Goal: Task Accomplishment & Management: Use online tool/utility

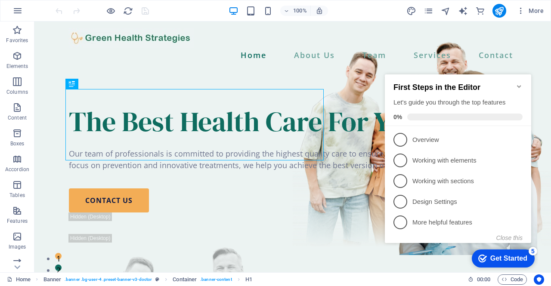
click at [520, 84] on icon "Minimize checklist" at bounding box center [519, 86] width 7 height 7
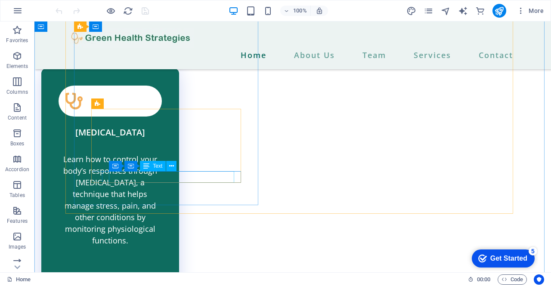
scroll to position [2601, 0]
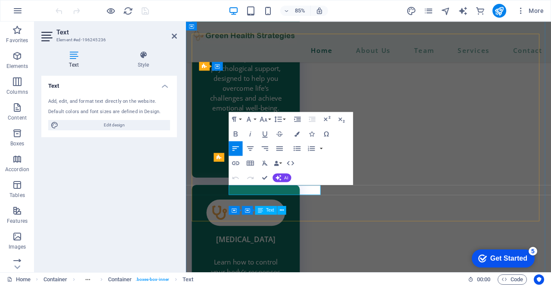
scroll to position [2741, 0]
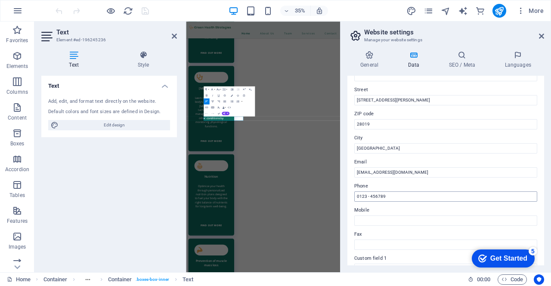
scroll to position [129, 0]
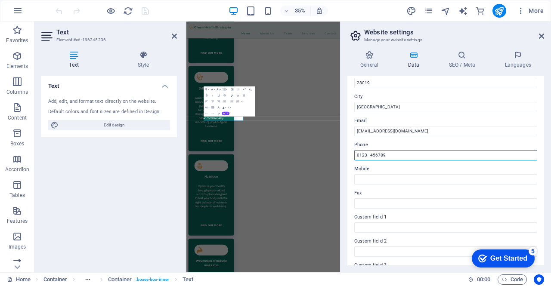
drag, startPoint x: 581, startPoint y: 176, endPoint x: 566, endPoint y: 398, distance: 223.1
click at [366, 155] on input "0123 - 456789" at bounding box center [445, 155] width 183 height 10
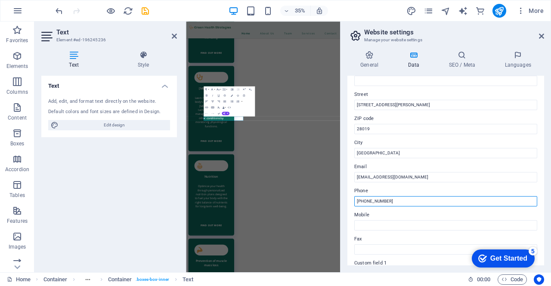
scroll to position [43, 0]
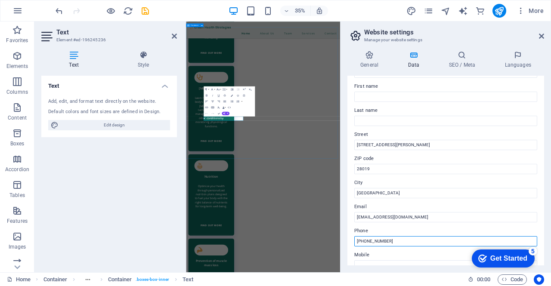
type input "91-461-39-53"
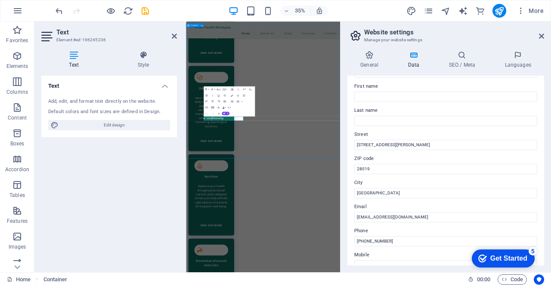
scroll to position [2663, 0]
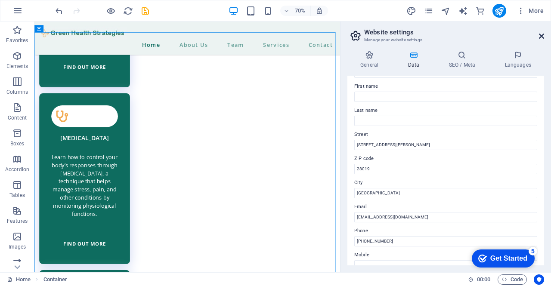
click at [543, 36] on icon at bounding box center [541, 36] width 5 height 7
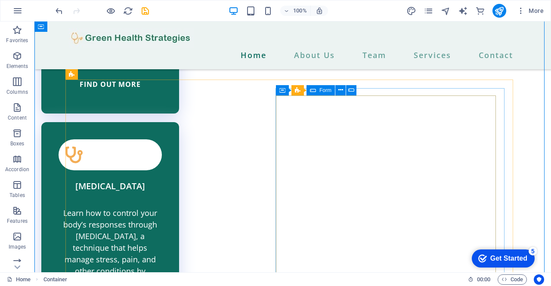
scroll to position [2557, 0]
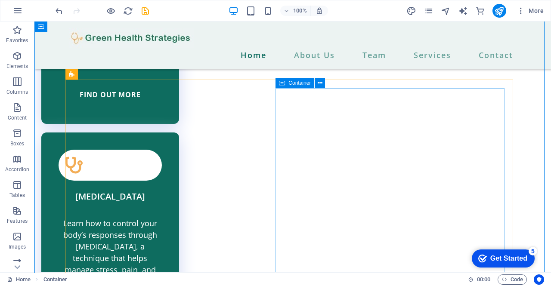
click at [287, 84] on div "Container" at bounding box center [295, 83] width 39 height 10
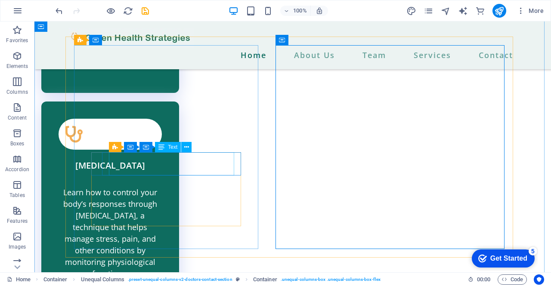
scroll to position [2600, 0]
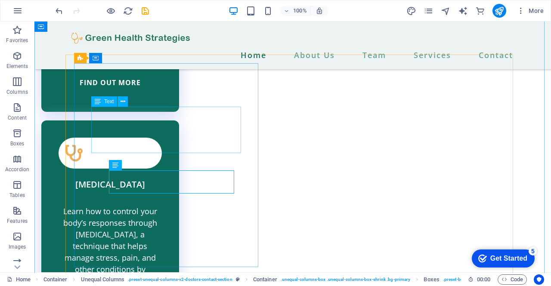
scroll to position [2557, 0]
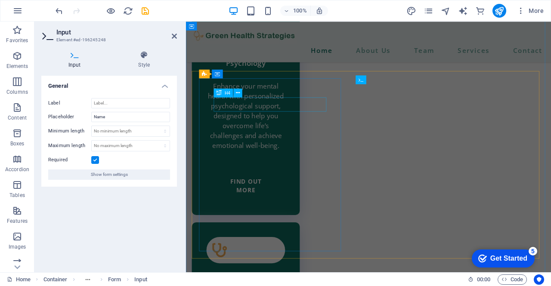
scroll to position [2698, 0]
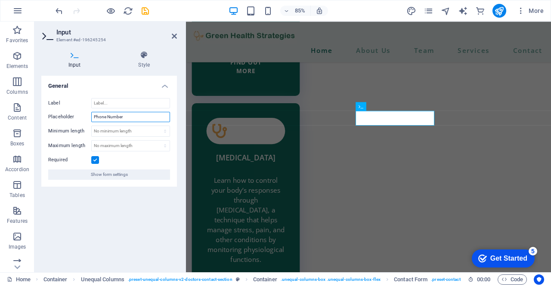
drag, startPoint x: 129, startPoint y: 115, endPoint x: 62, endPoint y: 118, distance: 66.8
click at [62, 118] on div "Placeholder Phone Number" at bounding box center [109, 117] width 122 height 10
type input "Name"
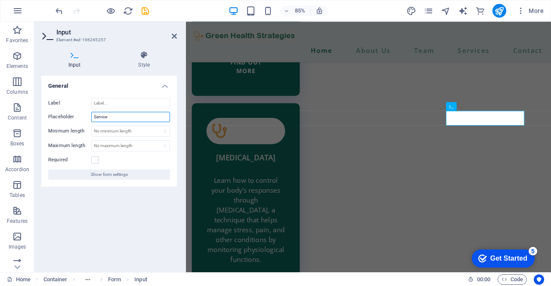
click at [134, 112] on input "Service" at bounding box center [130, 117] width 79 height 10
drag, startPoint x: 121, startPoint y: 115, endPoint x: 70, endPoint y: 117, distance: 51.3
click at [70, 117] on div "Placeholder Service" at bounding box center [109, 117] width 122 height 10
type input "Email"
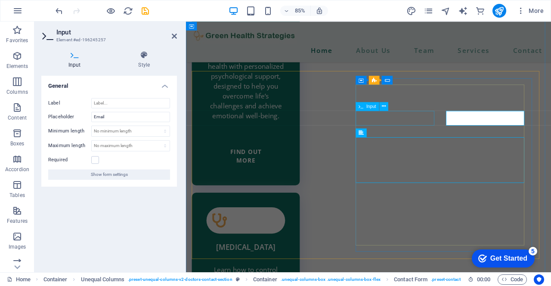
scroll to position [2557, 0]
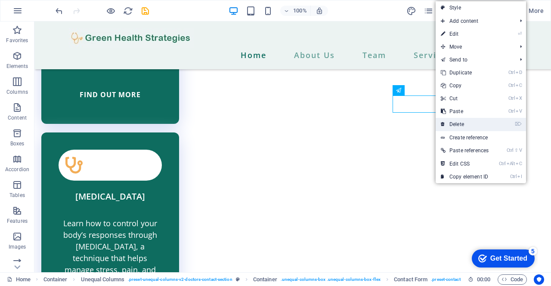
click at [469, 121] on link "⌦ Delete" at bounding box center [465, 124] width 58 height 13
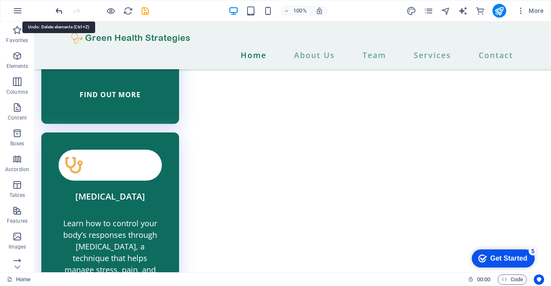
click at [61, 6] on icon "undo" at bounding box center [59, 11] width 10 height 10
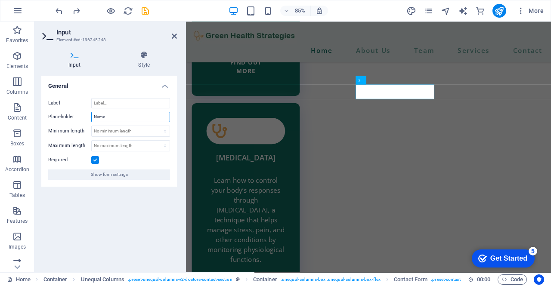
drag, startPoint x: 121, startPoint y: 117, endPoint x: 76, endPoint y: 115, distance: 45.7
click at [76, 115] on div "Placeholder Name" at bounding box center [109, 117] width 122 height 10
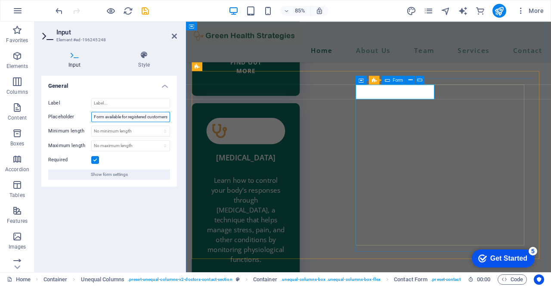
type input "Contact Form available for registered customers"
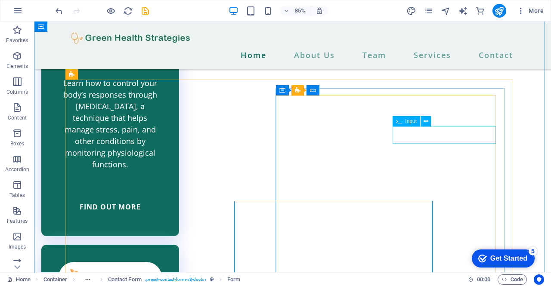
scroll to position [2557, 0]
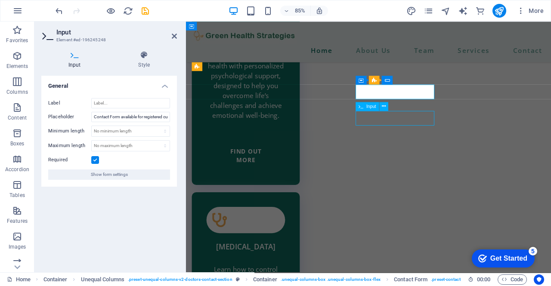
scroll to position [2557, 0]
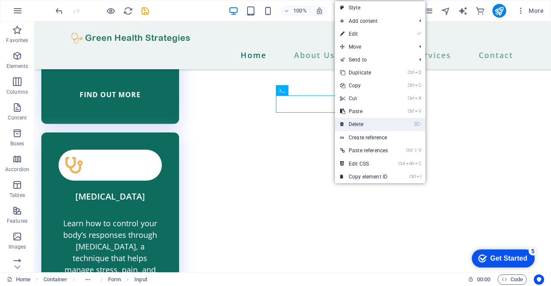
click at [367, 124] on link "⌦ Delete" at bounding box center [364, 124] width 58 height 13
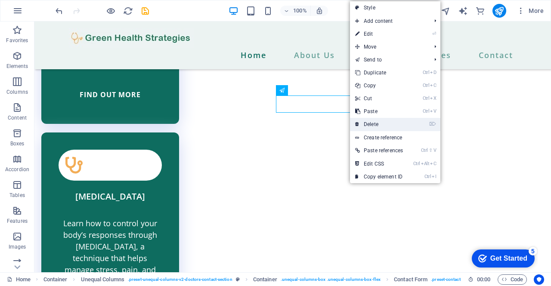
click at [377, 124] on link "⌦ Delete" at bounding box center [379, 124] width 58 height 13
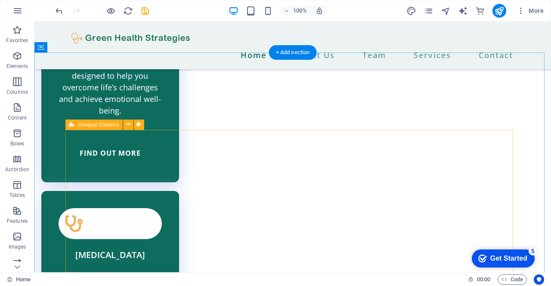
scroll to position [2509, 0]
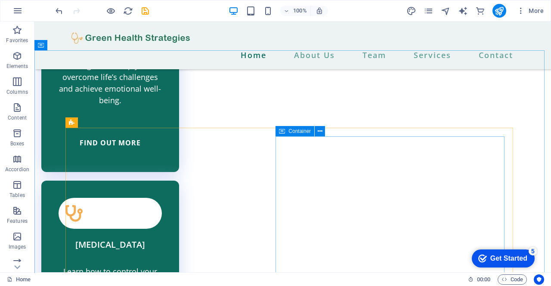
click at [293, 131] on span "Container" at bounding box center [300, 131] width 22 height 5
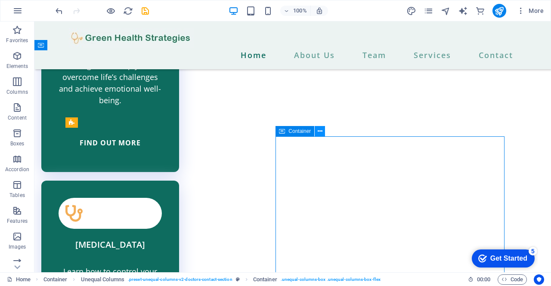
click at [321, 134] on icon at bounding box center [320, 131] width 5 height 9
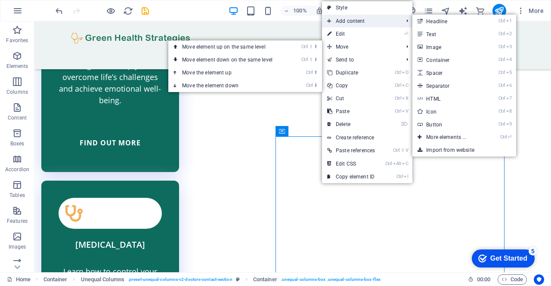
click at [360, 21] on span "Add content" at bounding box center [361, 21] width 78 height 13
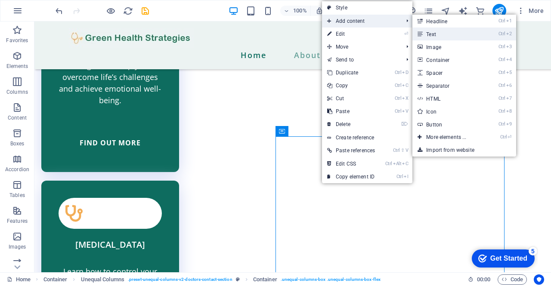
click at [442, 32] on link "Ctrl 2 Text" at bounding box center [448, 34] width 71 height 13
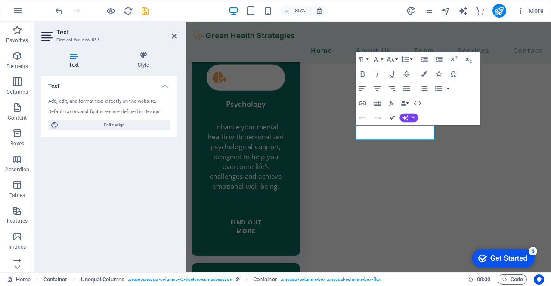
scroll to position [2615, 0]
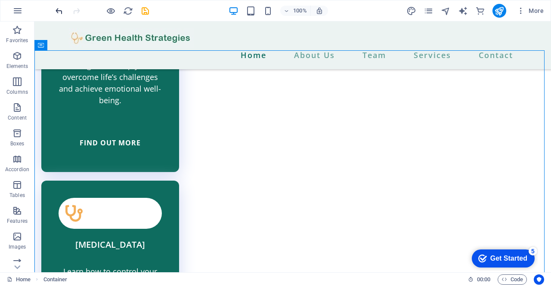
click at [57, 11] on icon "undo" at bounding box center [59, 11] width 10 height 10
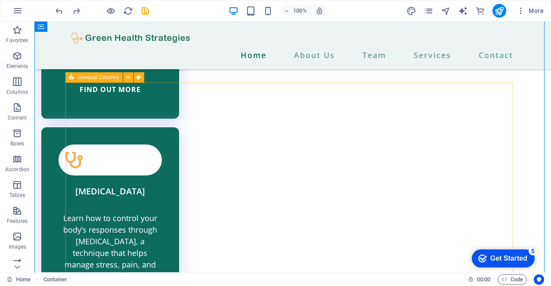
scroll to position [2552, 0]
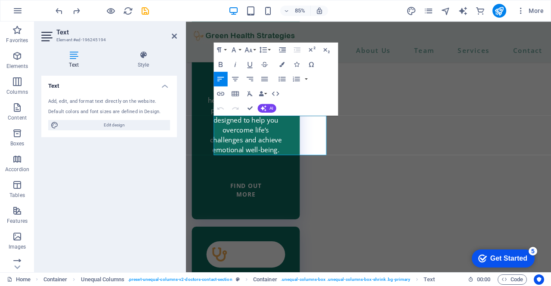
scroll to position [2692, 0]
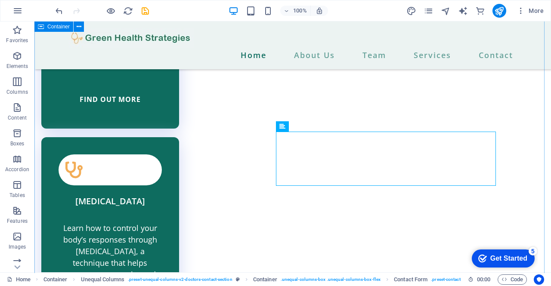
scroll to position [2552, 0]
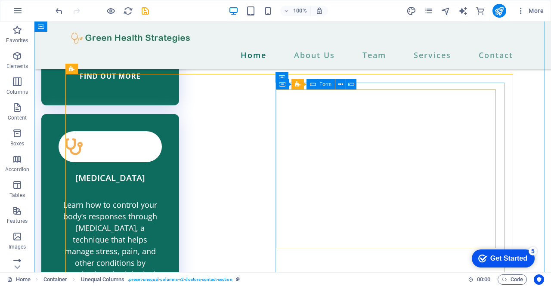
scroll to position [2595, 0]
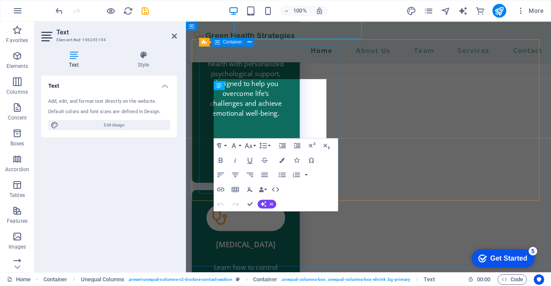
scroll to position [2735, 0]
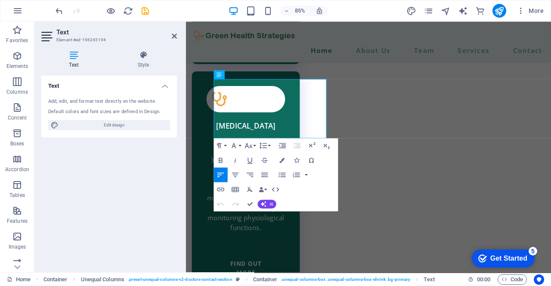
drag, startPoint x: 288, startPoint y: 157, endPoint x: 457, endPoint y: 173, distance: 170.4
click at [263, 174] on icon "button" at bounding box center [265, 175] width 9 height 9
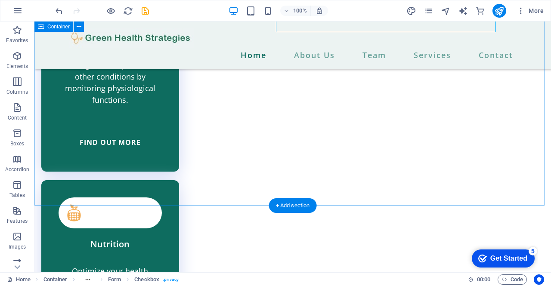
scroll to position [2896, 0]
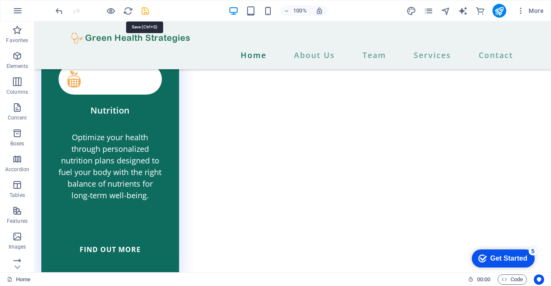
click at [148, 12] on icon "save" at bounding box center [145, 11] width 10 height 10
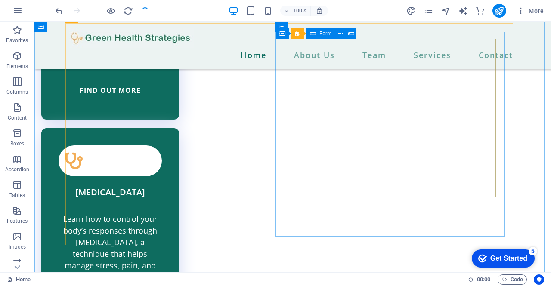
scroll to position [2559, 0]
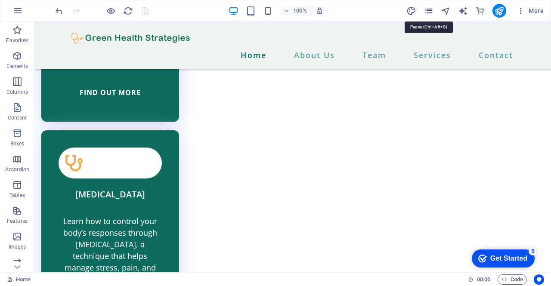
click at [431, 15] on icon "pages" at bounding box center [429, 11] width 10 height 10
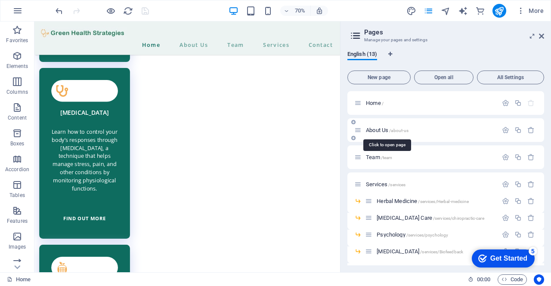
click at [387, 131] on span "About Us /about-us" at bounding box center [387, 130] width 43 height 6
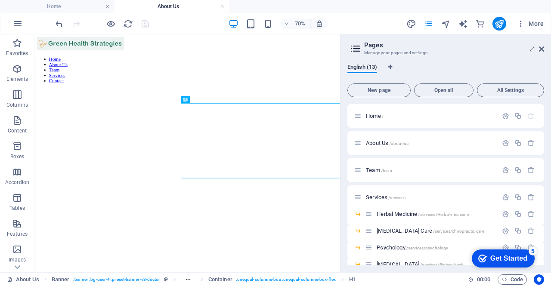
scroll to position [0, 0]
click at [543, 49] on icon at bounding box center [541, 49] width 5 height 7
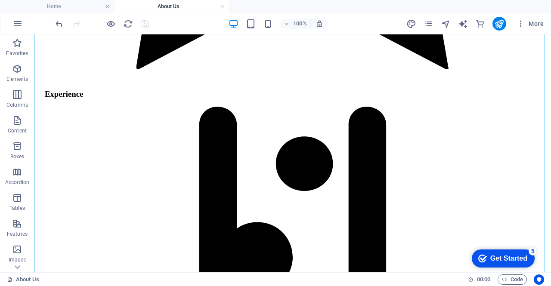
scroll to position [1822, 0]
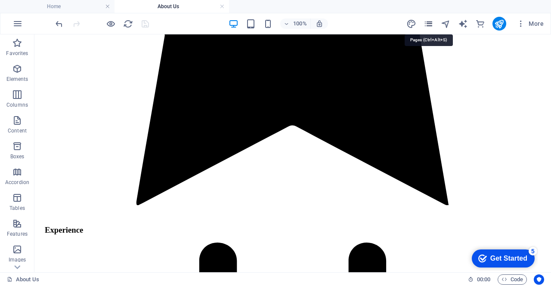
click at [431, 23] on icon "pages" at bounding box center [429, 24] width 10 height 10
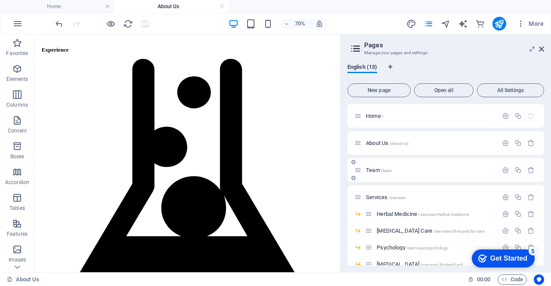
click at [381, 167] on div "Team /team" at bounding box center [425, 170] width 143 height 10
click at [376, 168] on span "Team /team" at bounding box center [379, 170] width 26 height 6
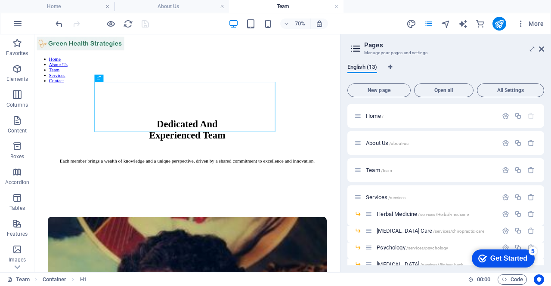
scroll to position [0, 0]
click at [542, 50] on icon at bounding box center [541, 49] width 5 height 7
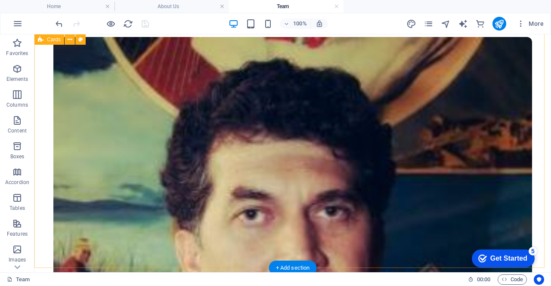
scroll to position [301, 0]
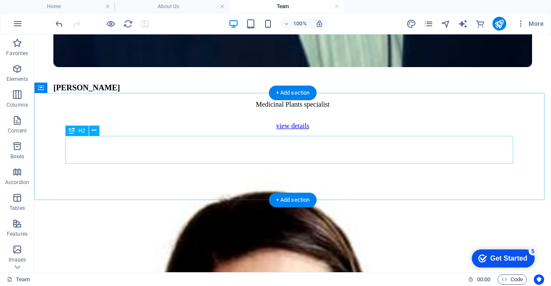
scroll to position [835, 0]
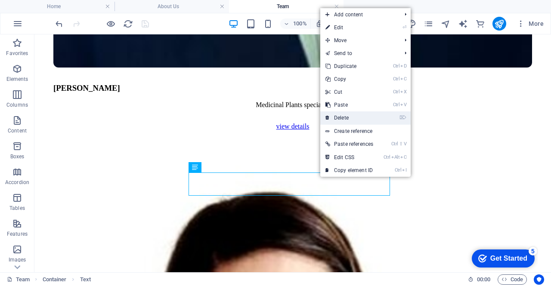
click at [356, 118] on link "⌦ Delete" at bounding box center [349, 118] width 58 height 13
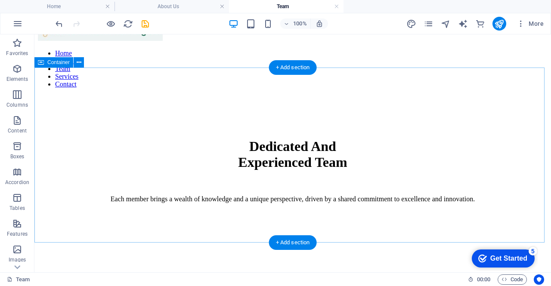
scroll to position [0, 0]
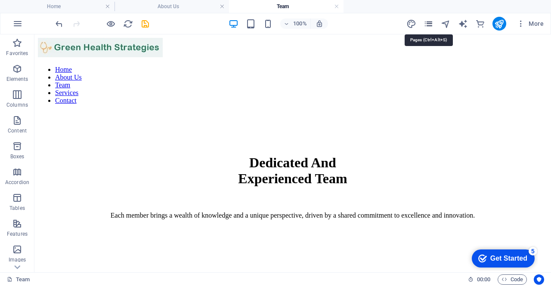
click at [428, 24] on icon "pages" at bounding box center [429, 24] width 10 height 10
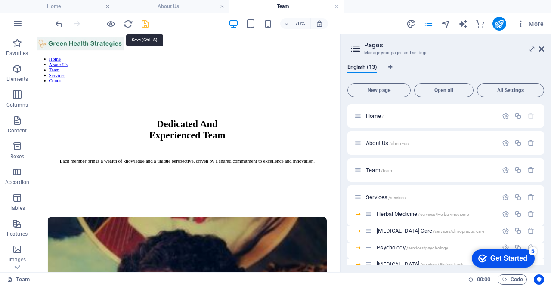
click at [142, 25] on icon "save" at bounding box center [145, 24] width 10 height 10
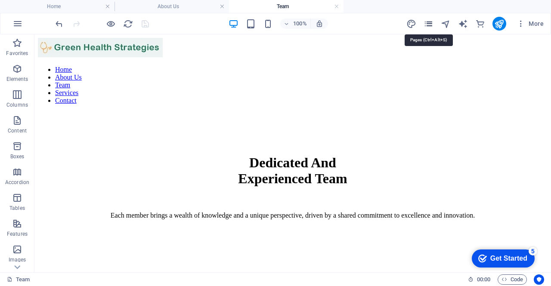
click at [428, 22] on icon "pages" at bounding box center [429, 24] width 10 height 10
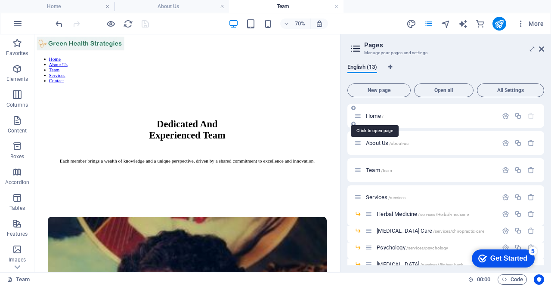
click at [373, 116] on span "Home /" at bounding box center [375, 116] width 18 height 6
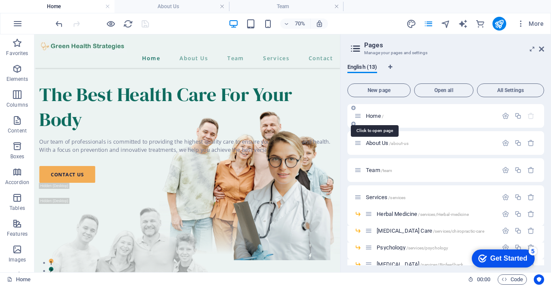
scroll to position [2700, 0]
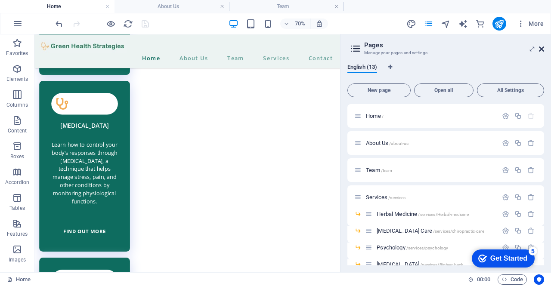
click at [542, 50] on icon at bounding box center [541, 49] width 5 height 7
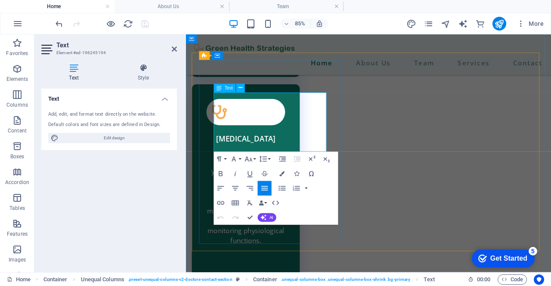
drag, startPoint x: 251, startPoint y: 143, endPoint x: 283, endPoint y: 169, distance: 41.6
copy span "If you are a registered customer, feel free to use the contact form."
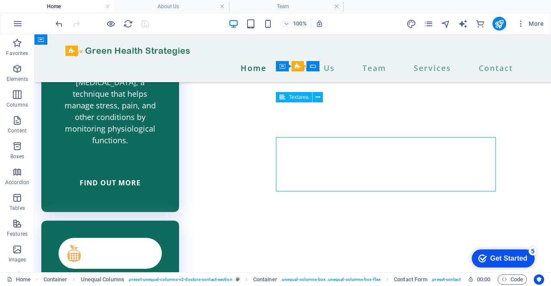
scroll to position [2594, 0]
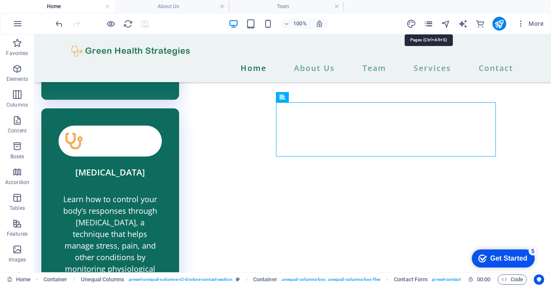
click at [434, 22] on icon "pages" at bounding box center [429, 24] width 10 height 10
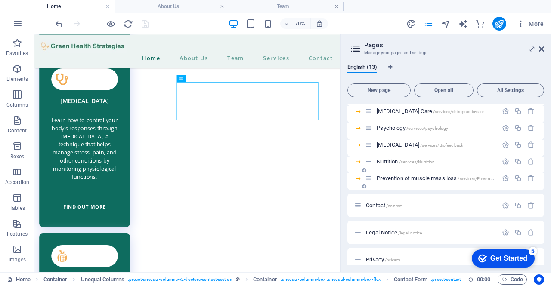
scroll to position [129, 0]
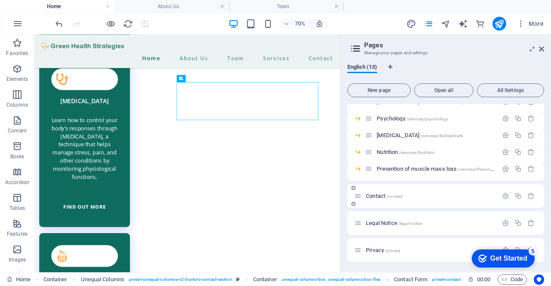
click at [383, 197] on span "Contact /contact" at bounding box center [384, 196] width 37 height 6
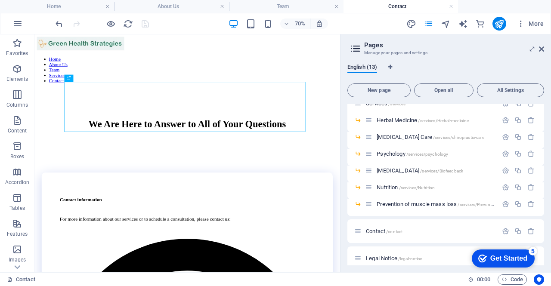
scroll to position [0, 0]
drag, startPoint x: 543, startPoint y: 50, endPoint x: 489, endPoint y: 37, distance: 55.2
click at [543, 50] on icon at bounding box center [541, 49] width 5 height 7
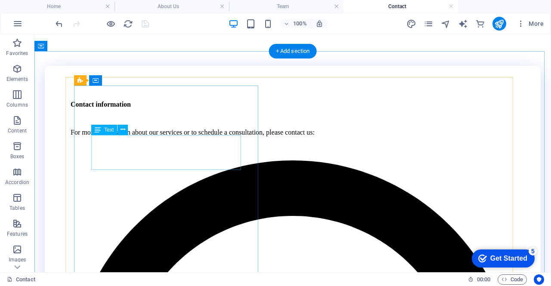
scroll to position [172, 0]
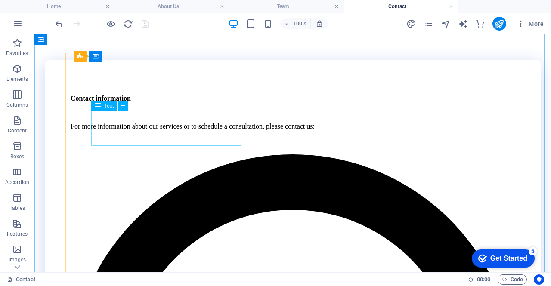
click at [141, 130] on div "For more information about our services or to schedule a consultation, please c…" at bounding box center [293, 127] width 444 height 8
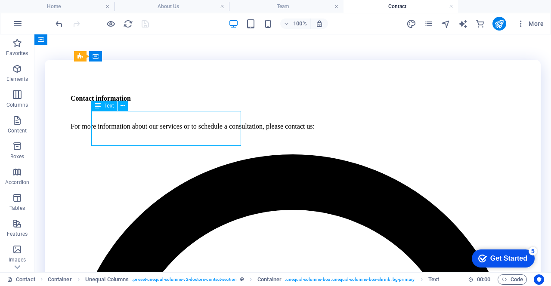
click at [141, 130] on div "For more information about our services or to schedule a consultation, please c…" at bounding box center [293, 127] width 444 height 8
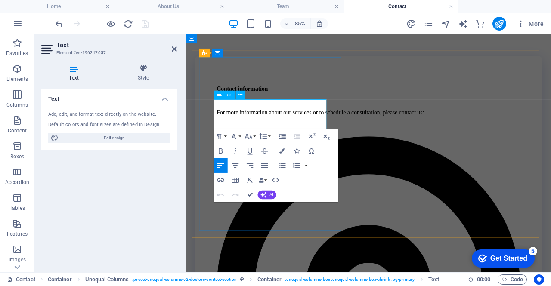
click at [340, 130] on p "For more information about our services or to schedule a consultation, please c…" at bounding box center [400, 127] width 357 height 8
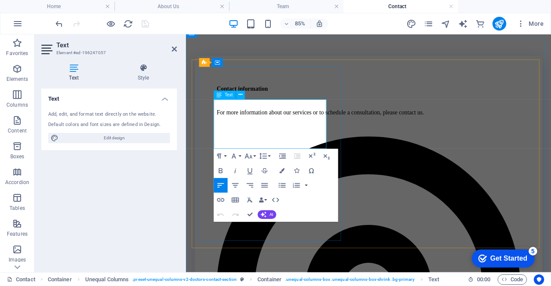
scroll to position [161, 0]
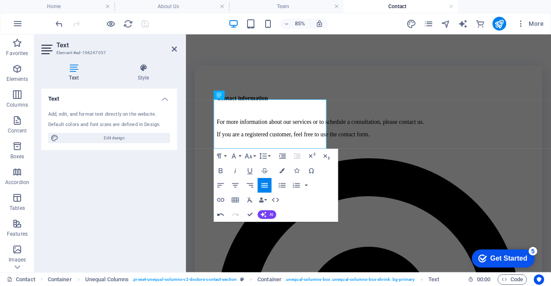
click at [217, 215] on icon "button" at bounding box center [220, 215] width 6 height 3
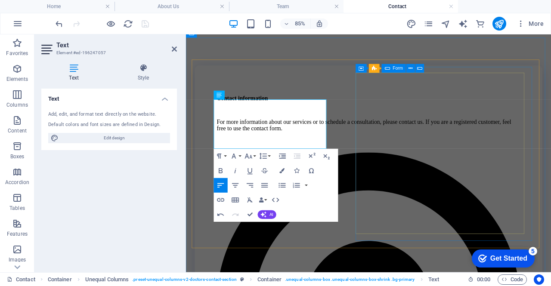
scroll to position [338, 1]
drag, startPoint x: 332, startPoint y: 161, endPoint x: 192, endPoint y: 115, distance: 148.0
click at [266, 186] on icon "button" at bounding box center [264, 185] width 6 height 4
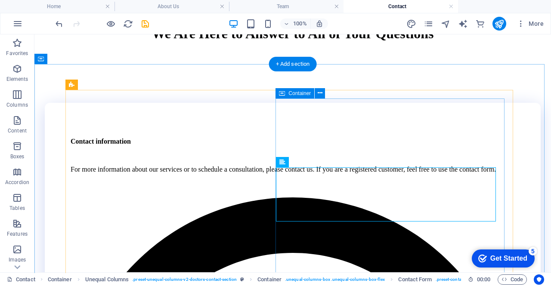
scroll to position [118, 0]
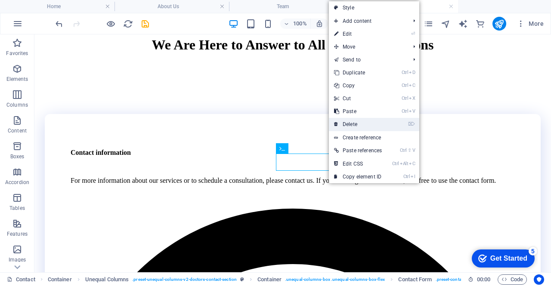
click at [358, 127] on link "⌦ Delete" at bounding box center [358, 124] width 58 height 13
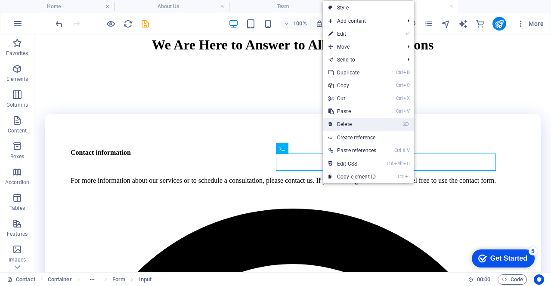
click at [357, 123] on link "⌦ Delete" at bounding box center [352, 124] width 58 height 13
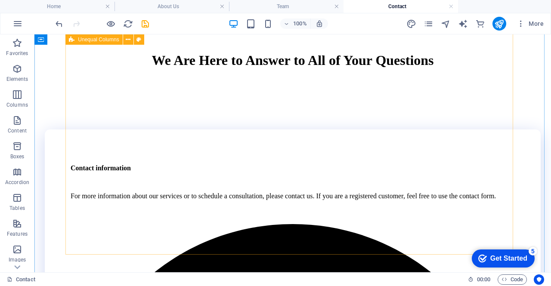
scroll to position [75, 0]
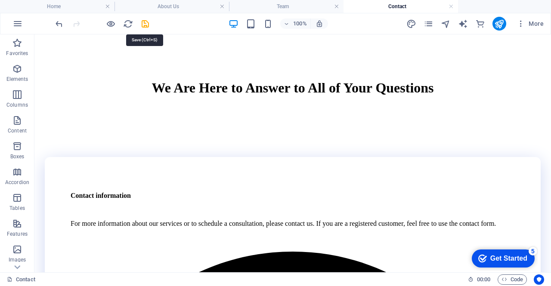
click at [147, 25] on icon "save" at bounding box center [145, 24] width 10 height 10
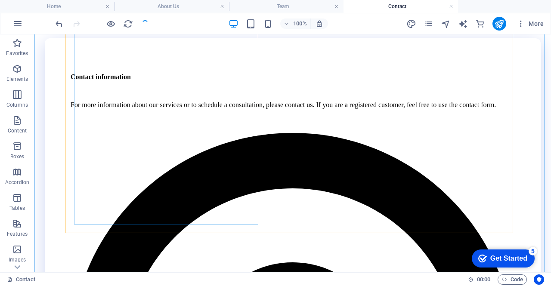
scroll to position [247, 0]
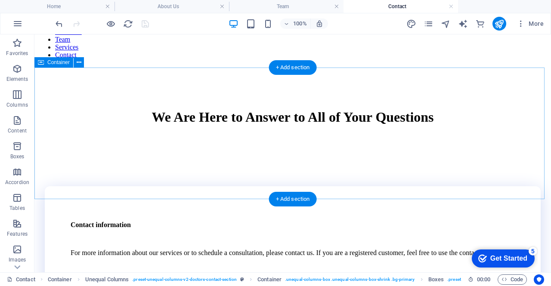
scroll to position [0, 0]
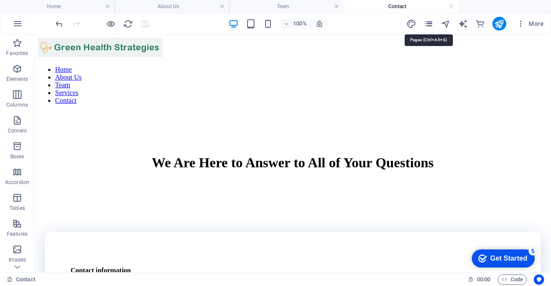
click at [428, 25] on icon "pages" at bounding box center [429, 24] width 10 height 10
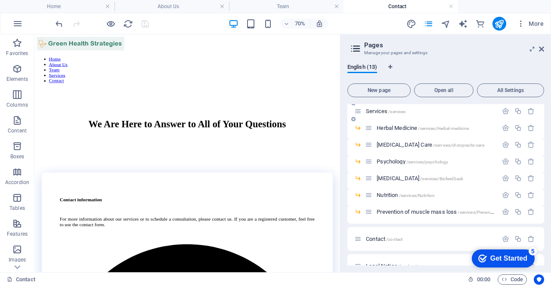
scroll to position [43, 0]
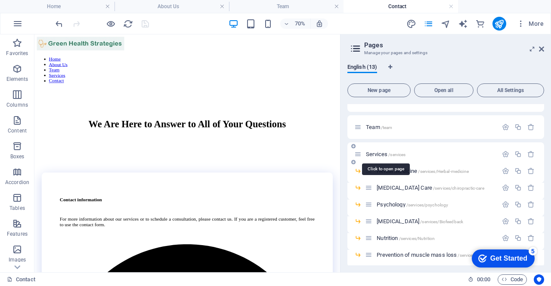
click at [382, 154] on span "Services /services" at bounding box center [386, 154] width 40 height 6
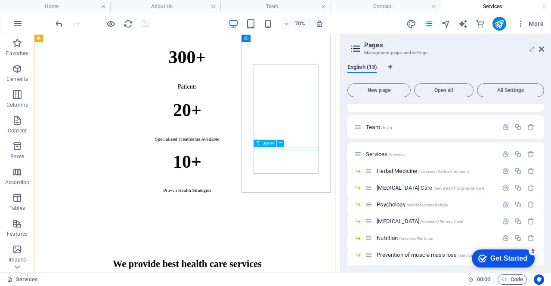
scroll to position [854, 0]
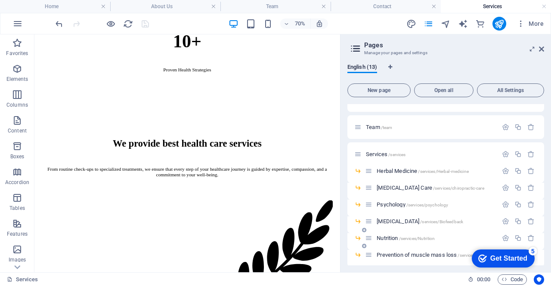
click at [396, 238] on span "Nutrition /services/Nutrition" at bounding box center [406, 238] width 58 height 6
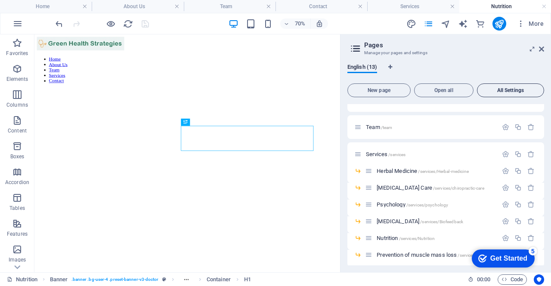
scroll to position [0, 0]
click at [542, 51] on icon at bounding box center [541, 49] width 5 height 7
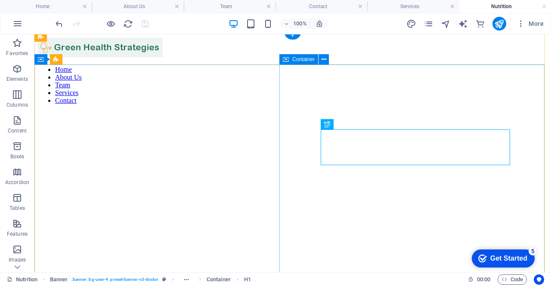
scroll to position [43, 0]
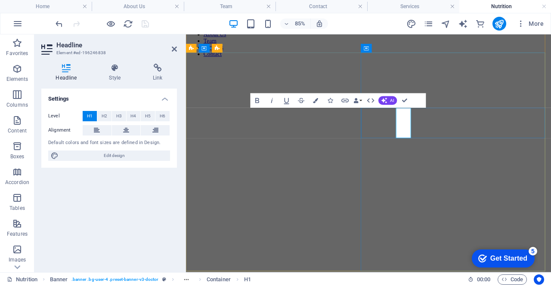
scroll to position [11, 0]
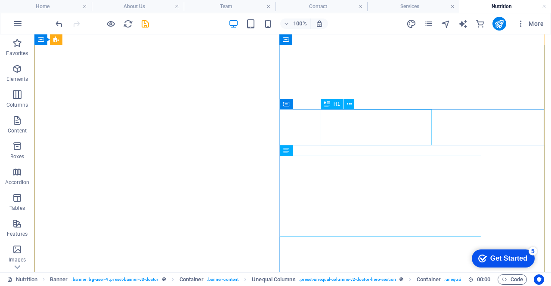
scroll to position [97, 0]
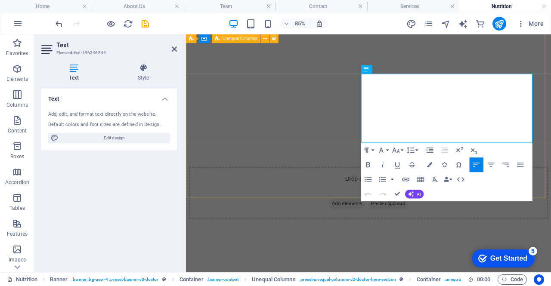
drag, startPoint x: 455, startPoint y: 156, endPoint x: 386, endPoint y: 76, distance: 106.0
click at [386, 76] on div "Drop content here or Add elements Paste clipboard Nutrition Lorem ipsum dolor s…" at bounding box center [400, 274] width 423 height 521
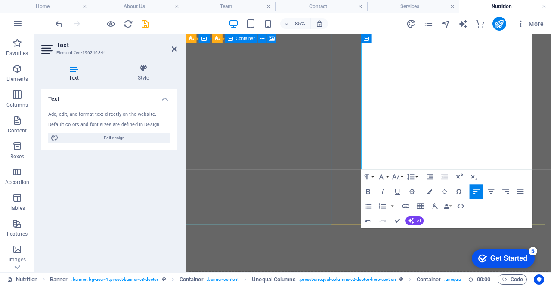
scroll to position [227, 0]
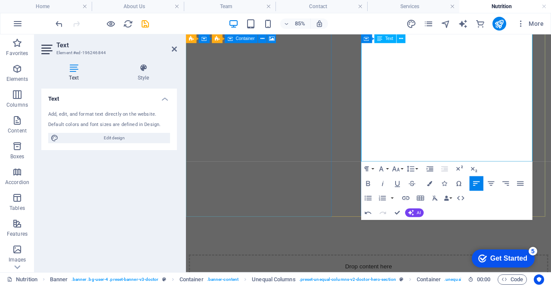
drag, startPoint x: 394, startPoint y: 172, endPoint x: 566, endPoint y: 179, distance: 172.4
click at [518, 185] on icon "button" at bounding box center [520, 184] width 9 height 9
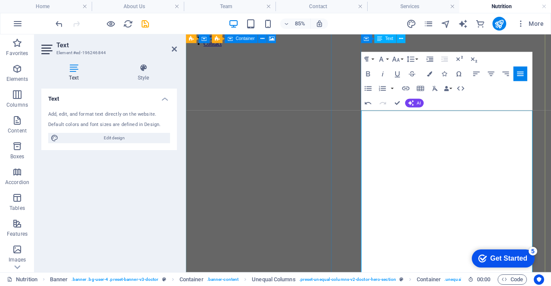
scroll to position [54, 0]
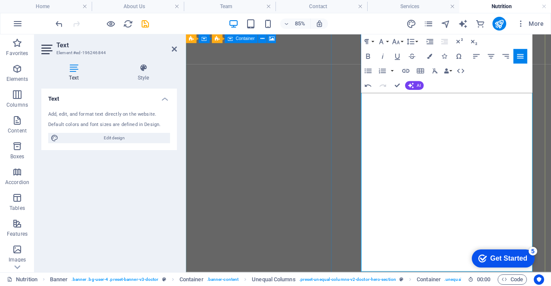
scroll to position [152, 0]
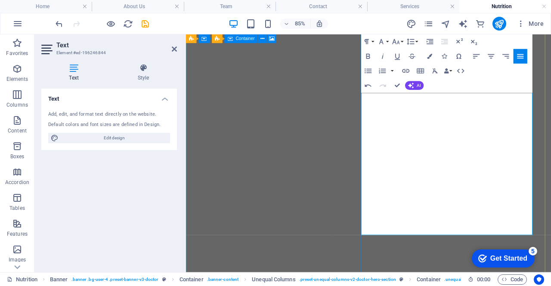
drag, startPoint x: 394, startPoint y: 145, endPoint x: 546, endPoint y: 223, distance: 171.4
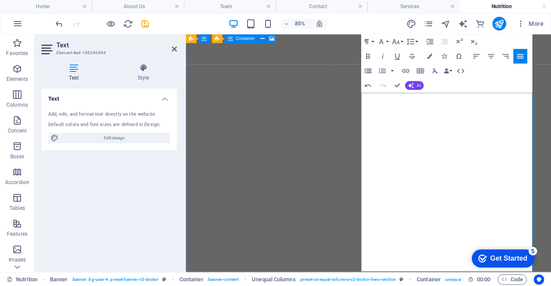
click at [369, 72] on icon "button" at bounding box center [368, 71] width 9 height 9
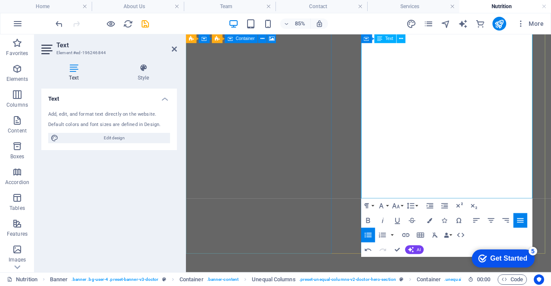
scroll to position [238, 0]
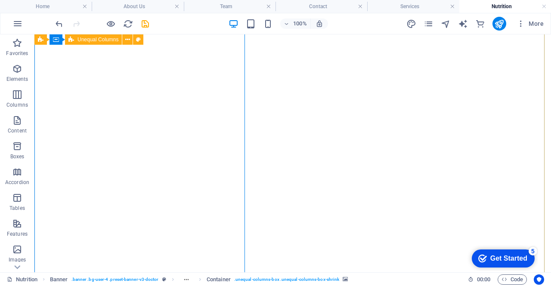
scroll to position [86, 0]
click at [165, 25] on figure at bounding box center [293, 25] width 510 height 0
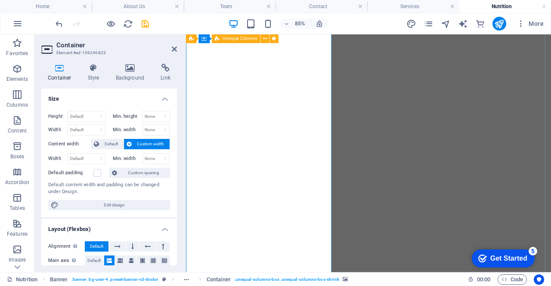
click at [249, 25] on figure at bounding box center [400, 25] width 423 height 0
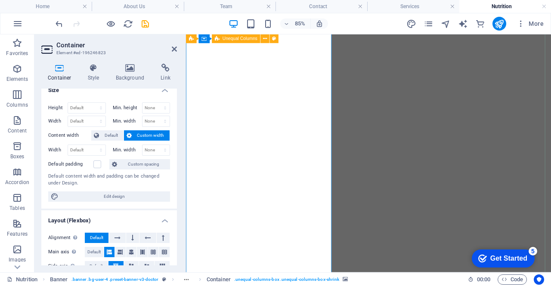
scroll to position [0, 0]
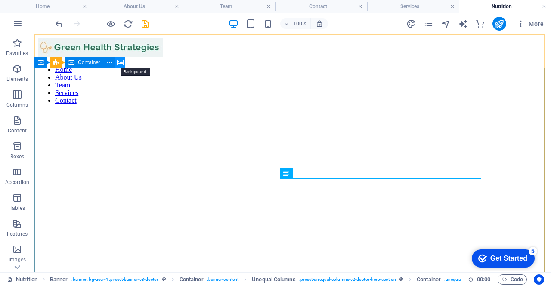
click at [121, 62] on icon at bounding box center [120, 62] width 6 height 9
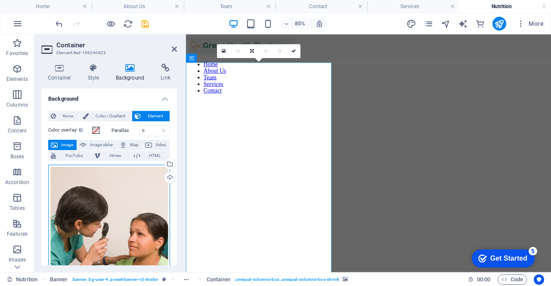
click at [127, 208] on div "Drag files here, click to choose files or select files from Files or our free s…" at bounding box center [109, 255] width 122 height 181
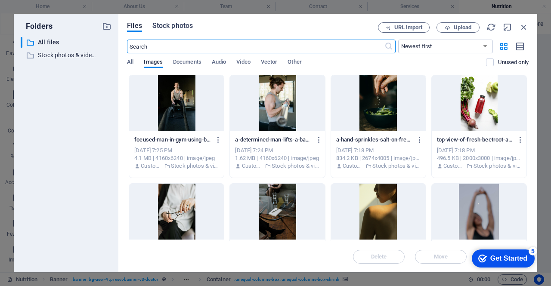
click at [169, 25] on span "Stock photos" at bounding box center [172, 26] width 40 height 10
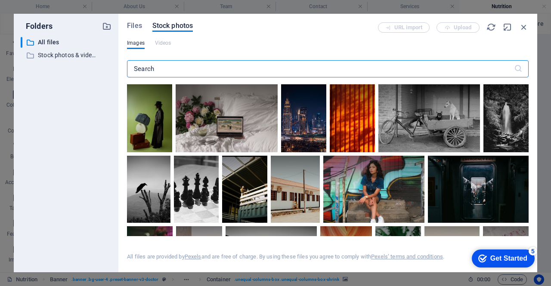
click at [292, 68] on input "text" at bounding box center [320, 68] width 387 height 17
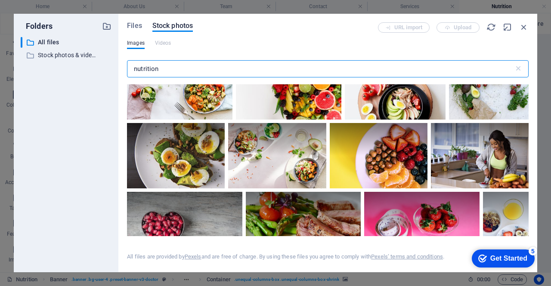
scroll to position [86, 0]
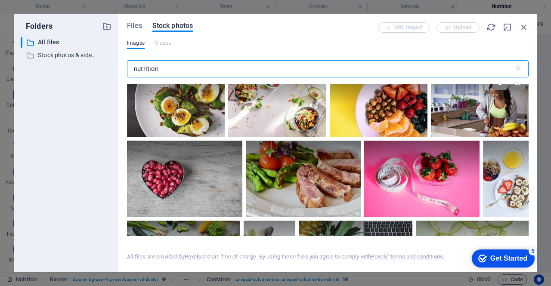
type input "nutrition"
click at [488, 122] on div at bounding box center [480, 104] width 98 height 65
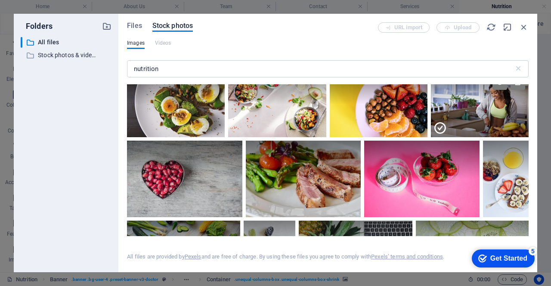
scroll to position [0, 0]
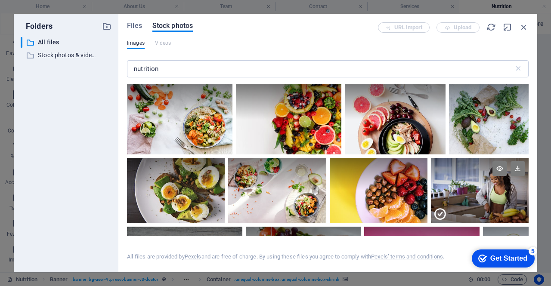
click at [477, 187] on div at bounding box center [480, 174] width 98 height 33
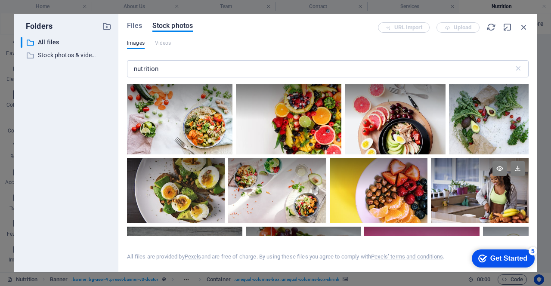
click at [477, 187] on div at bounding box center [480, 174] width 98 height 33
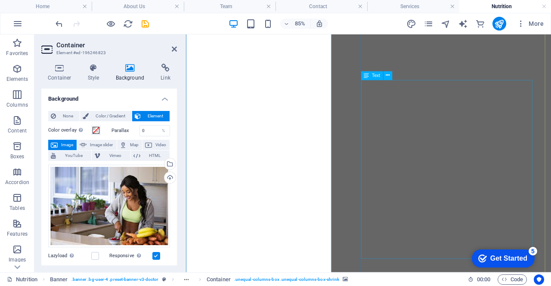
scroll to position [129, 0]
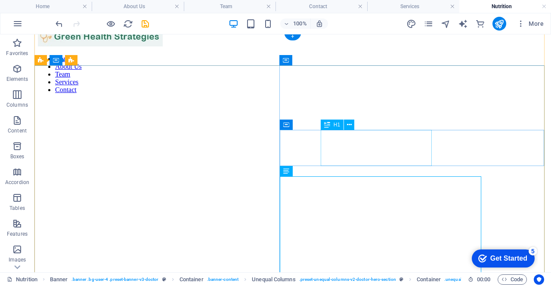
scroll to position [0, 0]
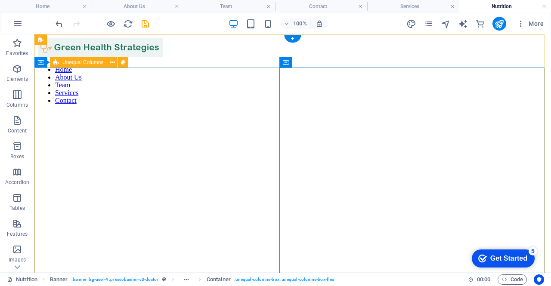
click at [211, 112] on figure at bounding box center [293, 112] width 510 height 0
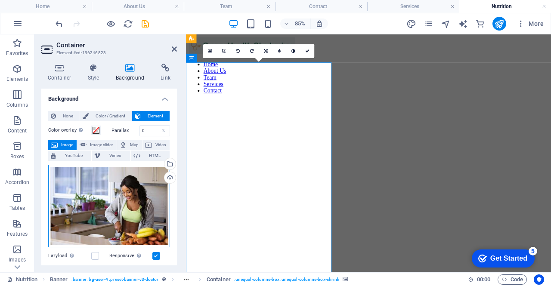
click at [107, 184] on div "Drag files here, click to choose files or select files from Files or our free s…" at bounding box center [109, 206] width 122 height 83
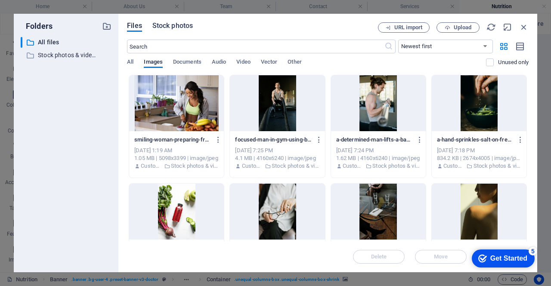
click at [182, 28] on span "Stock photos" at bounding box center [172, 26] width 40 height 10
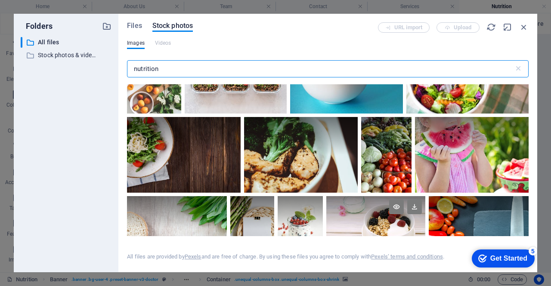
scroll to position [603, 0]
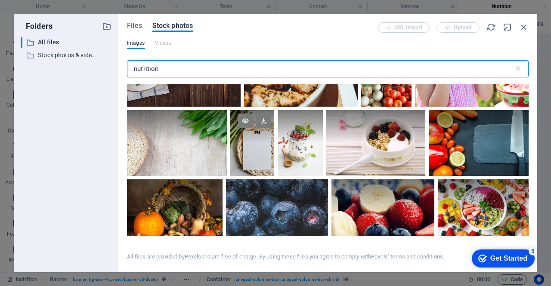
click at [267, 160] on div at bounding box center [252, 143] width 44 height 66
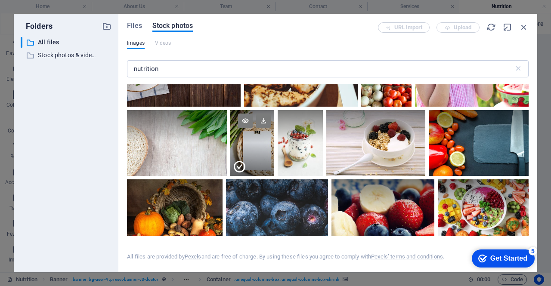
click at [243, 140] on div at bounding box center [252, 126] width 44 height 33
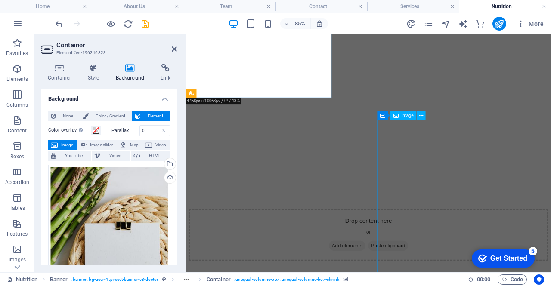
scroll to position [172, 0]
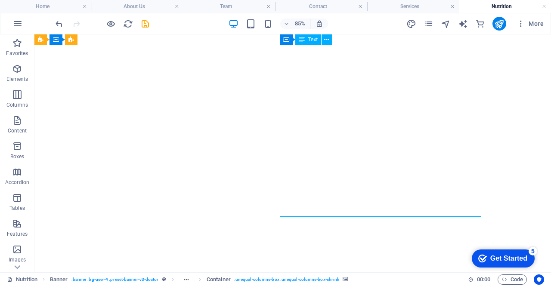
drag, startPoint x: 250, startPoint y: 143, endPoint x: 372, endPoint y: 131, distance: 122.5
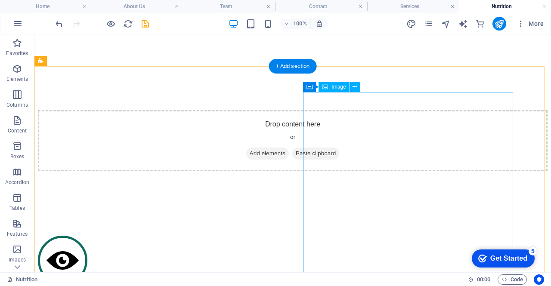
scroll to position [345, 0]
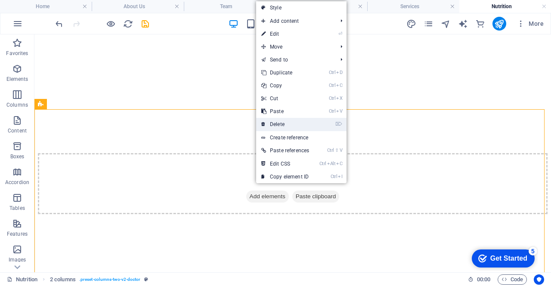
click at [274, 125] on link "⌦ Delete" at bounding box center [285, 124] width 58 height 13
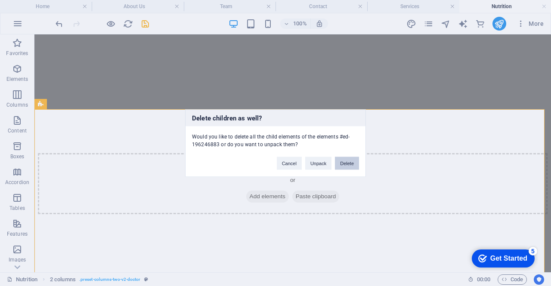
click at [352, 161] on button "Delete" at bounding box center [347, 163] width 24 height 13
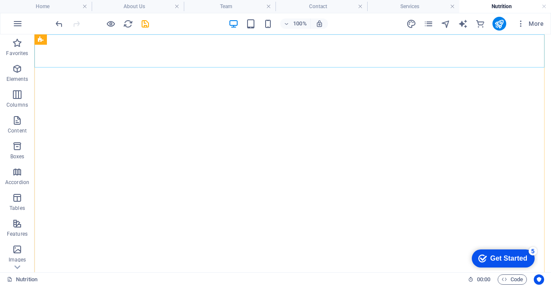
scroll to position [86, 0]
click at [148, 27] on icon "save" at bounding box center [145, 24] width 10 height 10
click at [267, 8] on link at bounding box center [268, 7] width 5 height 8
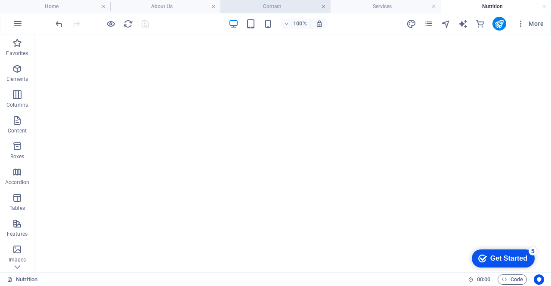
click at [323, 5] on link at bounding box center [323, 7] width 5 height 8
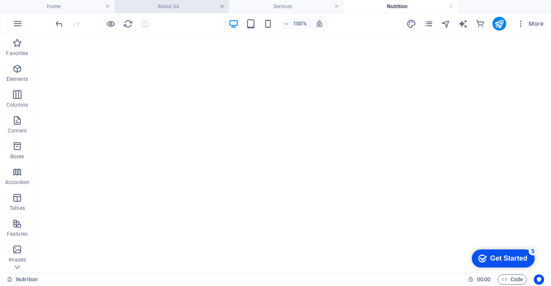
click at [221, 5] on link at bounding box center [222, 7] width 5 height 8
click at [222, 6] on link at bounding box center [222, 7] width 5 height 8
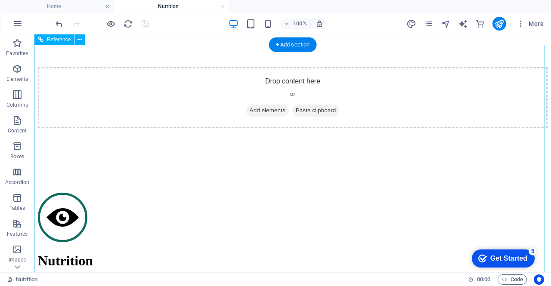
scroll to position [258, 0]
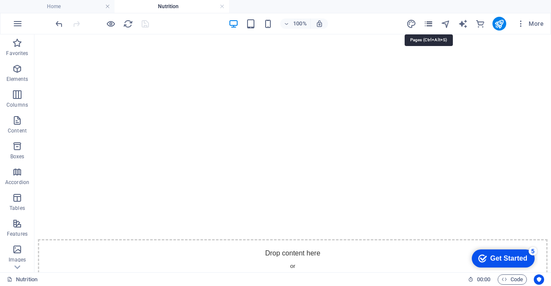
click at [430, 24] on icon "pages" at bounding box center [429, 24] width 10 height 10
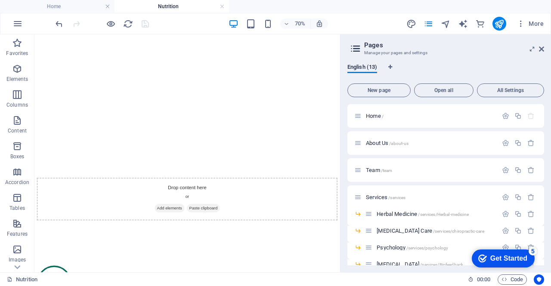
scroll to position [129, 0]
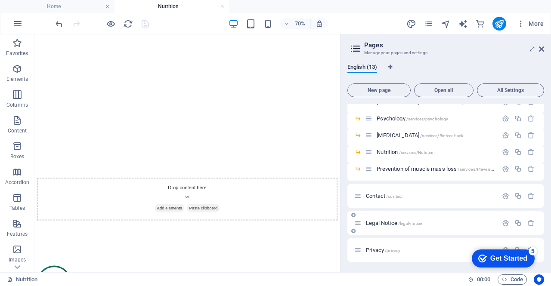
click at [385, 222] on span "Legal Notice /legal-notice" at bounding box center [394, 223] width 56 height 6
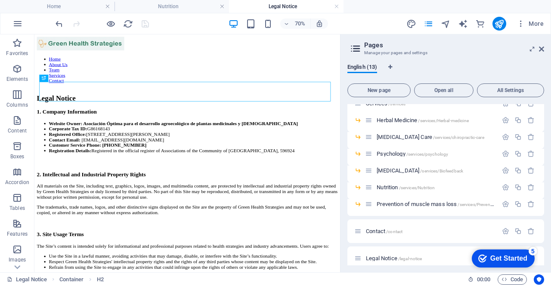
scroll to position [0, 0]
click at [543, 49] on icon at bounding box center [541, 49] width 5 height 7
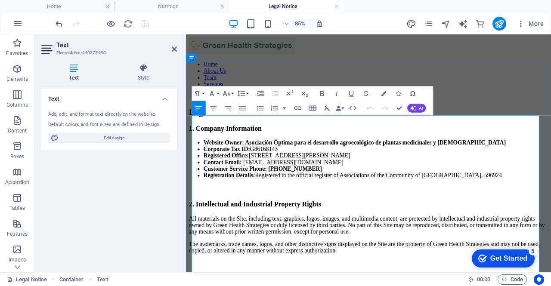
click at [282, 172] on li "Corporate Tax ID: G86168143" at bounding box center [410, 170] width 406 height 8
click at [273, 171] on li "Corporate Tax ID: G86168143" at bounding box center [410, 170] width 406 height 8
click at [261, 169] on strong "Corporate Tax ID:" at bounding box center [234, 169] width 55 height 7
drag, startPoint x: 242, startPoint y: 170, endPoint x: 196, endPoint y: 171, distance: 45.2
click at [207, 171] on li "Corporate Tax ID: G86168143" at bounding box center [410, 170] width 406 height 8
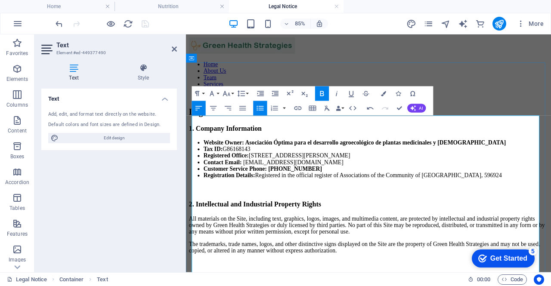
click at [223, 169] on strong "Tax ID:" at bounding box center [218, 169] width 22 height 7
click at [443, 197] on li "Customer Service Phone: 91 461 39 53" at bounding box center [410, 193] width 406 height 8
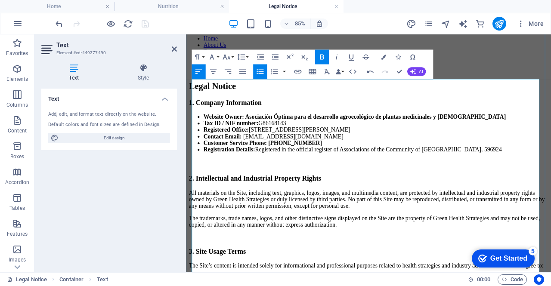
scroll to position [43, 0]
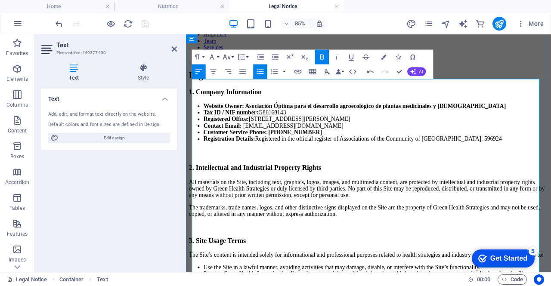
click at [551, 161] on li "Registration Details: Registered in the official register of Associations of th…" at bounding box center [410, 158] width 406 height 8
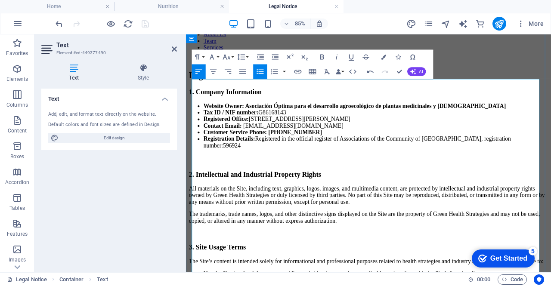
click at [426, 186] on h3 at bounding box center [400, 181] width 423 height 9
click at [423, 236] on p "All materials on the Site, including text, graphics, logos, images, and multime…" at bounding box center [400, 223] width 423 height 23
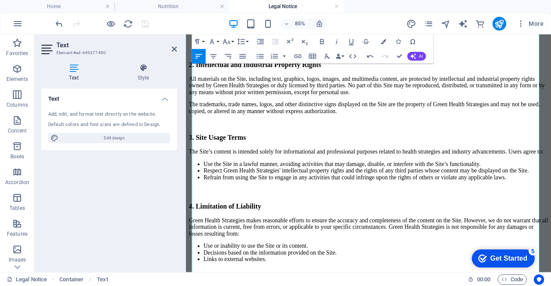
scroll to position [0, 0]
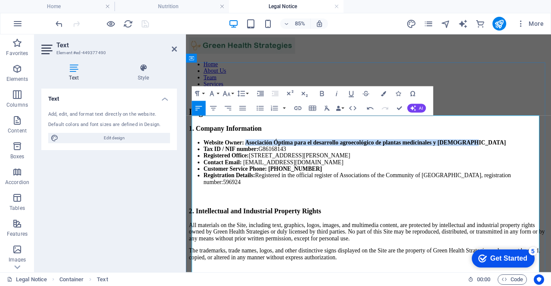
drag, startPoint x: 265, startPoint y: 149, endPoint x: 275, endPoint y: 161, distance: 15.7
click at [275, 161] on li "Website Owner: Asociación Óptima para el desarrollo agroecológico de plantas me…" at bounding box center [410, 162] width 406 height 8
click at [323, 92] on icon "button" at bounding box center [322, 94] width 9 height 9
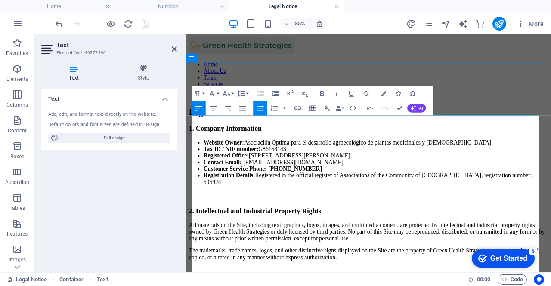
click at [427, 190] on li "Customer Service Phone: 91 461 39 53" at bounding box center [410, 193] width 406 height 8
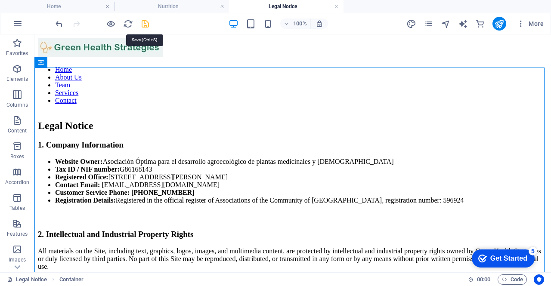
click at [141, 23] on icon "save" at bounding box center [145, 24] width 10 height 10
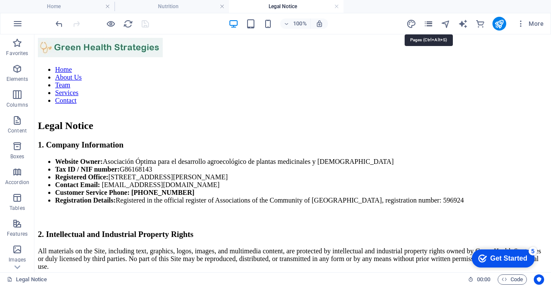
click at [431, 25] on icon "pages" at bounding box center [429, 24] width 10 height 10
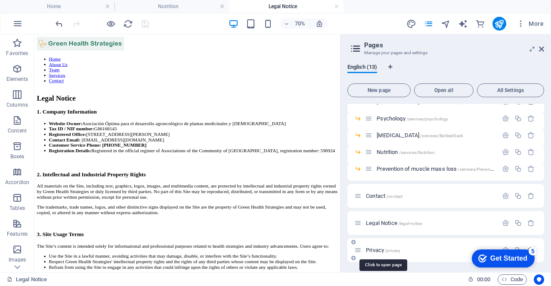
click at [374, 251] on span "Privacy /privacy" at bounding box center [383, 250] width 34 height 6
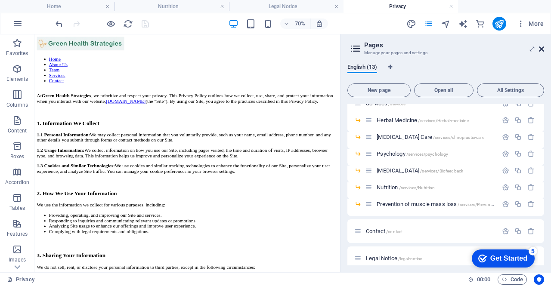
drag, startPoint x: 541, startPoint y: 50, endPoint x: 450, endPoint y: 47, distance: 91.4
click at [541, 50] on icon at bounding box center [541, 49] width 5 height 7
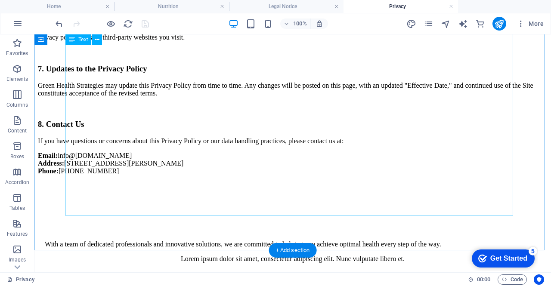
scroll to position [560, 0]
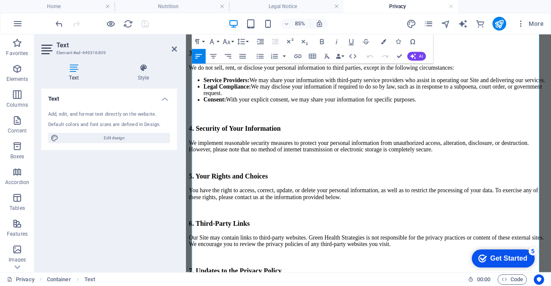
scroll to position [431, 0]
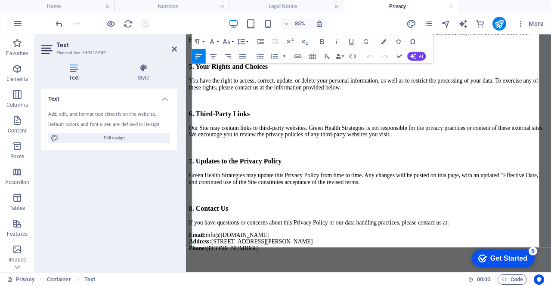
click at [307, 274] on p "Email: info @greenhealthstrategies.com Address: Calle Mercedes Arteaga 46, Madr…" at bounding box center [400, 278] width 423 height 23
drag, startPoint x: 307, startPoint y: 279, endPoint x: 184, endPoint y: 268, distance: 123.3
click at [186, 268] on html "Home About Us Team Services Contact At Green Health Strategies , we prioritize …" at bounding box center [401, 228] width 430 height 1248
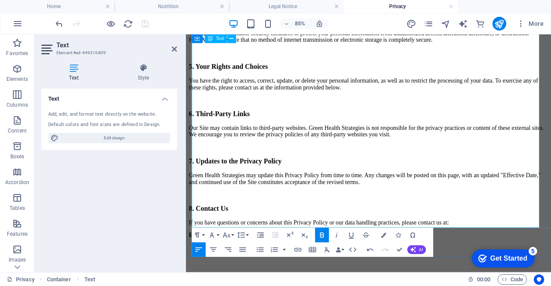
click at [368, 197] on p "Green Health Strategies may update this Privacy Policy from time to time. Any c…" at bounding box center [400, 205] width 423 height 16
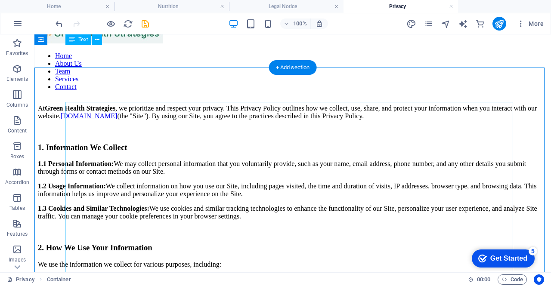
scroll to position [0, 0]
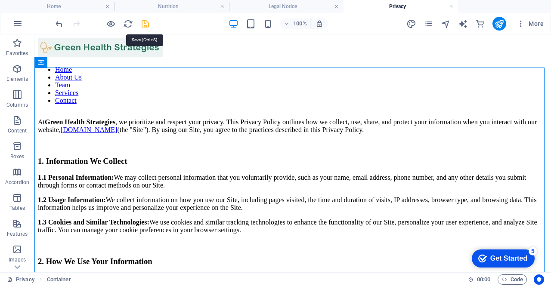
click at [146, 22] on icon "save" at bounding box center [145, 24] width 10 height 10
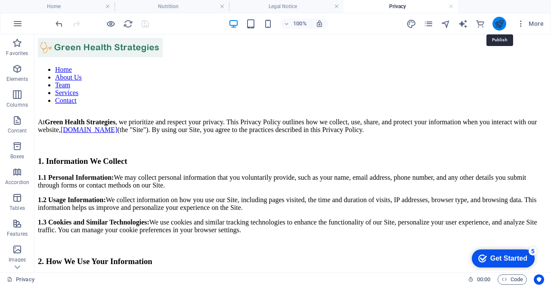
click at [502, 23] on icon "publish" at bounding box center [499, 24] width 10 height 10
click at [496, 27] on icon "publish" at bounding box center [499, 24] width 10 height 10
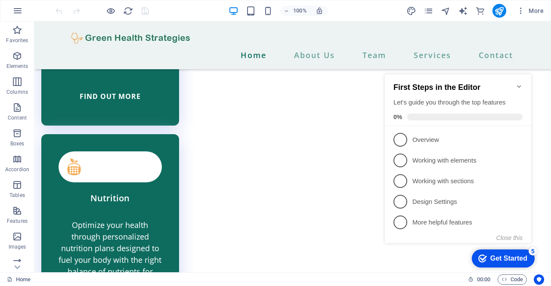
scroll to position [2990, 0]
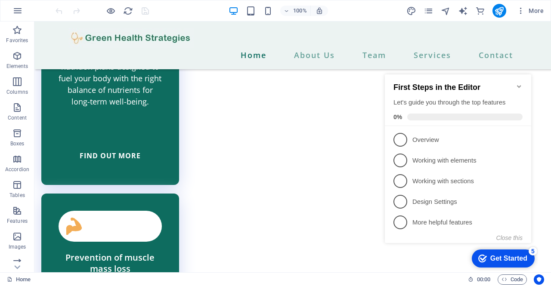
click at [517, 85] on icon "Minimize checklist" at bounding box center [519, 86] width 7 height 7
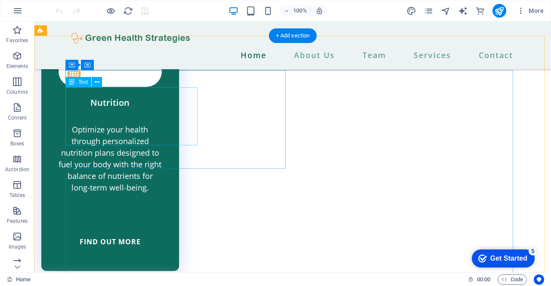
scroll to position [2861, 0]
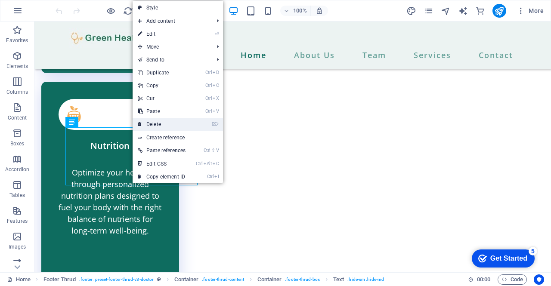
click at [166, 127] on link "⌦ Delete" at bounding box center [162, 124] width 58 height 13
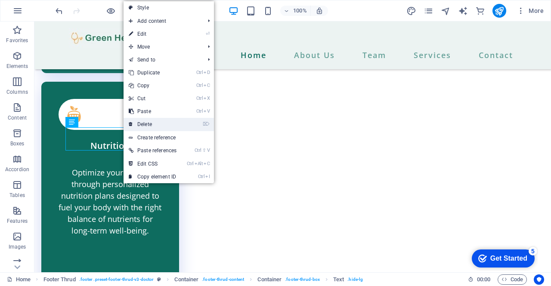
click at [155, 125] on link "⌦ Delete" at bounding box center [153, 124] width 58 height 13
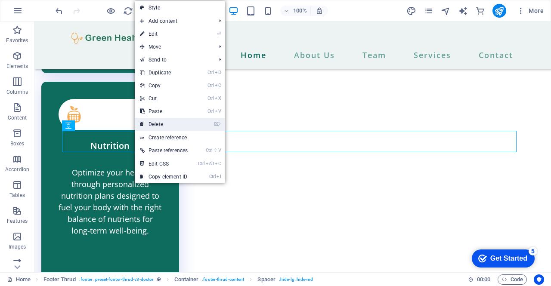
click at [169, 125] on link "⌦ Delete" at bounding box center [164, 124] width 58 height 13
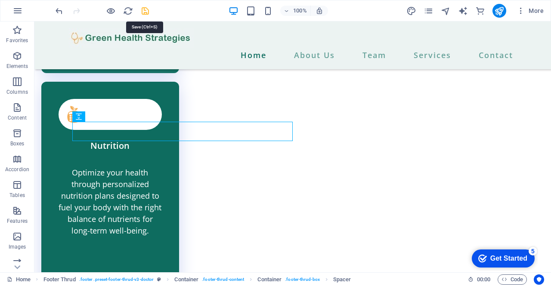
click at [146, 12] on icon "save" at bounding box center [145, 11] width 10 height 10
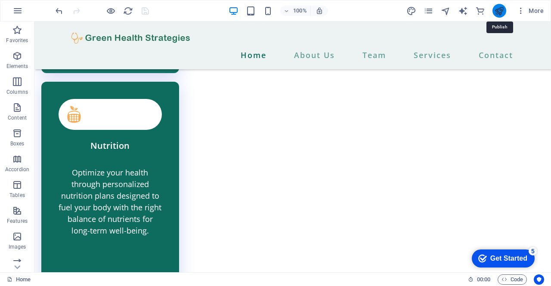
click at [500, 11] on icon "publish" at bounding box center [499, 11] width 10 height 10
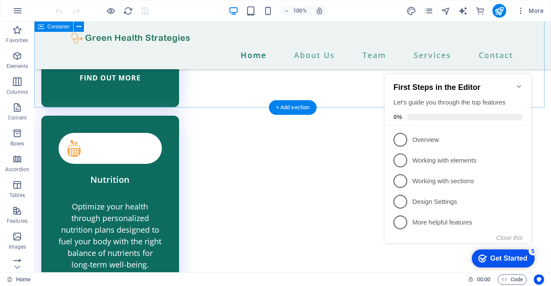
scroll to position [2863, 0]
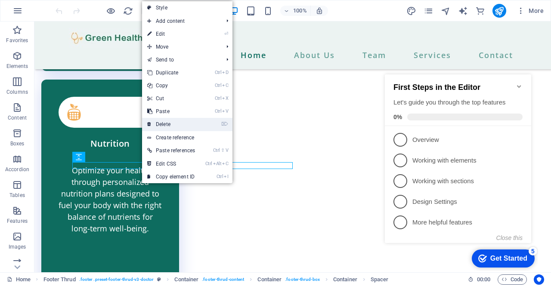
click at [175, 124] on link "⌦ Delete" at bounding box center [171, 124] width 58 height 13
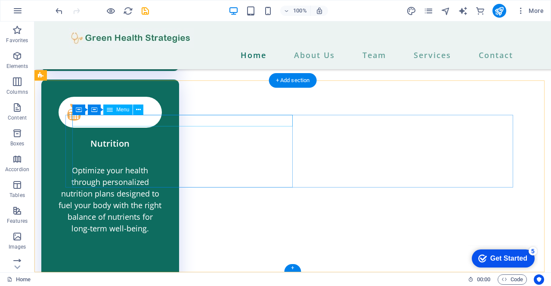
scroll to position [2856, 0]
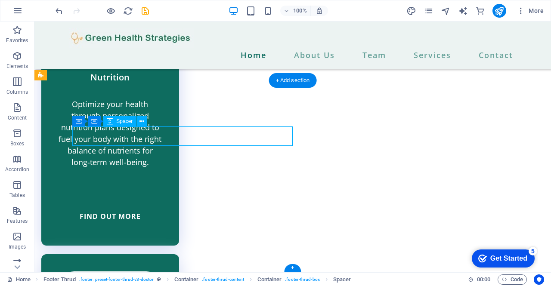
select select "px"
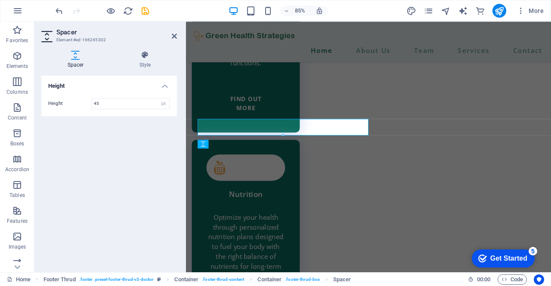
scroll to position [2964, 0]
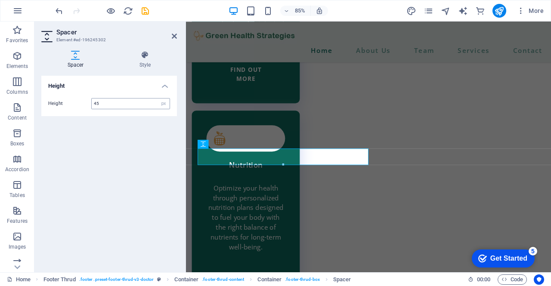
click at [106, 104] on input "45" at bounding box center [131, 104] width 78 height 10
click at [96, 101] on input "45" at bounding box center [131, 104] width 78 height 10
drag, startPoint x: 101, startPoint y: 102, endPoint x: 89, endPoint y: 102, distance: 12.5
click at [89, 102] on div "Height 45 px rem vh vw" at bounding box center [109, 103] width 122 height 11
type input "30"
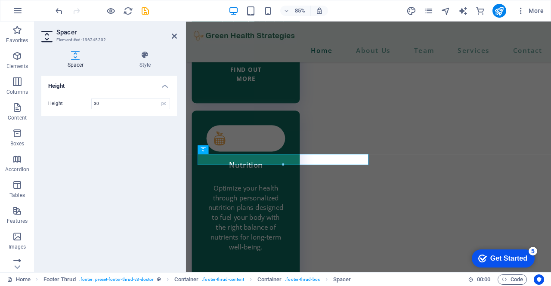
click at [123, 156] on div "Height Height 30 px rem vh vw" at bounding box center [109, 171] width 136 height 190
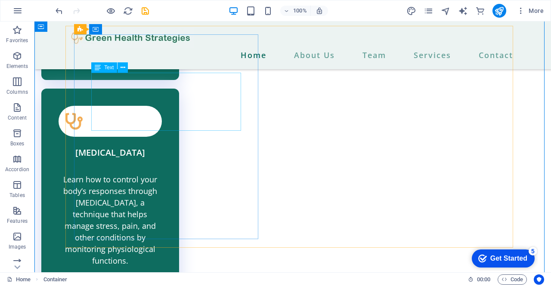
scroll to position [2850, 0]
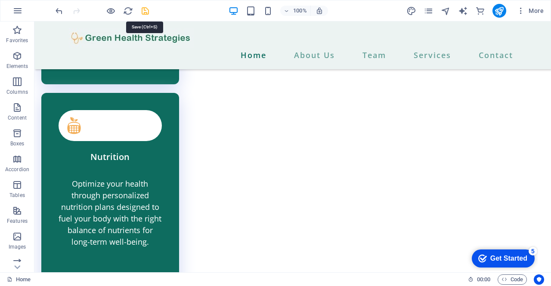
click at [145, 12] on icon "save" at bounding box center [145, 11] width 10 height 10
click at [498, 9] on icon "publish" at bounding box center [499, 11] width 10 height 10
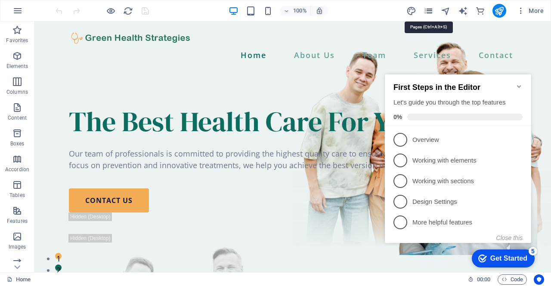
click at [429, 13] on icon "pages" at bounding box center [429, 11] width 10 height 10
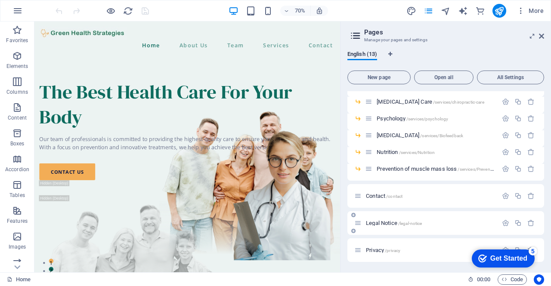
click at [382, 224] on span "Legal Notice /legal-notice" at bounding box center [394, 223] width 56 height 6
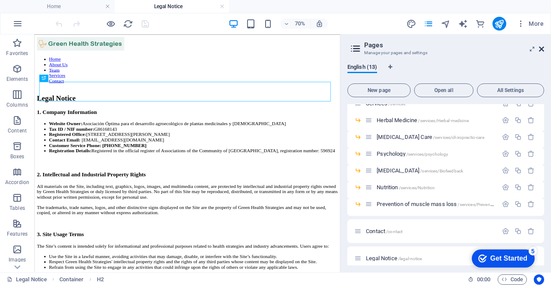
click at [543, 50] on icon at bounding box center [541, 49] width 5 height 7
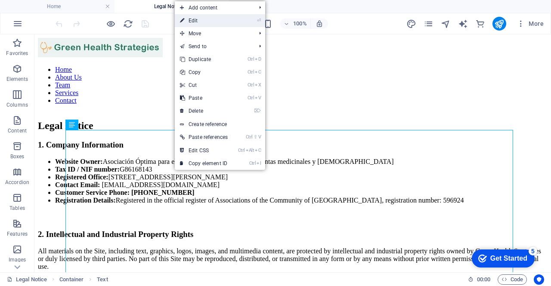
click at [213, 25] on link "⏎ Edit" at bounding box center [204, 20] width 58 height 13
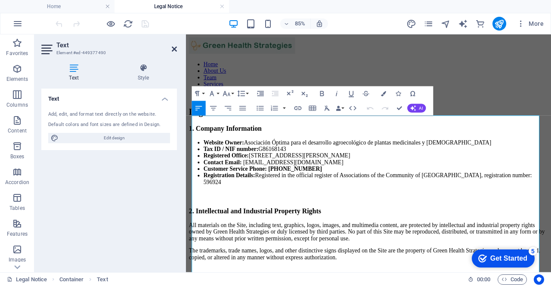
click at [174, 50] on icon at bounding box center [174, 49] width 5 height 7
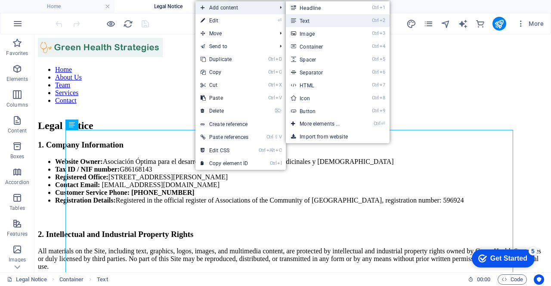
click at [314, 22] on link "Ctrl 2 Text" at bounding box center [321, 20] width 71 height 13
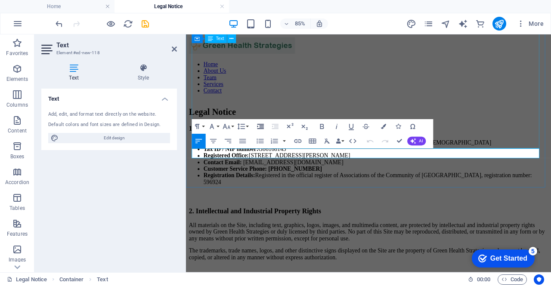
scroll to position [563, 0]
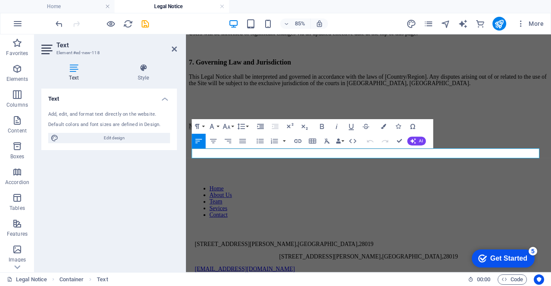
click at [173, 44] on h2 "Text" at bounding box center [116, 45] width 121 height 8
click at [177, 54] on header "Text Element #ed-new-118" at bounding box center [109, 45] width 136 height 22
click at [174, 49] on icon at bounding box center [174, 49] width 5 height 7
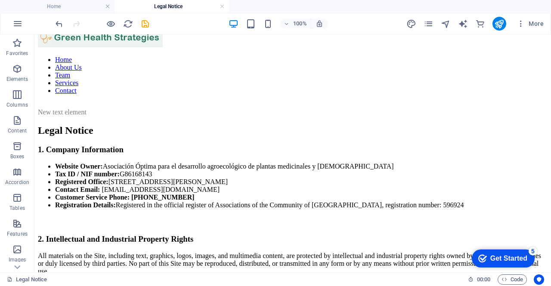
scroll to position [0, 0]
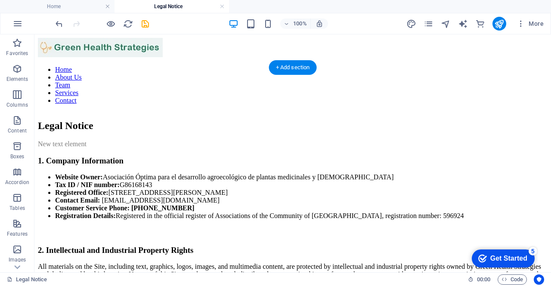
drag, startPoint x: 132, startPoint y: 160, endPoint x: 121, endPoint y: 131, distance: 30.8
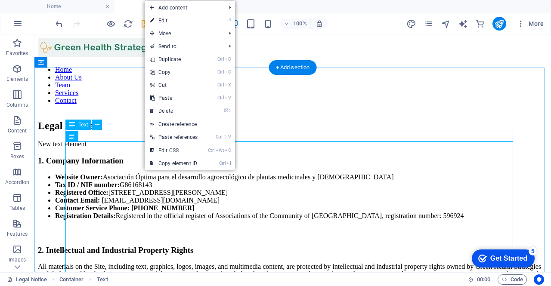
click at [129, 140] on div "New text element" at bounding box center [293, 144] width 510 height 8
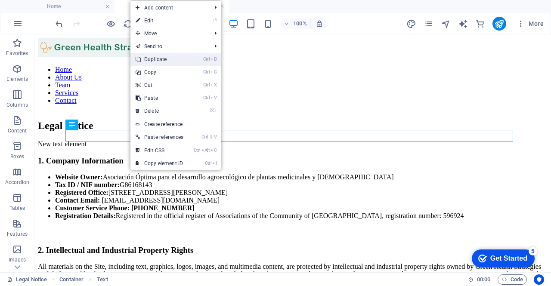
click at [189, 54] on link "Ctrl D Duplicate" at bounding box center [159, 59] width 58 height 13
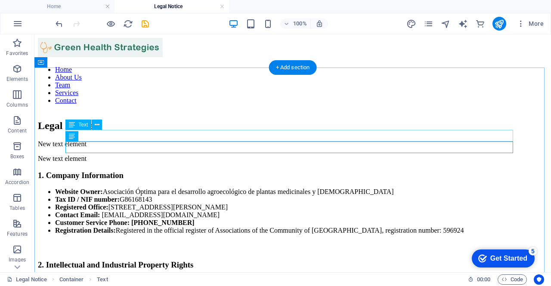
click at [152, 140] on div "New text element" at bounding box center [293, 144] width 510 height 8
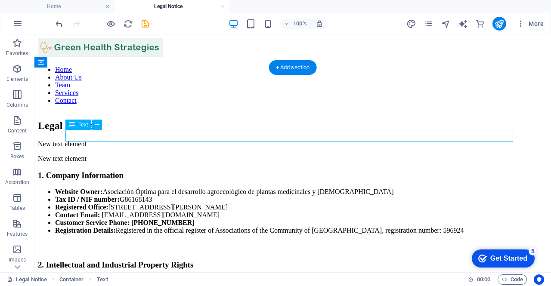
click at [143, 140] on div "New text element" at bounding box center [293, 144] width 510 height 8
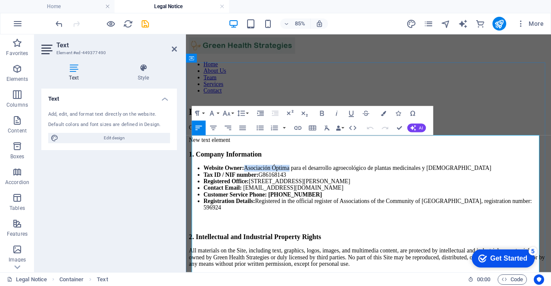
drag, startPoint x: 264, startPoint y: 171, endPoint x: 328, endPoint y: 174, distance: 64.6
click at [328, 188] on li "Website Owner: Asociación Óptima para el desarrollo agroecológico de plantas me…" at bounding box center [410, 192] width 406 height 8
copy li "Asociación Óptima"
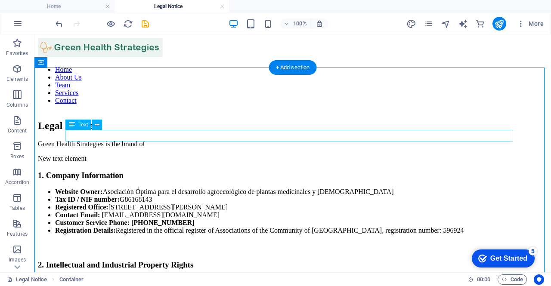
click at [208, 140] on div "Green Health Strategies is the brand of" at bounding box center [293, 144] width 510 height 8
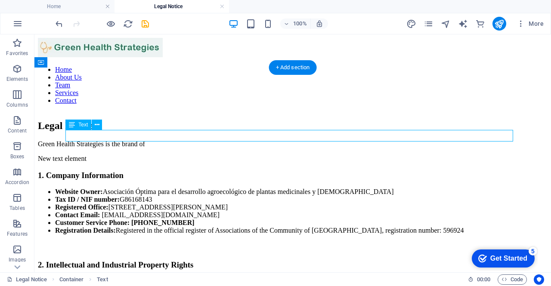
click at [208, 140] on div "Green Health Strategies is the brand of" at bounding box center [293, 144] width 510 height 8
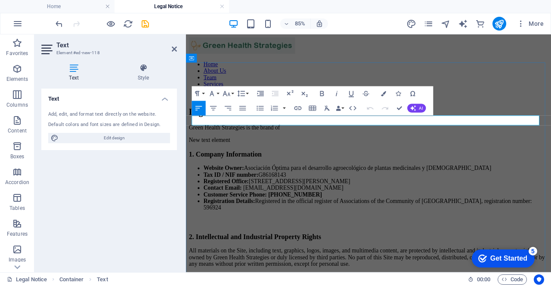
click at [364, 140] on p "Green Health Strategies is the brand of" at bounding box center [400, 144] width 423 height 8
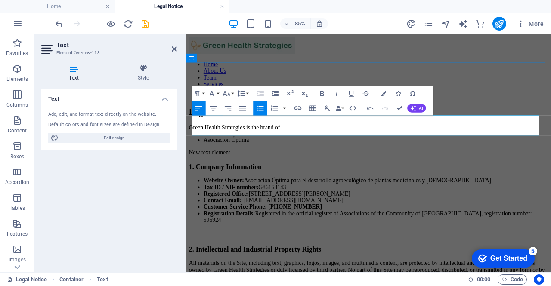
click at [207, 155] on li "Asociación Óptima" at bounding box center [410, 159] width 406 height 8
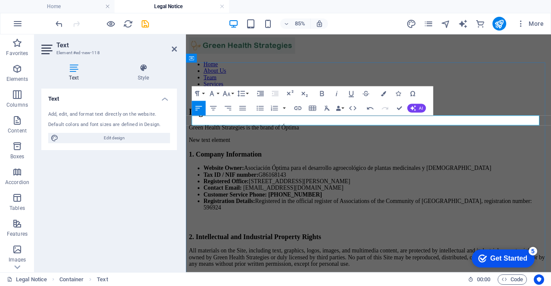
click at [369, 140] on p "Green Health Strategies is the brand of Óptima" at bounding box center [400, 144] width 423 height 8
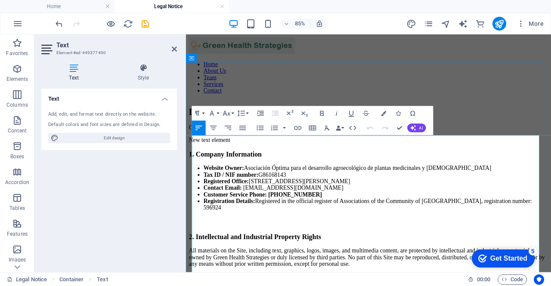
click at [283, 188] on li "Website Owner: Asociación Óptima para el desarrollo agroecológico de plantas me…" at bounding box center [410, 192] width 406 height 8
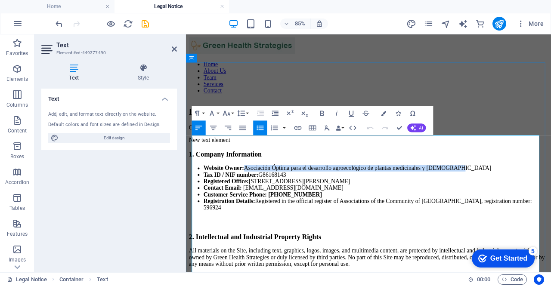
drag, startPoint x: 264, startPoint y: 168, endPoint x: 595, endPoint y: 170, distance: 330.7
click at [551, 188] on li "Website Owner: Asociación Óptima para el desarrollo agroecológico de plantas me…" at bounding box center [410, 192] width 406 height 8
copy li "Asociación Óptima para el desarrollo agroecológico de plantas medicinales y aro…"
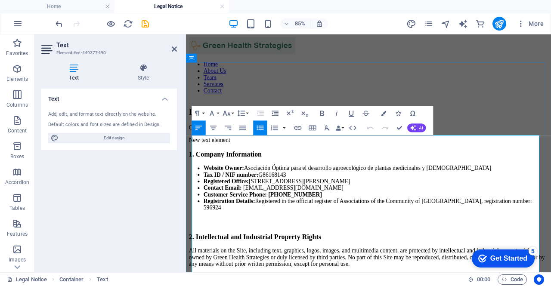
click at [389, 219] on li "Customer Service Phone: 91 461 39 53" at bounding box center [410, 223] width 406 height 8
click at [345, 188] on li "Website Owner: Asociación Óptima para el desarrollo agroecológico de plantas me…" at bounding box center [410, 192] width 406 height 8
click at [354, 120] on div "Legal Notice" at bounding box center [400, 126] width 423 height 12
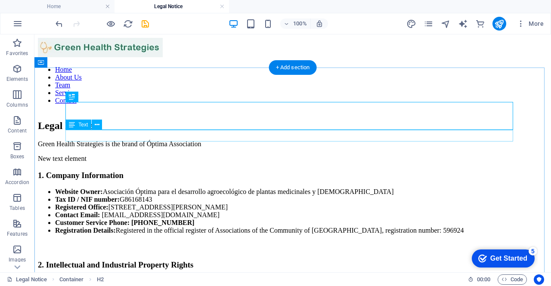
click at [289, 140] on div "Green Health Strategies is the brand of Óptima Association" at bounding box center [293, 144] width 510 height 8
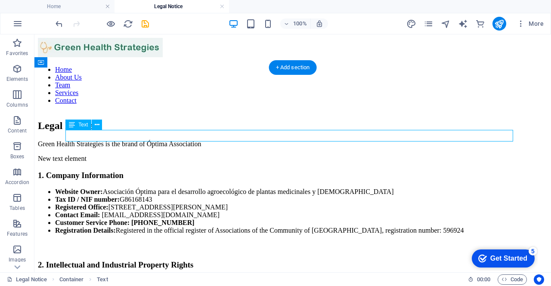
click at [289, 140] on div "Green Health Strategies is the brand of Óptima Association" at bounding box center [293, 144] width 510 height 8
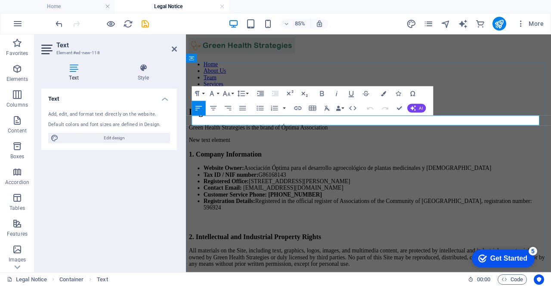
click at [413, 140] on p "Green Health Strategies is the brand of Óptima Association" at bounding box center [400, 144] width 423 height 8
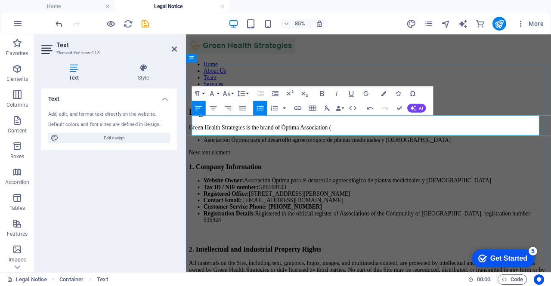
click at [378, 140] on p "Green Health Strategies is the brand of Óptima Association (" at bounding box center [400, 144] width 423 height 8
click at [415, 140] on p "Green Health Strategies is the brand of Óptima Association (" at bounding box center [400, 144] width 423 height 8
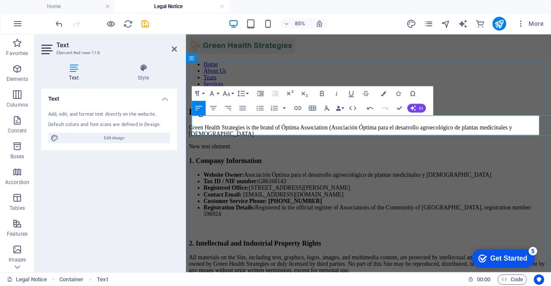
click at [380, 147] on p "Green Health Strategies is the brand of Óptima Association (Asociación Óptima p…" at bounding box center [400, 148] width 423 height 16
click at [380, 164] on div "New text element" at bounding box center [400, 167] width 423 height 8
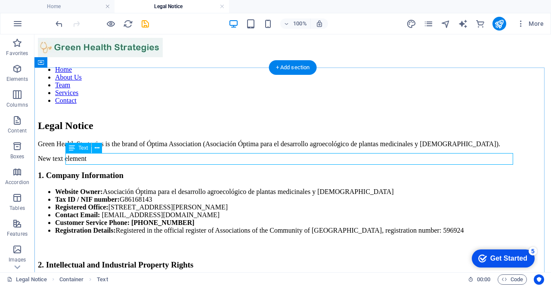
click at [143, 158] on div "New text element" at bounding box center [293, 159] width 510 height 8
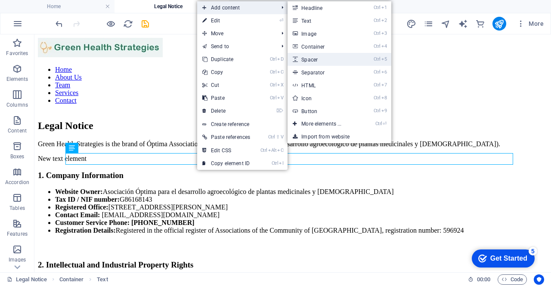
click at [336, 57] on link "Ctrl 5 Spacer" at bounding box center [323, 59] width 71 height 13
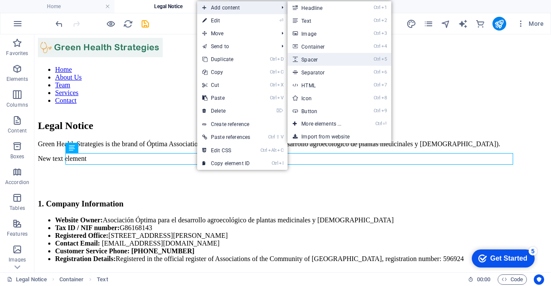
select select "px"
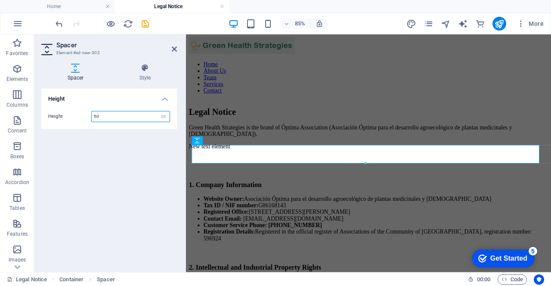
click at [102, 117] on input "50" at bounding box center [131, 117] width 78 height 10
click at [93, 119] on input "50" at bounding box center [131, 117] width 78 height 10
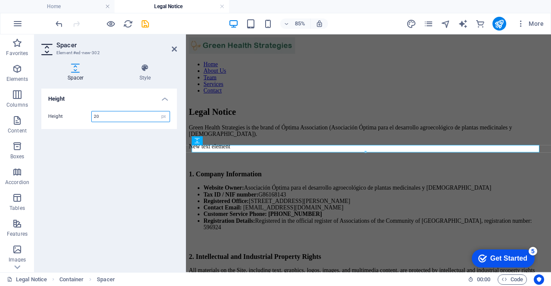
click at [96, 118] on input "20" at bounding box center [131, 117] width 78 height 10
type input "25"
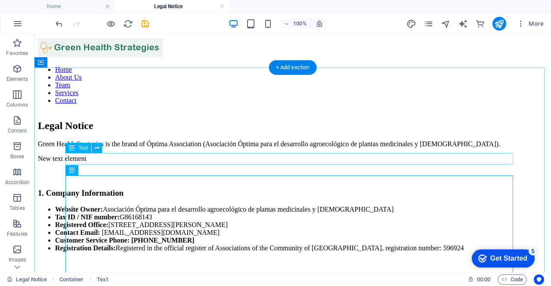
click at [130, 158] on div "New text element" at bounding box center [293, 159] width 510 height 8
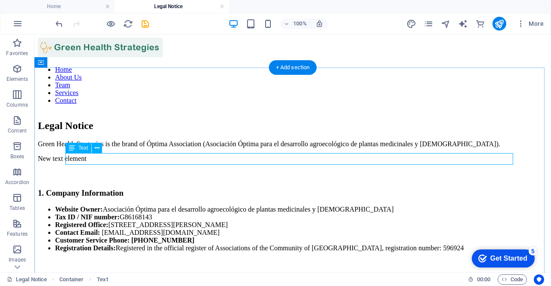
click at [126, 158] on div "New text element" at bounding box center [293, 159] width 510 height 8
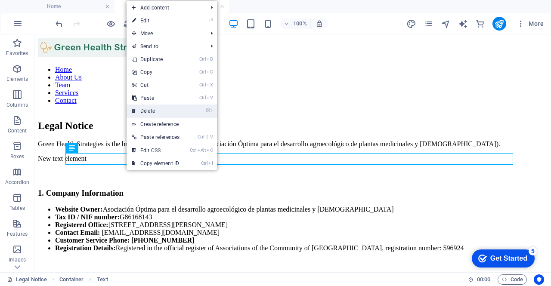
click at [155, 112] on link "⌦ Delete" at bounding box center [156, 111] width 58 height 13
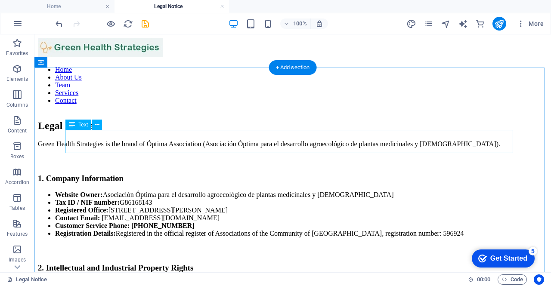
click at [180, 141] on div "Green Health Strategies is the brand of Óptima Association (Asociación Óptima p…" at bounding box center [293, 144] width 510 height 8
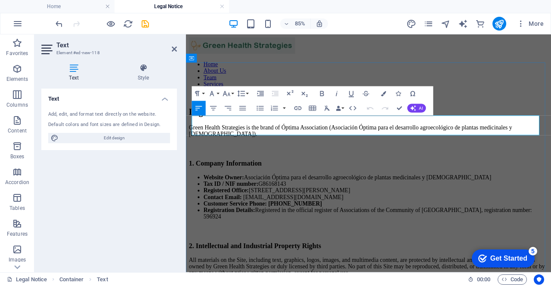
click at [339, 147] on p "Green Health Strategies is the brand of Óptima Association (Asociación Óptima p…" at bounding box center [400, 148] width 423 height 16
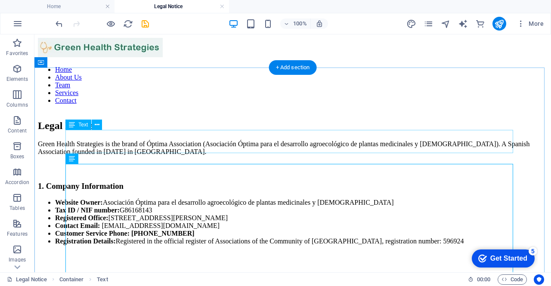
click at [351, 149] on div "Green Health Strategies is the brand of Óptima Association (Asociación Óptima p…" at bounding box center [293, 148] width 510 height 16
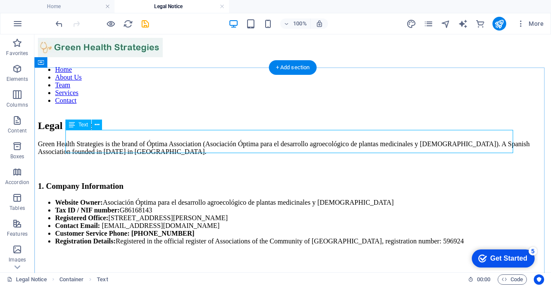
click at [359, 146] on div "Green Health Strategies is the brand of Óptima Association (Asociación Óptima p…" at bounding box center [293, 148] width 510 height 16
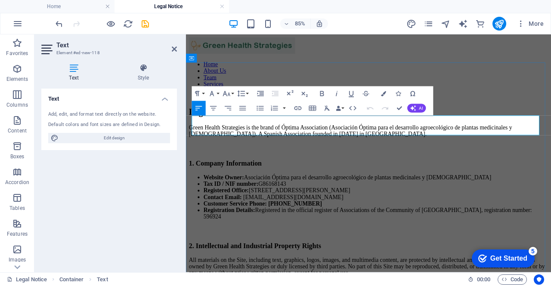
click at [524, 145] on p "Green Health Strategies is the brand of Óptima Association (Asociación Óptima p…" at bounding box center [400, 148] width 423 height 16
drag, startPoint x: 459, startPoint y: 147, endPoint x: 500, endPoint y: 149, distance: 41.0
click at [460, 147] on p "Green Health Strategies is the brand of Óptima Association (Asociación Óptima p…" at bounding box center [400, 148] width 423 height 16
click at [515, 149] on p "Green Health Strategies is the brand of Óptima Association (Asociación Óptima p…" at bounding box center [400, 148] width 423 height 16
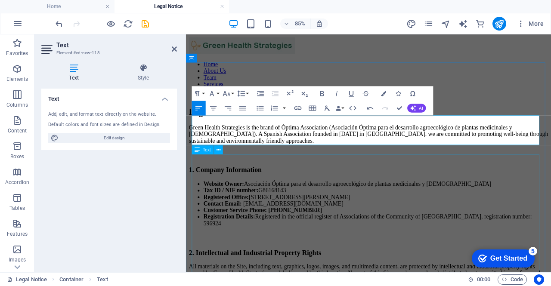
scroll to position [696, 1]
click at [516, 145] on p "Green Health Strategies is the brand of Óptima Association (Asociación Óptima p…" at bounding box center [400, 151] width 423 height 23
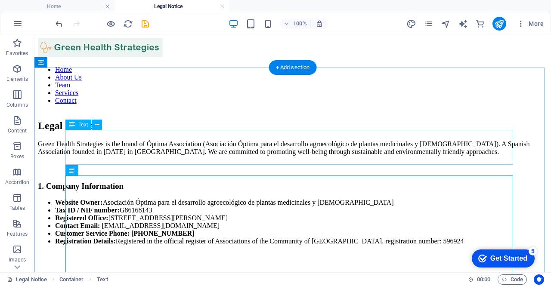
click at [272, 149] on div "Green Health Strategies is the brand of Óptima Association (Asociación Óptima p…" at bounding box center [293, 148] width 510 height 16
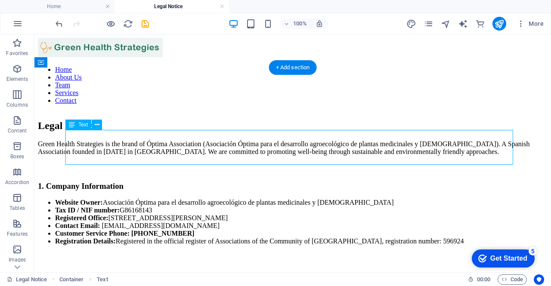
click at [272, 149] on div "Green Health Strategies is the brand of Óptima Association (Asociación Óptima p…" at bounding box center [293, 148] width 510 height 16
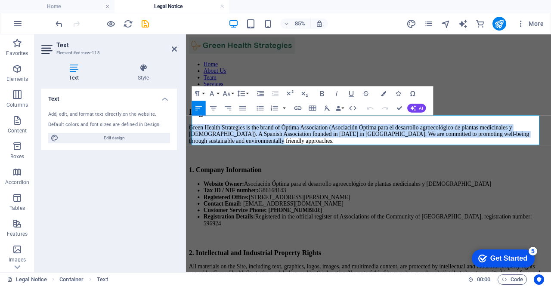
drag, startPoint x: 506, startPoint y: 160, endPoint x: 181, endPoint y: 140, distance: 325.3
click at [242, 106] on icon "button" at bounding box center [243, 108] width 9 height 9
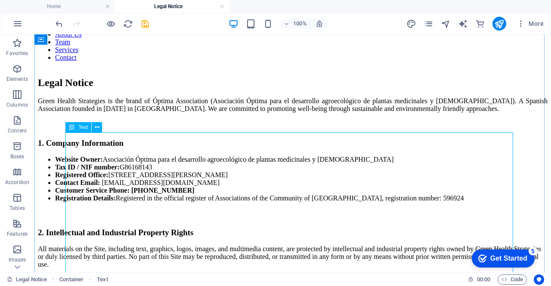
scroll to position [43, 0]
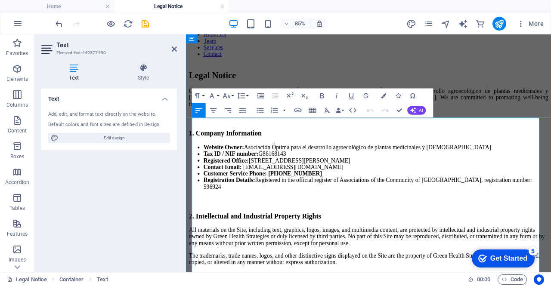
click at [308, 164] on li "Website Owner: Asociación Óptima para el desarrollo agroecológico de plantas me…" at bounding box center [410, 168] width 406 height 8
click at [298, 146] on h3 "1. Company Information" at bounding box center [400, 150] width 423 height 9
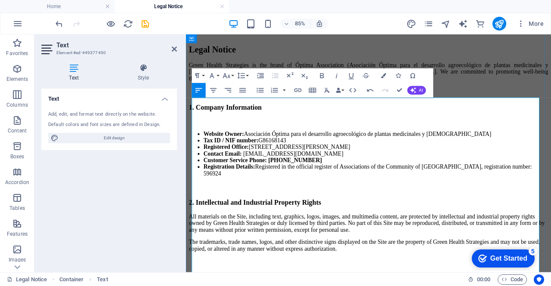
scroll to position [98, 0]
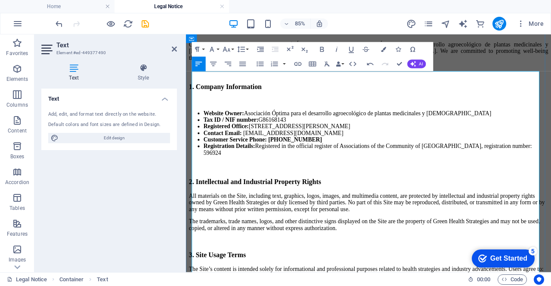
click at [400, 204] on h3 "2. Intellectual and Industrial Property Rights" at bounding box center [400, 208] width 423 height 9
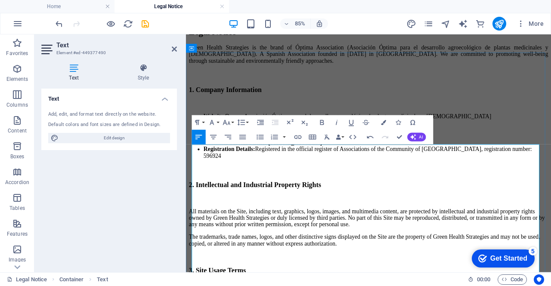
scroll to position [141, 0]
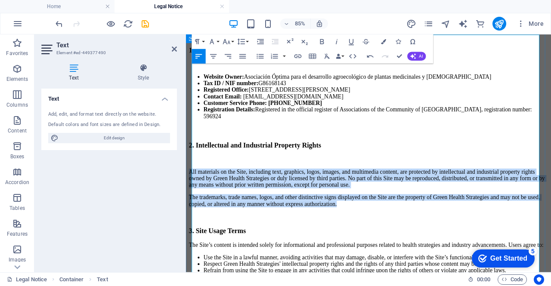
drag, startPoint x: 581, startPoint y: 238, endPoint x: 186, endPoint y: 183, distance: 398.7
click at [245, 56] on icon "button" at bounding box center [243, 56] width 9 height 9
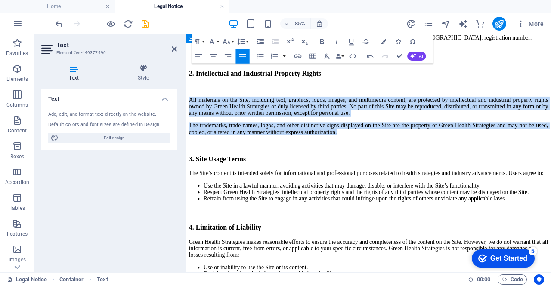
scroll to position [227, 0]
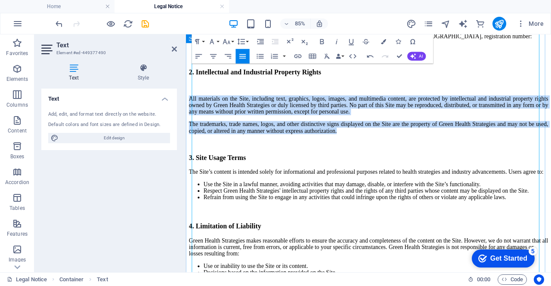
click at [317, 152] on p "The trademarks, trade names, logos, and other distinctive signs displayed on th…" at bounding box center [400, 145] width 423 height 16
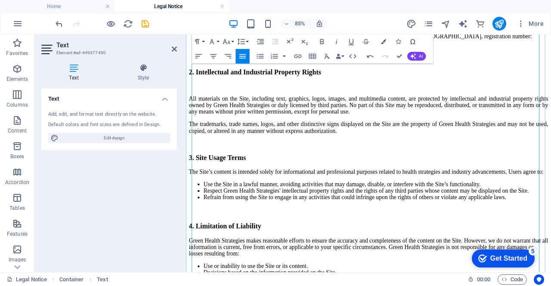
drag, startPoint x: 269, startPoint y: 177, endPoint x: 281, endPoint y: 173, distance: 13.0
click at [269, 177] on h3 "3. Site Usage Terms" at bounding box center [400, 179] width 423 height 9
click at [287, 175] on h3 "3. Site Usage Terms" at bounding box center [400, 179] width 423 height 9
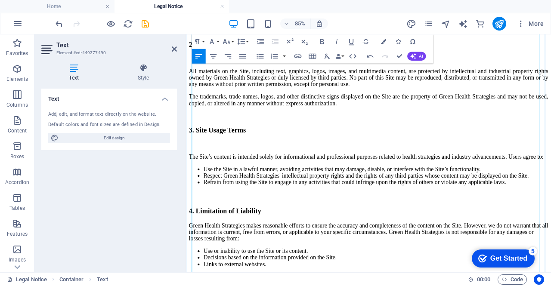
scroll to position [270, 0]
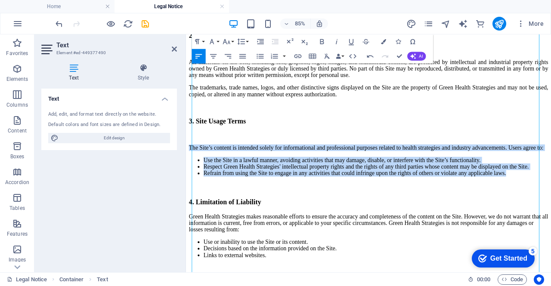
drag, startPoint x: 280, startPoint y: 239, endPoint x: 173, endPoint y: 156, distance: 135.6
click at [244, 56] on icon "button" at bounding box center [243, 56] width 9 height 9
click at [297, 164] on p "The Site’s content is intended solely for informational and professional purpos…" at bounding box center [400, 168] width 423 height 8
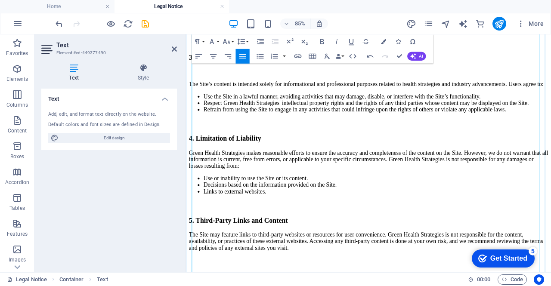
scroll to position [356, 0]
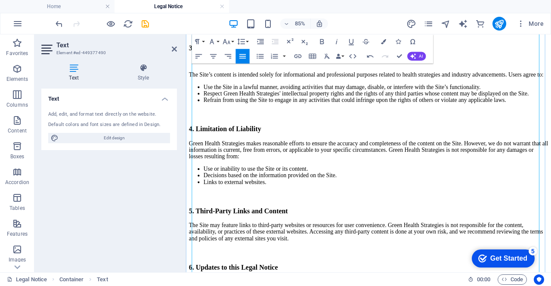
click at [309, 151] on h3 "4. Limitation of Liability" at bounding box center [400, 145] width 423 height 9
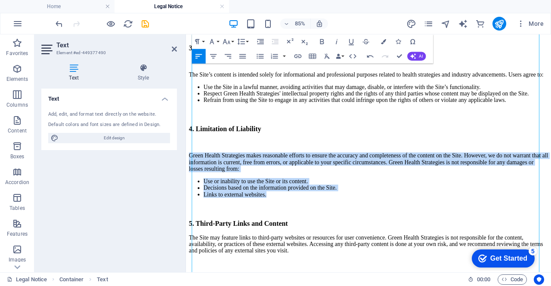
drag, startPoint x: 313, startPoint y: 259, endPoint x: 184, endPoint y: 194, distance: 144.4
click at [243, 56] on icon "button" at bounding box center [242, 56] width 6 height 4
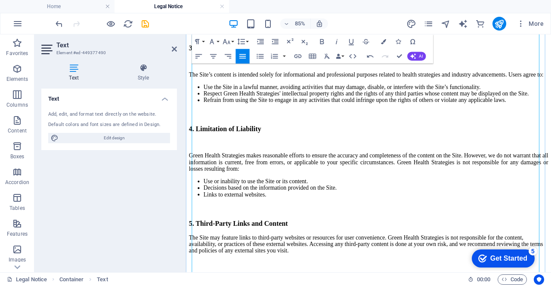
click at [275, 133] on h3 at bounding box center [400, 128] width 423 height 9
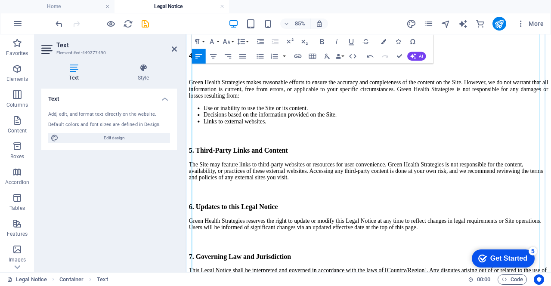
scroll to position [485, 0]
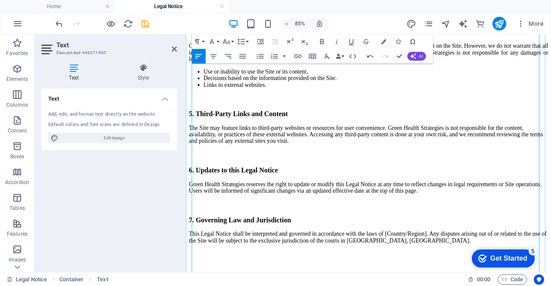
click at [335, 133] on h3 "5. Third-Party Links and Content" at bounding box center [400, 127] width 423 height 9
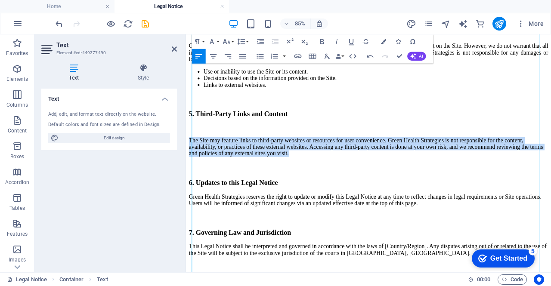
drag, startPoint x: 217, startPoint y: 208, endPoint x: 174, endPoint y: 176, distance: 53.8
click at [186, 176] on html "Home About Us Team Services Contact Legal Notice Green Health Strategies is the…" at bounding box center [401, 182] width 430 height 1267
click at [246, 56] on icon "button" at bounding box center [243, 56] width 9 height 9
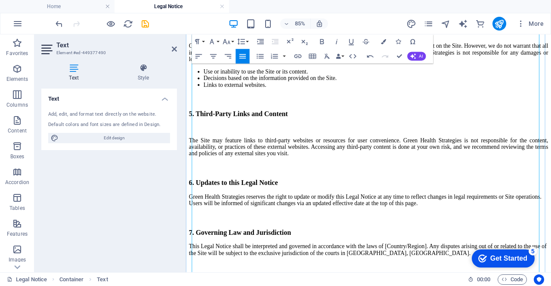
click at [304, 149] on p at bounding box center [400, 145] width 423 height 8
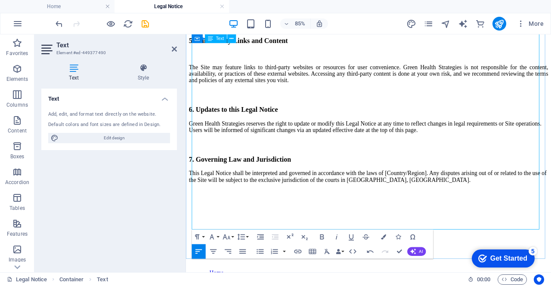
click at [327, 149] on p "Green Health Strategies reserves the right to update or modify this Legal Notic…" at bounding box center [400, 144] width 423 height 16
click at [331, 128] on h3 "6. Updates to this Legal Notice" at bounding box center [400, 122] width 423 height 9
click at [471, 151] on p "Green Health Strategies reserves the right to update or modify this Legal Notic…" at bounding box center [400, 144] width 423 height 16
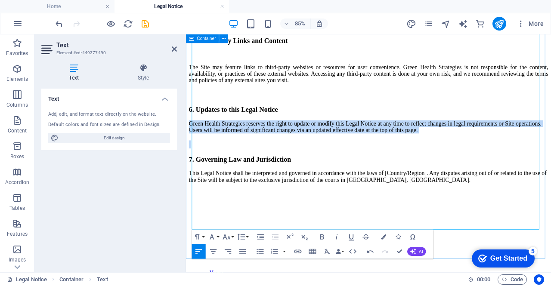
drag, startPoint x: 298, startPoint y: 186, endPoint x: 184, endPoint y: 158, distance: 117.6
click at [186, 158] on html "Home About Us Team Services Contact Legal Notice Green Health Strategies is the…" at bounding box center [401, 96] width 430 height 1267
click at [258, 151] on p "Green Health Strategies reserves the right to update or modify this Legal Notic…" at bounding box center [400, 144] width 423 height 16
drag, startPoint x: 279, startPoint y: 177, endPoint x: 192, endPoint y: 155, distance: 89.5
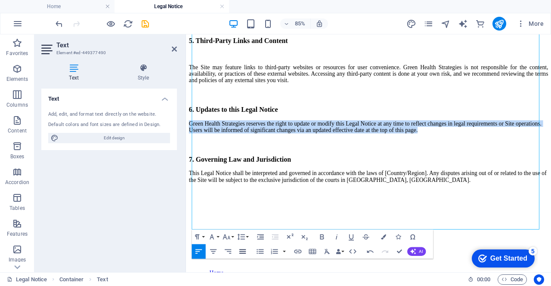
click at [241, 255] on icon "button" at bounding box center [243, 251] width 9 height 9
click at [286, 151] on p "Green Health Strategies reserves the right to update or modify this Legal Notic…" at bounding box center [400, 144] width 423 height 16
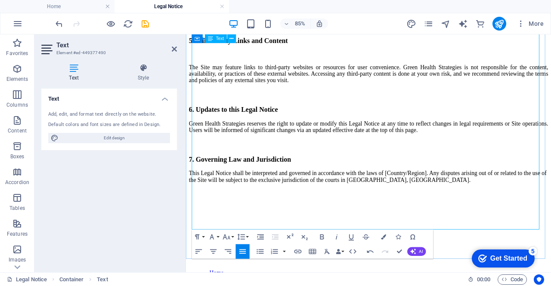
click at [285, 169] on h3 at bounding box center [400, 163] width 423 height 9
click at [324, 186] on h3 "7. Governing Law and Jurisdiction" at bounding box center [400, 181] width 423 height 9
click at [344, 149] on p "Green Health Strategies reserves the right to update or modify this Legal Notic…" at bounding box center [400, 144] width 423 height 16
click at [336, 128] on h3 "6. Updates to this Legal Notice" at bounding box center [400, 122] width 423 height 9
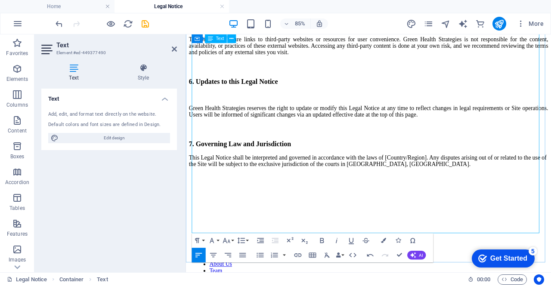
scroll to position [615, 0]
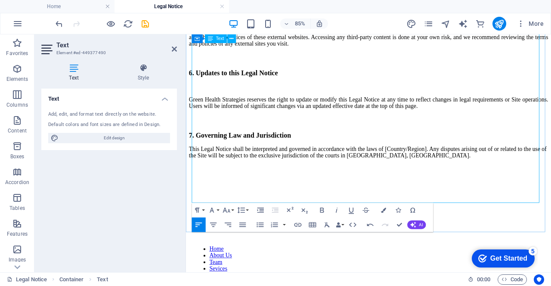
click at [345, 158] on h3 "7. Governing Law and Jurisdiction" at bounding box center [400, 153] width 423 height 9
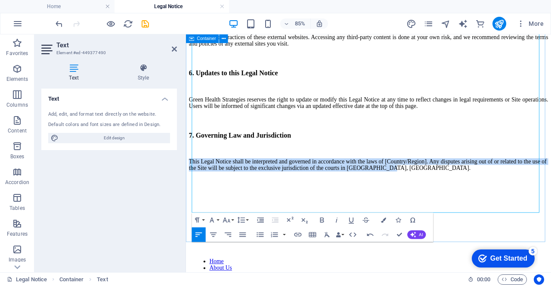
drag, startPoint x: 280, startPoint y: 216, endPoint x: 189, endPoint y: 191, distance: 94.8
click at [245, 234] on icon "button" at bounding box center [243, 234] width 9 height 9
click at [308, 196] on p "This Legal Notice shall be interpreted and governed in accordance with the laws…" at bounding box center [400, 188] width 423 height 16
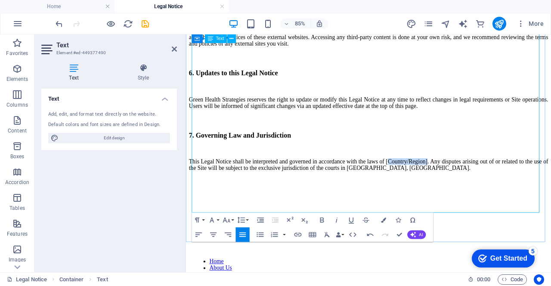
drag, startPoint x: 522, startPoint y: 193, endPoint x: 582, endPoint y: 192, distance: 59.4
click at [551, 192] on p "This Legal Notice shall be interpreted and governed in accordance with the laws…" at bounding box center [400, 188] width 423 height 16
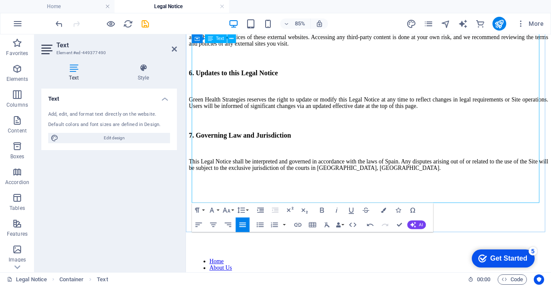
click at [426, 158] on h3 "7. Governing Law and Jurisdiction" at bounding box center [400, 153] width 423 height 9
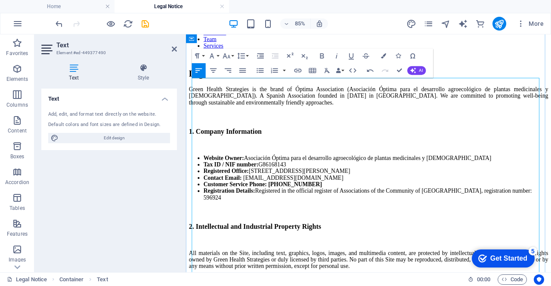
scroll to position [0, 0]
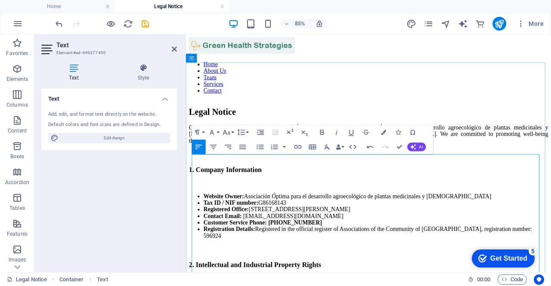
click at [432, 229] on li "Tax ID / NIF number: G86168143" at bounding box center [410, 233] width 406 height 8
click at [287, 140] on div "Green Health Strategies is the brand of Óptima Association (Asociación Óptima p…" at bounding box center [400, 151] width 423 height 23
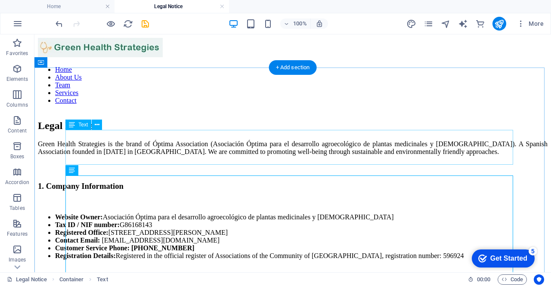
click at [216, 152] on div "Green Health Strategies is the brand of Óptima Association (Asociación Óptima p…" at bounding box center [293, 148] width 510 height 16
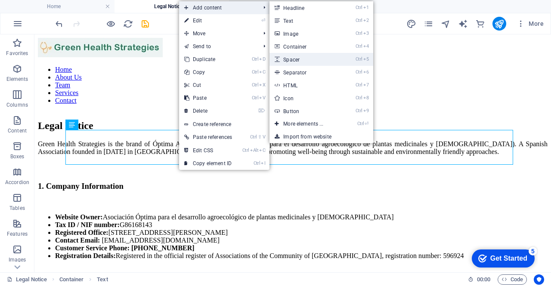
click at [309, 56] on link "Ctrl 5 Spacer" at bounding box center [305, 59] width 71 height 13
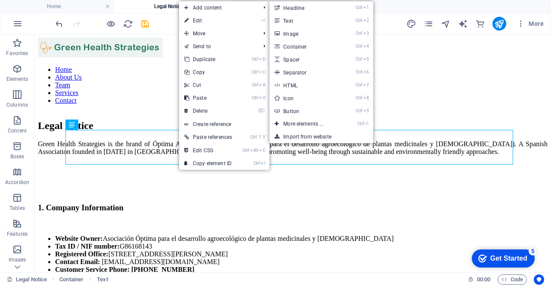
select select "px"
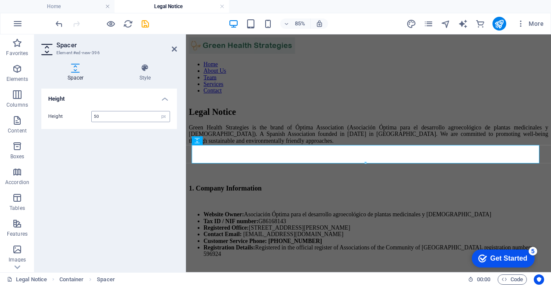
click at [96, 117] on input "50" at bounding box center [131, 117] width 78 height 10
drag, startPoint x: 102, startPoint y: 116, endPoint x: 85, endPoint y: 116, distance: 17.2
click at [85, 116] on div "Height 50 px rem vh vw" at bounding box center [109, 116] width 122 height 11
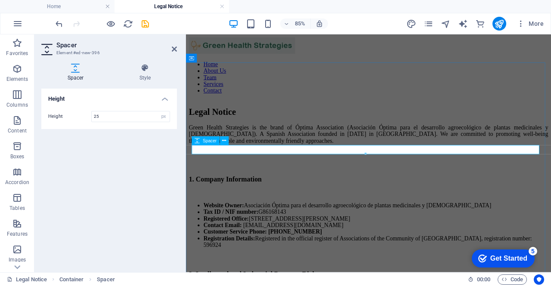
type input "25"
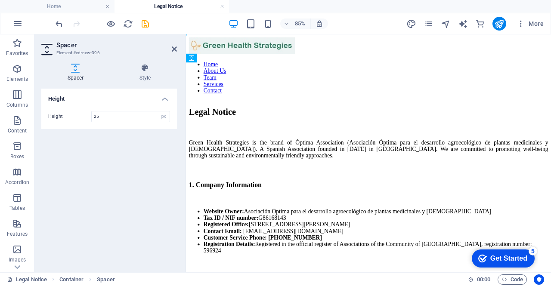
drag, startPoint x: 257, startPoint y: 168, endPoint x: 256, endPoint y: 134, distance: 34.0
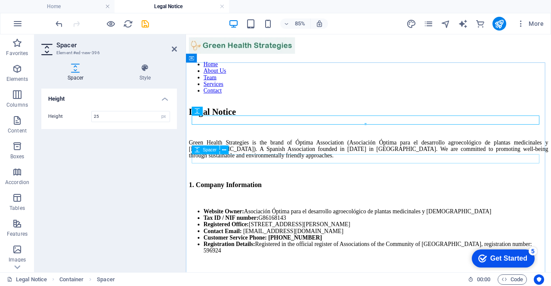
click at [378, 188] on div at bounding box center [400, 193] width 423 height 11
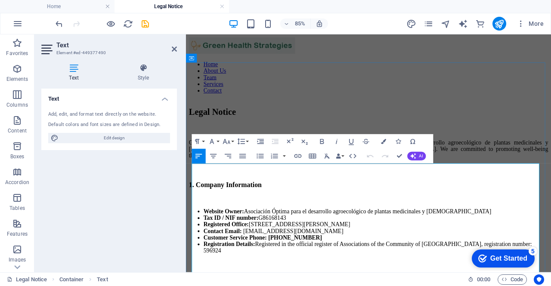
click at [255, 239] on strong "Website Owner:" at bounding box center [231, 242] width 48 height 7
drag, startPoint x: 202, startPoint y: 215, endPoint x: 260, endPoint y: 213, distance: 58.2
click at [255, 239] on strong "Website Owner:" at bounding box center [231, 242] width 48 height 7
click at [453, 278] on li "Registration Details: Registered in the official register of Associations of th…" at bounding box center [410, 286] width 406 height 16
click at [285, 255] on li "Registered Office: Calle Mercedes Arteaga 46, Madrid, 28019" at bounding box center [410, 259] width 406 height 8
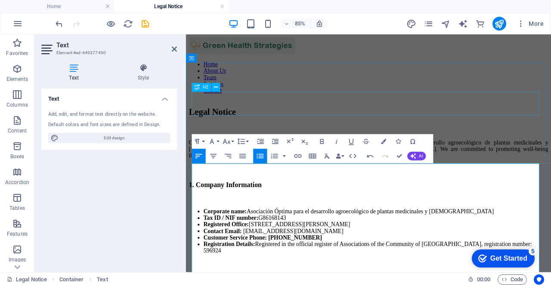
click at [330, 120] on div "Legal Notice" at bounding box center [400, 126] width 423 height 12
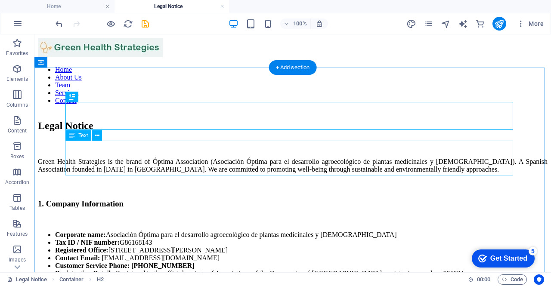
click at [160, 158] on div "Green Health Strategies is the brand of Óptima Association (Asociación Óptima p…" at bounding box center [293, 166] width 510 height 16
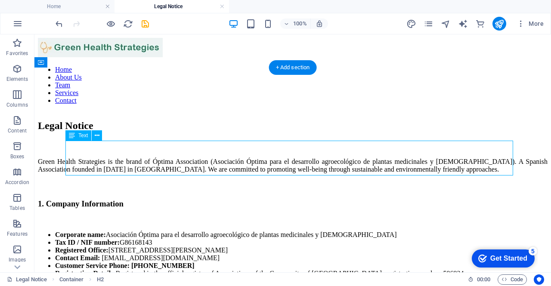
click at [160, 158] on div "Green Health Strategies is the brand of Óptima Association (Asociación Óptima p…" at bounding box center [293, 166] width 510 height 16
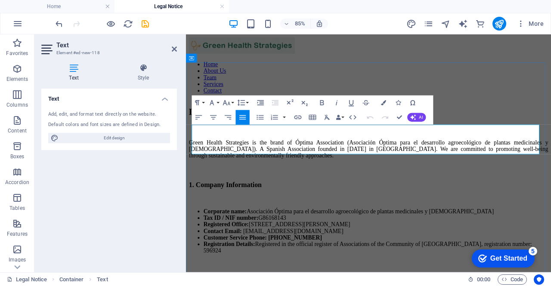
click at [277, 158] on p "Green Health Strategies is the brand of Óptima Association (Asociación Óptima p…" at bounding box center [400, 169] width 423 height 23
drag, startPoint x: 279, startPoint y: 148, endPoint x: 384, endPoint y: 156, distance: 105.8
click at [319, 101] on icon "button" at bounding box center [322, 103] width 9 height 9
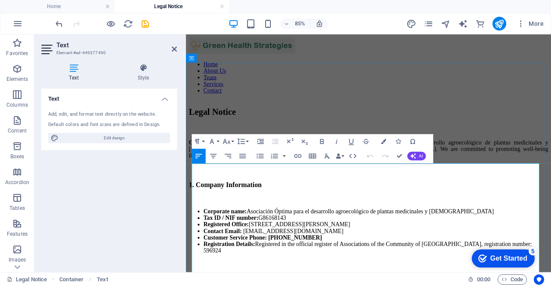
click at [551, 239] on li "Corporate name: Asociación Óptima para el desarrollo agroecológico de plantas m…" at bounding box center [410, 243] width 406 height 8
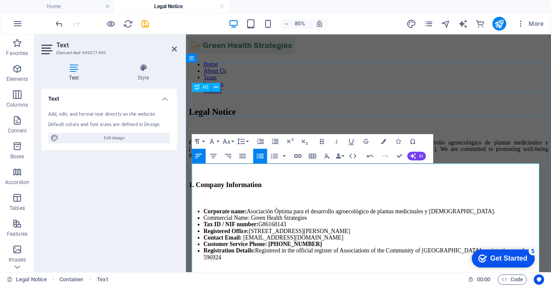
scroll to position [0, 3]
drag, startPoint x: 270, startPoint y: 224, endPoint x: 371, endPoint y: 232, distance: 101.5
click at [323, 142] on icon "button" at bounding box center [322, 141] width 4 height 5
click at [350, 270] on link "contact@greenhealthstrategies.com" at bounding box center [312, 273] width 118 height 7
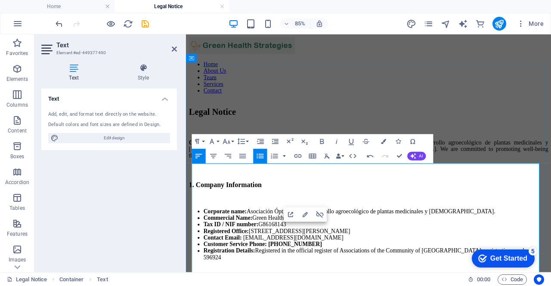
click at [431, 247] on li "Commercial Name: Green Health Strategies" at bounding box center [410, 251] width 406 height 8
click at [428, 120] on div "Legal Notice" at bounding box center [400, 126] width 423 height 12
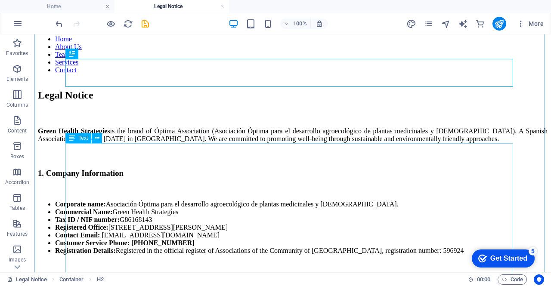
scroll to position [43, 0]
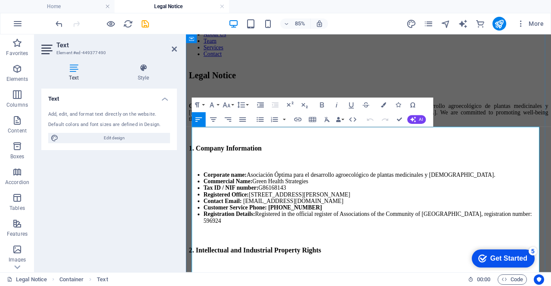
click at [285, 244] on li "Registration Details: Registered in the official register of Associations of th…" at bounding box center [410, 250] width 406 height 16
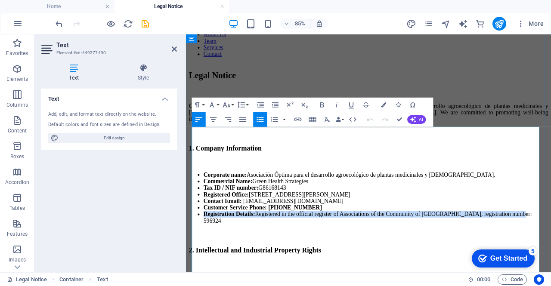
drag, startPoint x: 320, startPoint y: 259, endPoint x: 198, endPoint y: 247, distance: 122.4
click at [207, 247] on li "Registration Details: Registered in the official register of Associations of th…" at bounding box center [410, 250] width 406 height 16
copy li "Registration Details: Registered in the official register of Associations of th…"
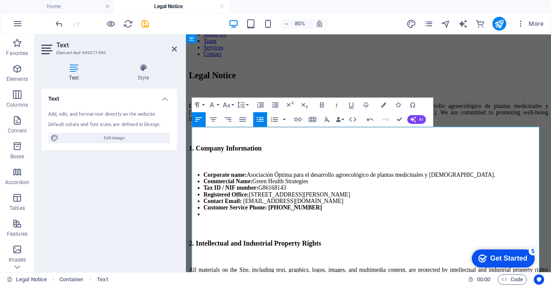
click at [380, 204] on li "Commercial Name: Green Health Strategies" at bounding box center [410, 208] width 406 height 8
click at [336, 211] on li "Tax ID / NIF number: G86168143" at bounding box center [410, 215] width 406 height 8
click at [382, 204] on li "Commercial Name: Green Health Strategies" at bounding box center [410, 208] width 406 height 8
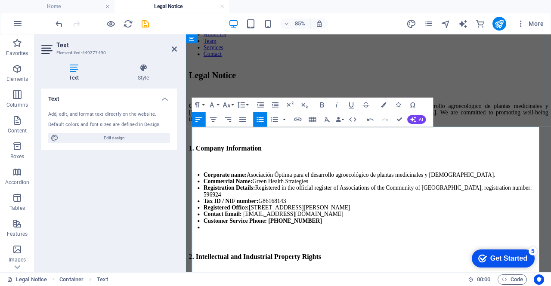
click at [273, 266] on li at bounding box center [410, 262] width 406 height 8
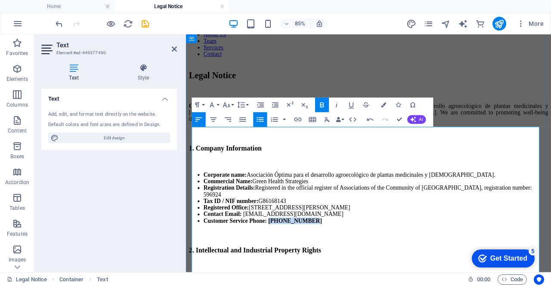
drag, startPoint x: 365, startPoint y: 257, endPoint x: 298, endPoint y: 257, distance: 66.8
click at [298, 257] on li "Customer Service Phone: 91 461 39 53" at bounding box center [410, 254] width 406 height 8
click at [318, 106] on icon "button" at bounding box center [322, 105] width 9 height 9
click at [384, 211] on li "Registration Details: Registered in the official register of Associations of th…" at bounding box center [410, 219] width 406 height 16
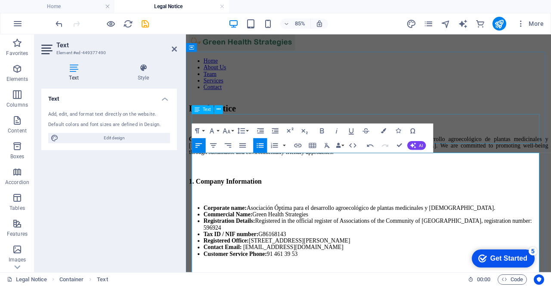
scroll to position [0, 0]
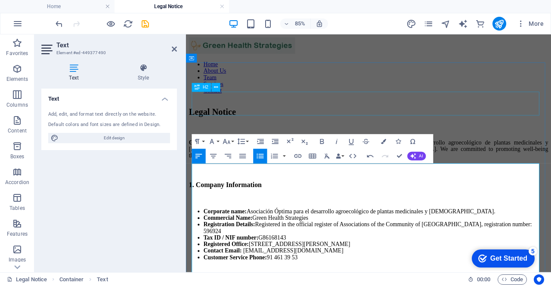
click at [547, 120] on div "Legal Notice" at bounding box center [400, 126] width 423 height 12
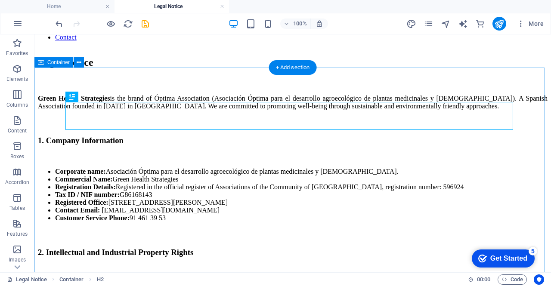
scroll to position [86, 0]
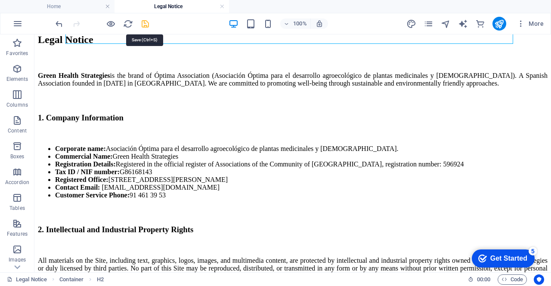
click at [149, 25] on icon "save" at bounding box center [145, 24] width 10 height 10
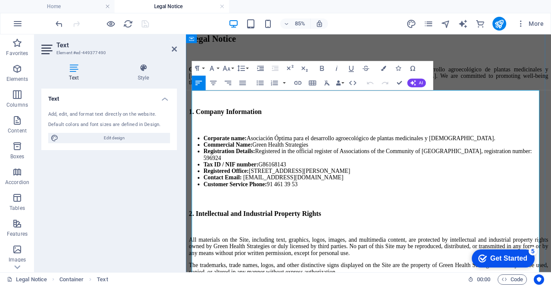
click at [246, 168] on li "Registration Details: Registered in the official register of Associations of th…" at bounding box center [410, 176] width 406 height 16
click at [247, 168] on strong "Registration Details:" at bounding box center [237, 171] width 61 height 7
click at [250, 168] on strong "Registration Details:" at bounding box center [237, 171] width 61 height 7
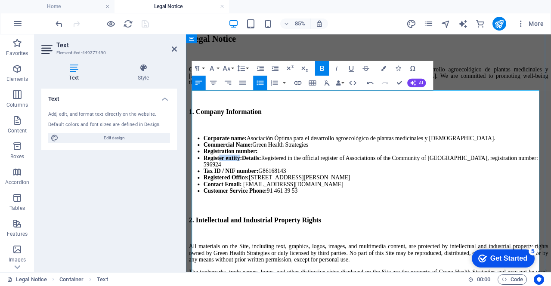
drag, startPoint x: 256, startPoint y: 164, endPoint x: 222, endPoint y: 168, distance: 34.7
click at [222, 168] on strong "Register entity: Details:" at bounding box center [239, 171] width 64 height 7
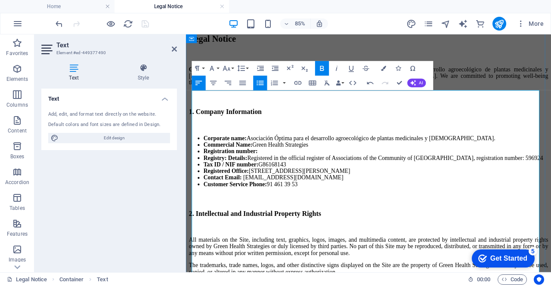
click at [270, 180] on li "Registry: Details: Registered in the official register of Associations of the C…" at bounding box center [410, 180] width 406 height 8
drag, startPoint x: 233, startPoint y: 174, endPoint x: 261, endPoint y: 176, distance: 28.0
click at [261, 176] on li "Registry: Details: Registered in the official register of Associations of the C…" at bounding box center [410, 180] width 406 height 8
click at [301, 168] on li "Registration number:" at bounding box center [410, 172] width 406 height 8
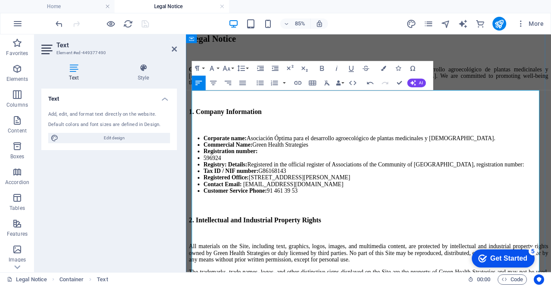
click at [207, 176] on li "596924" at bounding box center [410, 180] width 406 height 8
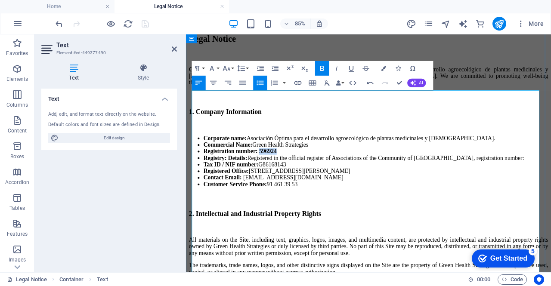
drag, startPoint x: 316, startPoint y: 154, endPoint x: 285, endPoint y: 154, distance: 31.0
click at [285, 168] on li "Registration number: 596924" at bounding box center [410, 172] width 406 height 8
click at [324, 68] on icon "button" at bounding box center [322, 68] width 9 height 9
click at [317, 176] on li "Registry: Details: Registered in the official register of Associations of the C…" at bounding box center [410, 180] width 406 height 8
drag, startPoint x: 237, startPoint y: 164, endPoint x: 267, endPoint y: 163, distance: 30.6
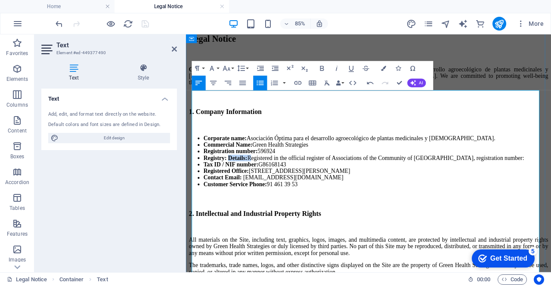
click at [267, 176] on li "Registry: Details: Registered in the official register of Associations of the C…" at bounding box center [410, 180] width 406 height 8
click at [413, 184] on li "Tax ID / NIF number: G86168143" at bounding box center [410, 188] width 406 height 8
drag, startPoint x: 512, startPoint y: 165, endPoint x: 591, endPoint y: 162, distance: 78.4
click at [551, 176] on li "Registry: Registered in the official register of Associations of the Community …" at bounding box center [410, 180] width 406 height 8
click at [522, 192] on li "Registered Office: Calle Mercedes Arteaga 46, Madrid, 28019" at bounding box center [410, 196] width 406 height 8
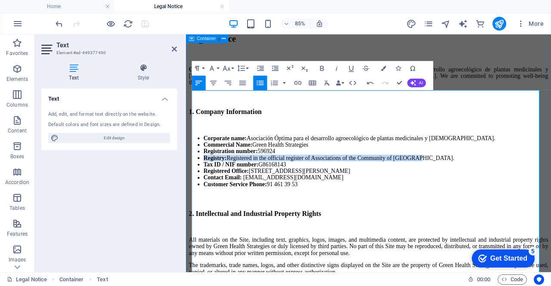
drag, startPoint x: 525, startPoint y: 162, endPoint x: 190, endPoint y: 165, distance: 335.1
copy li "Registry: Registered in the official register of Associations of the Community …"
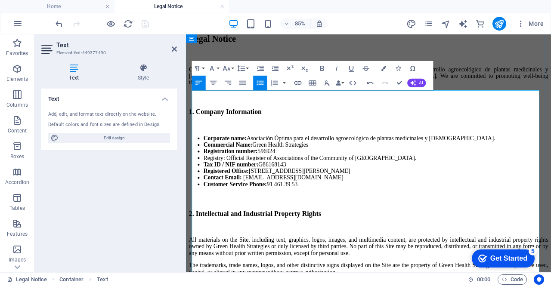
scroll to position [382, 1]
drag, startPoint x: 230, startPoint y: 165, endPoint x: 188, endPoint y: 163, distance: 42.7
click at [320, 68] on icon "button" at bounding box center [322, 68] width 9 height 9
click at [326, 223] on h3 at bounding box center [400, 227] width 423 height 9
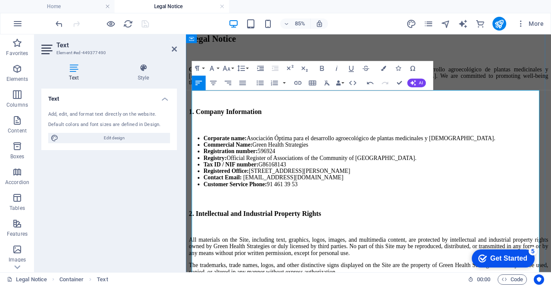
click at [424, 205] on li "Contact Email: contact@greenhealthstrategies.com" at bounding box center [410, 203] width 406 height 8
click at [507, 212] on li "Customer Service Phone: 91 461 39 53" at bounding box center [410, 211] width 406 height 8
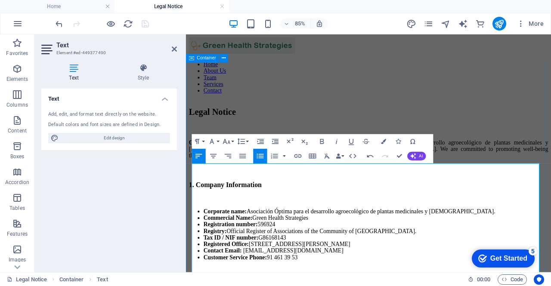
scroll to position [43, 0]
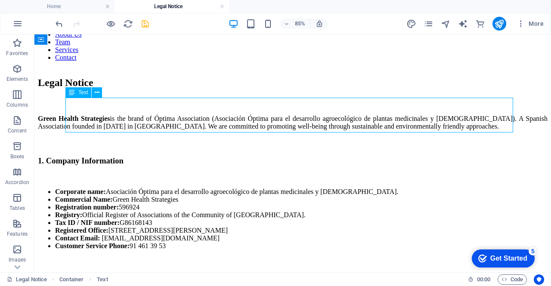
drag, startPoint x: 359, startPoint y: 110, endPoint x: 462, endPoint y: 98, distance: 103.6
click at [462, 115] on div "Green Health Strategies is the brand of Óptima Association (Asociación Óptima p…" at bounding box center [293, 123] width 510 height 16
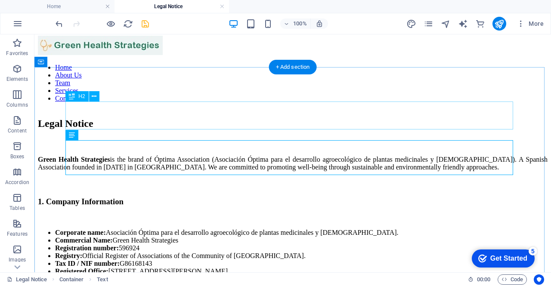
scroll to position [0, 0]
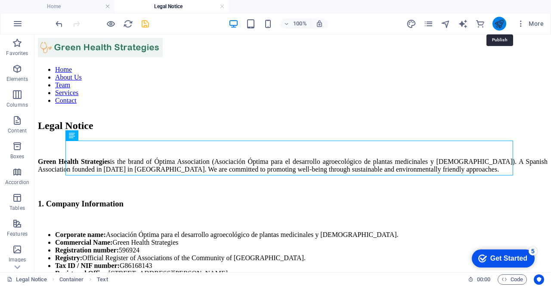
click at [499, 25] on icon "publish" at bounding box center [499, 24] width 10 height 10
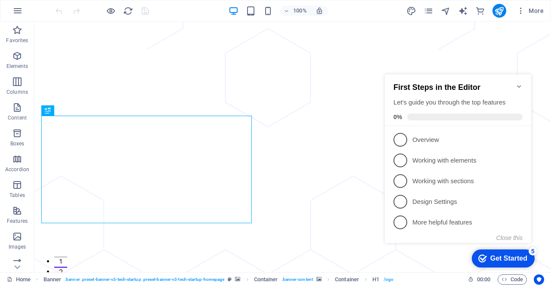
click at [518, 86] on icon "Minimize checklist" at bounding box center [519, 86] width 7 height 7
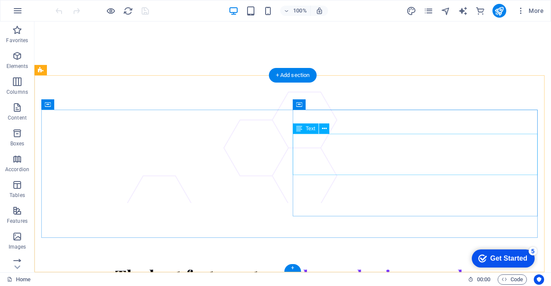
scroll to position [3640, 0]
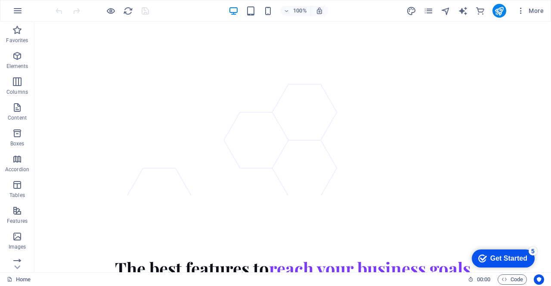
click at [532, 251] on div "5" at bounding box center [533, 251] width 9 height 9
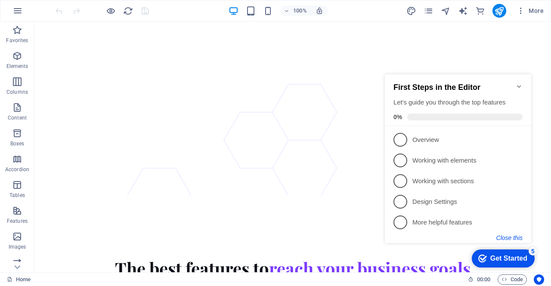
click at [511, 238] on button "Close this" at bounding box center [510, 238] width 26 height 7
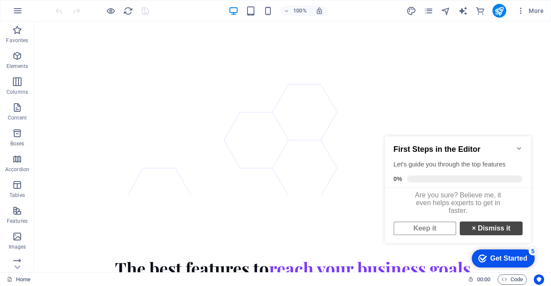
click at [501, 236] on link "× Dismiss it" at bounding box center [491, 229] width 63 height 14
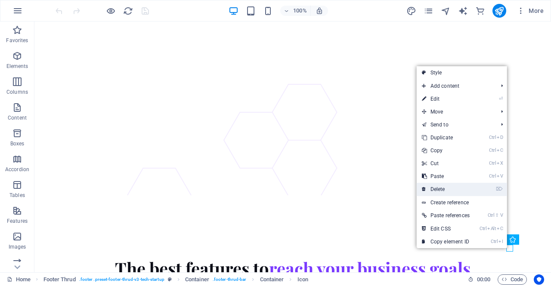
click at [435, 189] on link "⌦ Delete" at bounding box center [446, 189] width 58 height 13
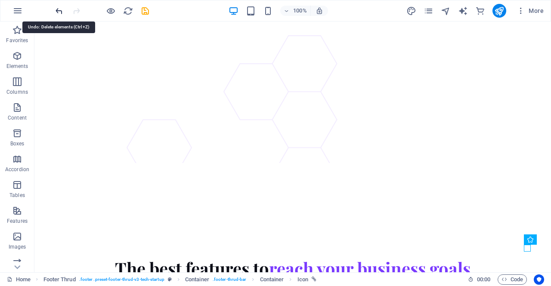
click at [56, 9] on icon "undo" at bounding box center [59, 11] width 10 height 10
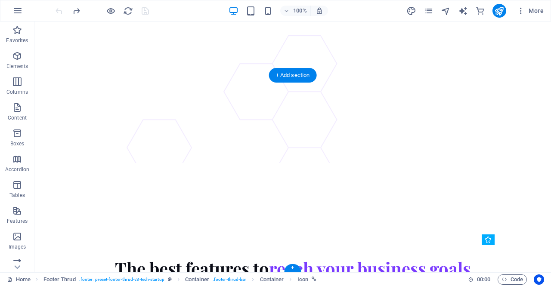
drag, startPoint x: 491, startPoint y: 248, endPoint x: 508, endPoint y: 248, distance: 16.8
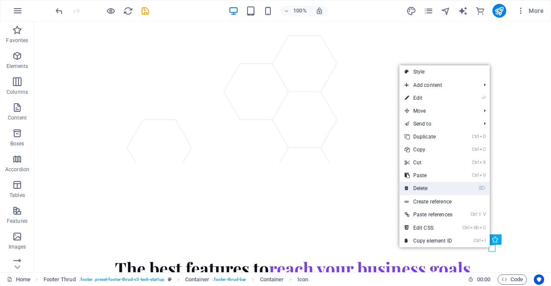
click at [438, 188] on link "⌦ Delete" at bounding box center [429, 188] width 58 height 13
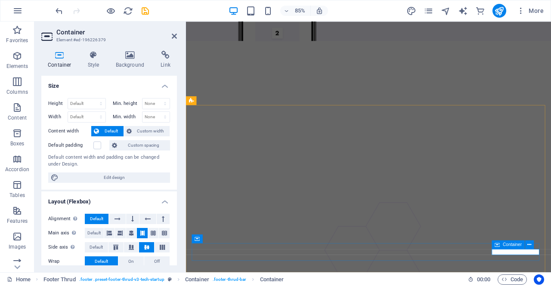
scroll to position [3534, 0]
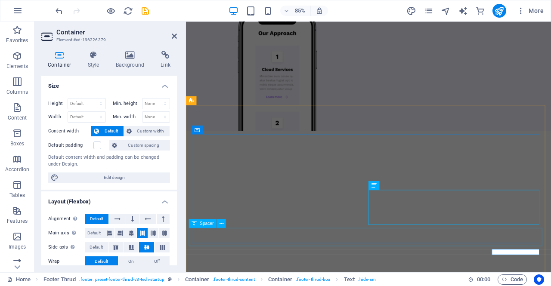
scroll to position [3640, 0]
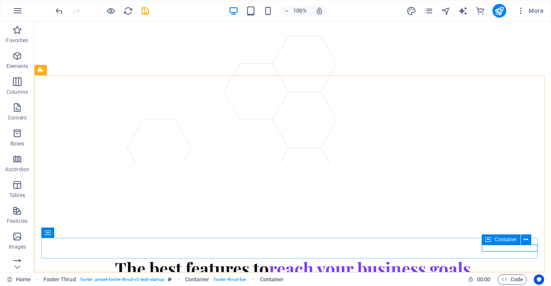
click at [506, 242] on span "Container" at bounding box center [506, 239] width 22 height 5
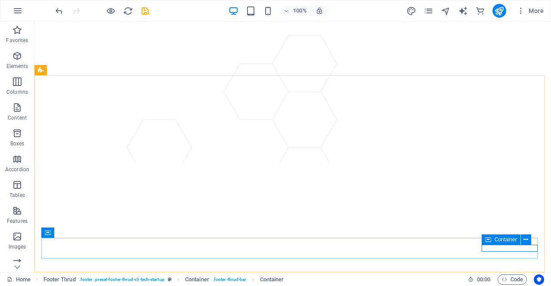
scroll to position [3534, 0]
select select "px"
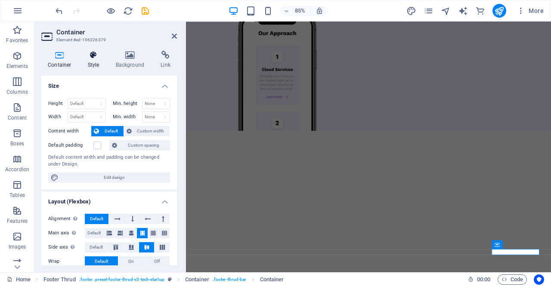
drag, startPoint x: 76, startPoint y: 56, endPoint x: 89, endPoint y: 56, distance: 12.9
click at [78, 56] on h4 "Container" at bounding box center [61, 60] width 40 height 18
click at [95, 53] on icon at bounding box center [93, 55] width 25 height 9
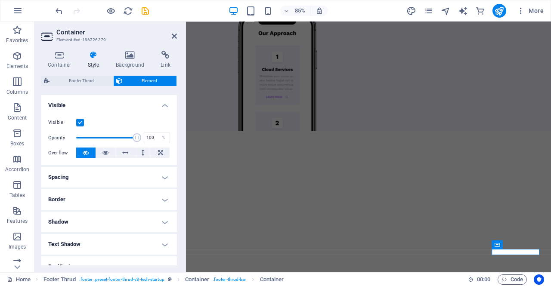
scroll to position [0, 0]
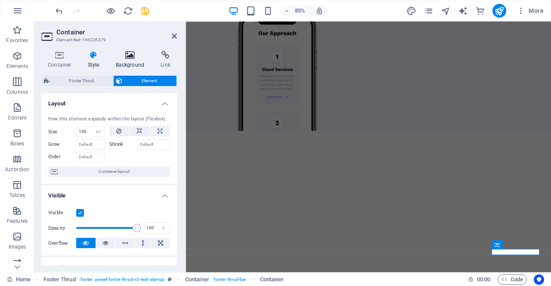
click at [133, 59] on icon at bounding box center [130, 55] width 42 height 9
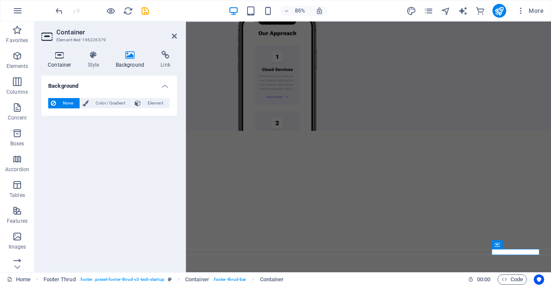
click at [60, 56] on icon at bounding box center [59, 55] width 37 height 9
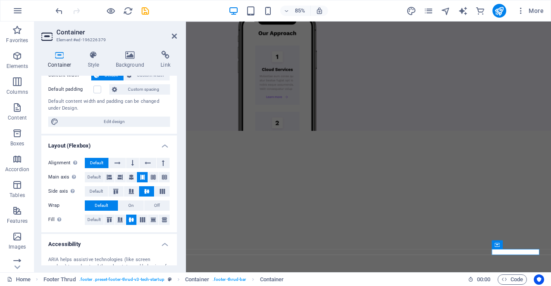
scroll to position [143, 0]
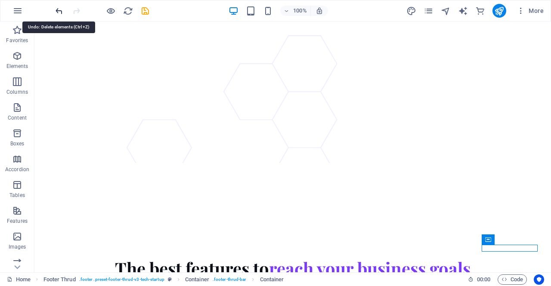
click at [59, 11] on icon "undo" at bounding box center [59, 11] width 10 height 10
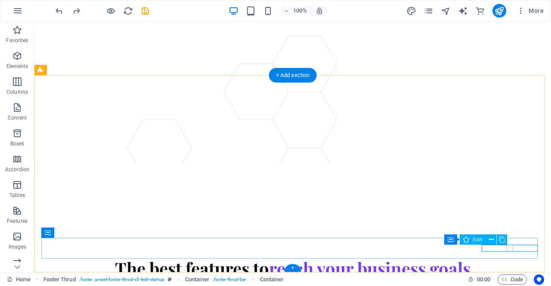
drag, startPoint x: 543, startPoint y: 267, endPoint x: 510, endPoint y: 248, distance: 38.0
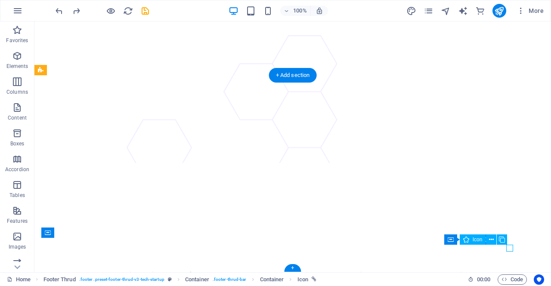
scroll to position [3534, 0]
select select "xMidYMid"
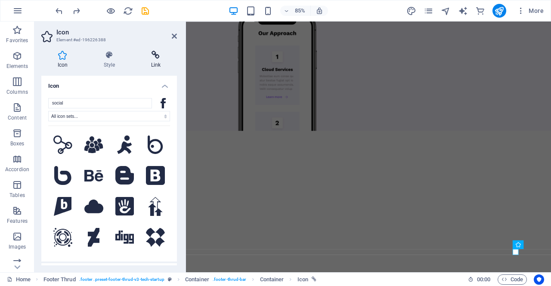
click at [155, 55] on icon at bounding box center [156, 55] width 42 height 9
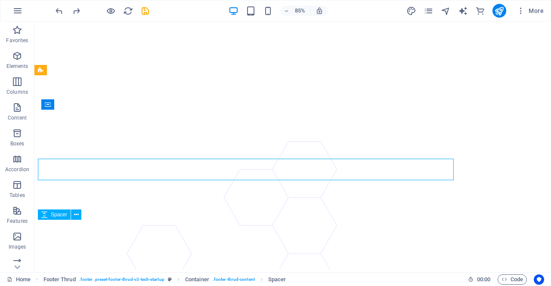
scroll to position [3640, 0]
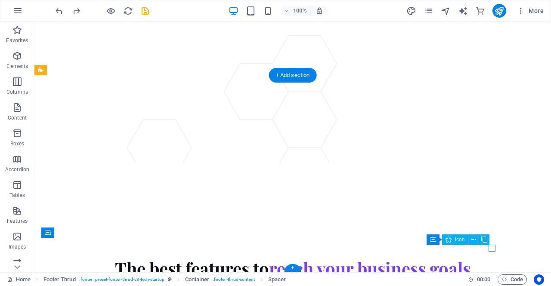
select select "xMidYMid"
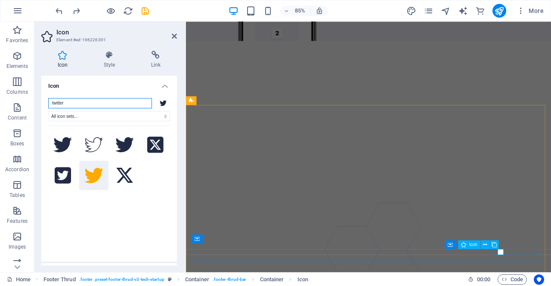
scroll to position [3534, 0]
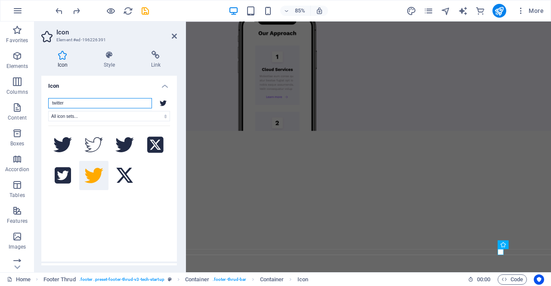
click at [83, 99] on input "twitter" at bounding box center [100, 103] width 104 height 10
drag, startPoint x: 83, startPoint y: 104, endPoint x: 20, endPoint y: 106, distance: 63.3
click at [20, 106] on section "Favorites Elements Columns Content Boxes Accordion Tables Features Images Slide…" at bounding box center [275, 147] width 551 height 251
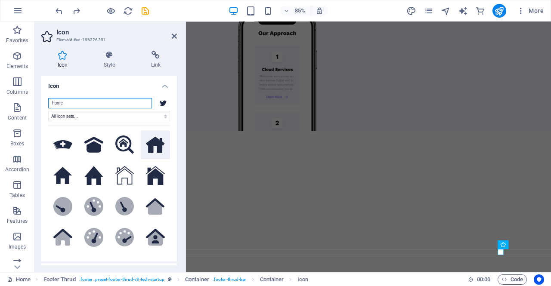
type input "home"
click at [148, 147] on icon at bounding box center [155, 145] width 19 height 16
click at [166, 60] on h4 "Link" at bounding box center [156, 60] width 42 height 18
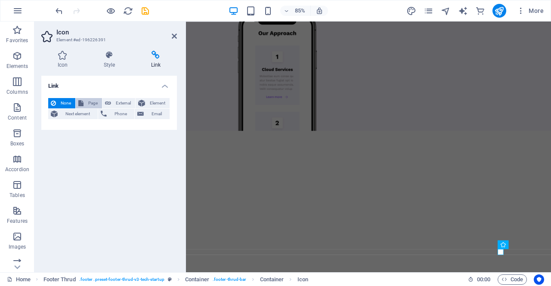
click at [85, 102] on button "Page" at bounding box center [89, 103] width 26 height 10
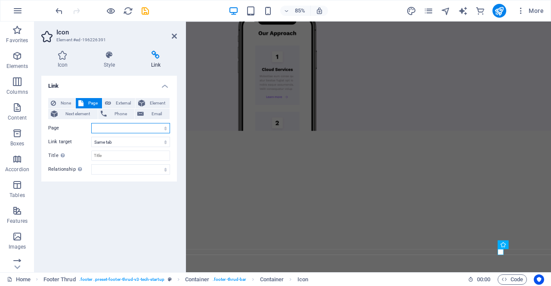
click at [103, 127] on select "Home About Pricing Contact Blog Legal Notice Privacy" at bounding box center [130, 128] width 79 height 10
select select "0"
click at [91, 123] on select "Home About Pricing Contact Blog Legal Notice Privacy" at bounding box center [130, 128] width 79 height 10
click at [137, 213] on div "Link None Page External Element Next element Phone Email Page Home About Pricin…" at bounding box center [109, 171] width 136 height 190
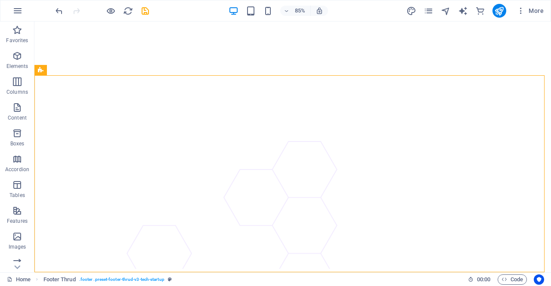
scroll to position [3640, 0]
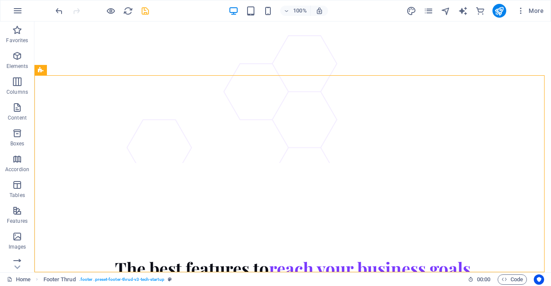
click at [144, 13] on icon "save" at bounding box center [145, 11] width 10 height 10
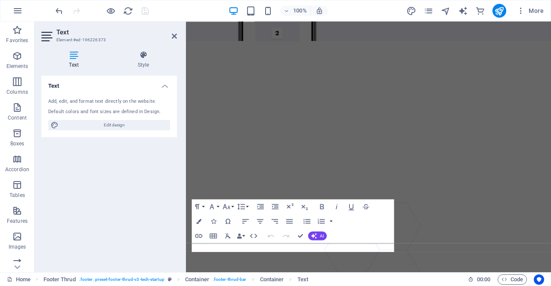
scroll to position [3534, 0]
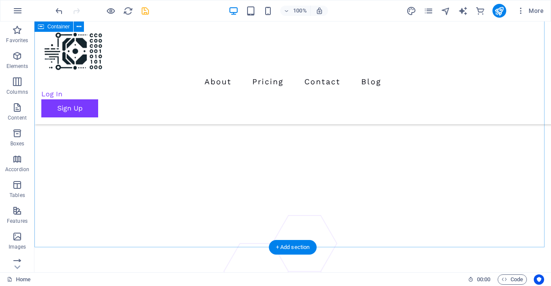
scroll to position [3381, 0]
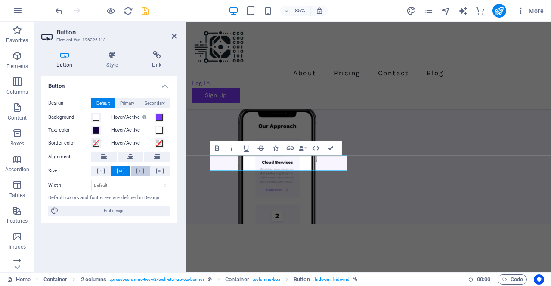
scroll to position [3340, 0]
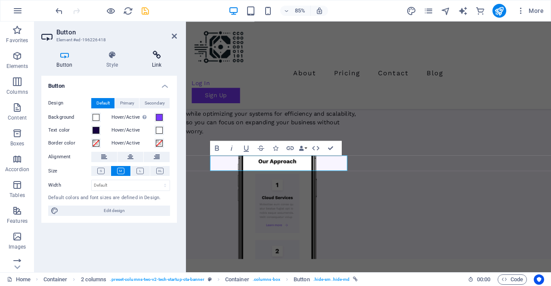
click at [162, 60] on h4 "Link" at bounding box center [157, 60] width 40 height 18
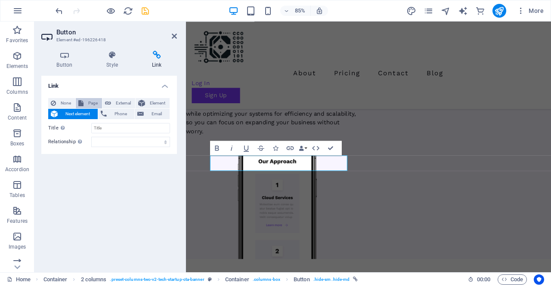
click at [89, 100] on span "Page" at bounding box center [92, 103] width 13 height 10
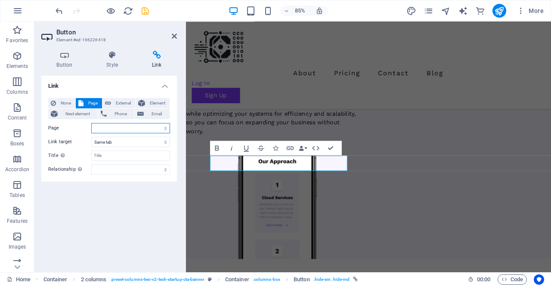
click at [112, 128] on select "Home About Pricing Contact Blog Legal Notice Privacy" at bounding box center [130, 128] width 79 height 10
select select "3"
click at [91, 123] on select "Home About Pricing Contact Blog Legal Notice Privacy" at bounding box center [130, 128] width 79 height 10
click at [119, 206] on div "Link None Page External Element Next element Phone Email Page Home About Pricin…" at bounding box center [109, 171] width 136 height 190
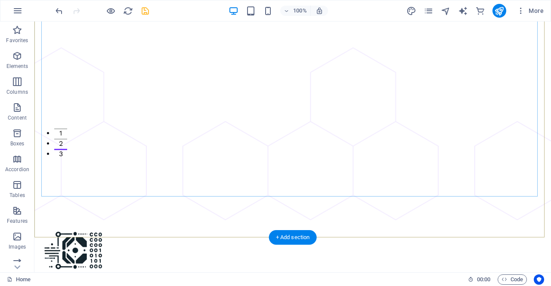
scroll to position [129, 0]
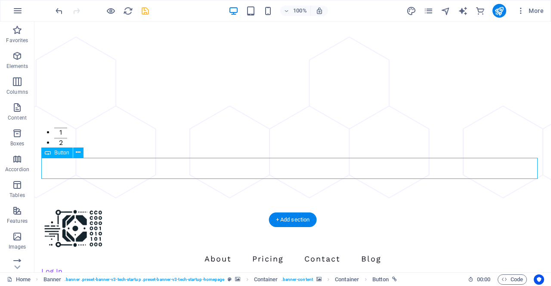
select select "px"
select select
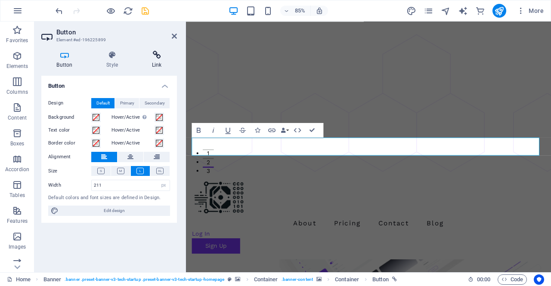
click at [161, 59] on icon at bounding box center [157, 55] width 40 height 9
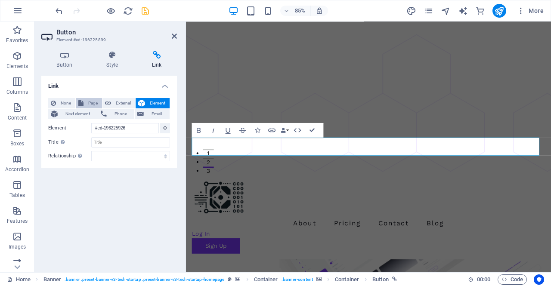
click at [85, 102] on button "Page" at bounding box center [89, 103] width 26 height 10
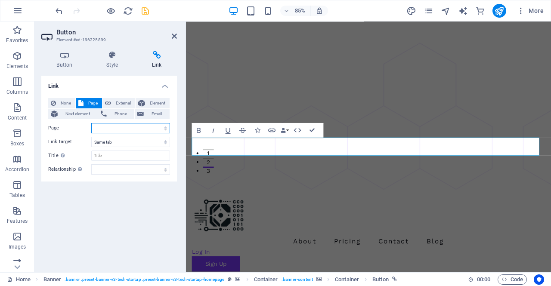
click at [114, 127] on select "Home About Pricing Contact Blog Legal Notice Privacy" at bounding box center [130, 128] width 79 height 10
select select "3"
click at [91, 123] on select "Home About Pricing Contact Blog Legal Notice Privacy" at bounding box center [130, 128] width 79 height 10
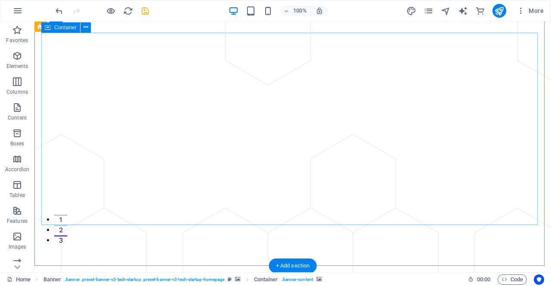
scroll to position [0, 0]
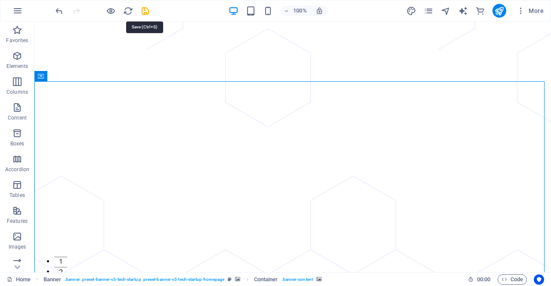
click at [145, 9] on icon "save" at bounding box center [145, 11] width 10 height 10
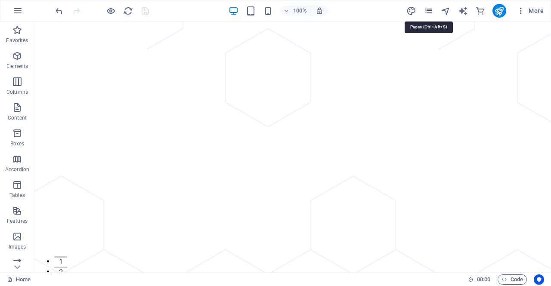
click at [431, 9] on icon "pages" at bounding box center [429, 11] width 10 height 10
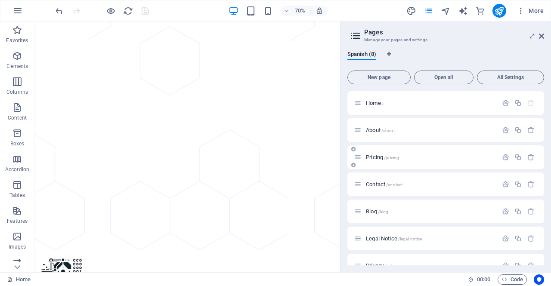
click at [375, 157] on span "Pricing /pricing" at bounding box center [382, 157] width 33 height 6
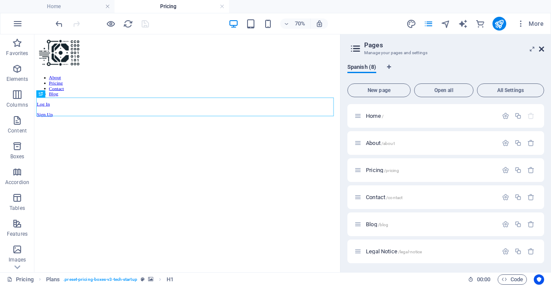
click at [542, 48] on icon at bounding box center [541, 49] width 5 height 7
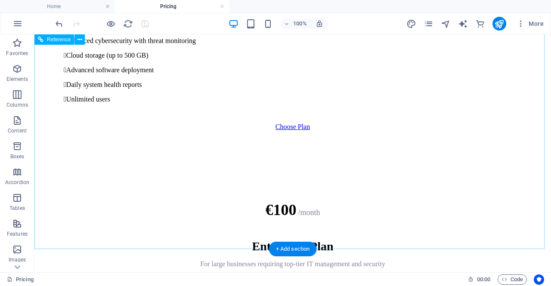
scroll to position [990, 0]
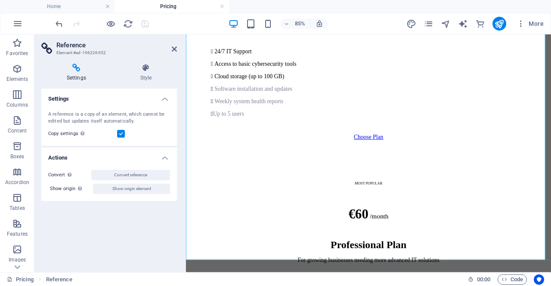
scroll to position [1260, 0]
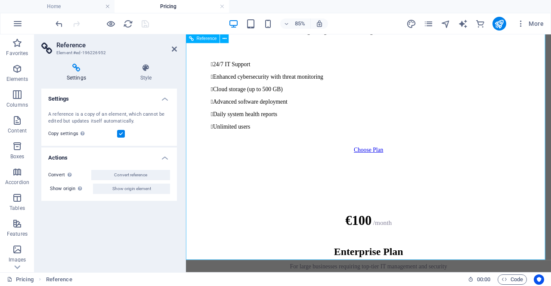
click at [121, 132] on label at bounding box center [121, 134] width 8 height 8
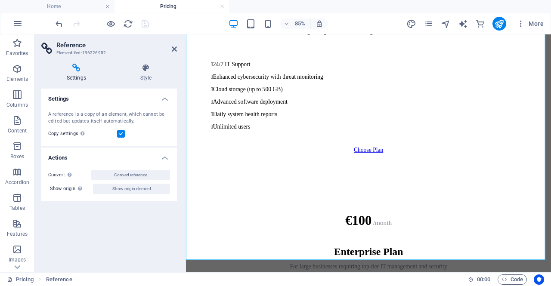
click at [0, 0] on input "Copy settings Use the same settings (flex, animation, position, style) as for t…" at bounding box center [0, 0] width 0 height 0
click at [121, 137] on label at bounding box center [121, 134] width 8 height 8
click at [0, 0] on input "Copy settings Use the same settings (flex, animation, position, style) as for t…" at bounding box center [0, 0] width 0 height 0
click at [155, 66] on icon at bounding box center [146, 68] width 62 height 9
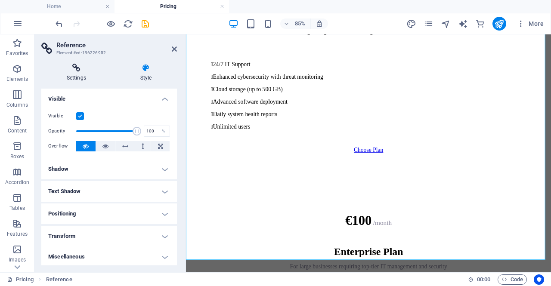
click at [84, 71] on icon at bounding box center [76, 68] width 70 height 9
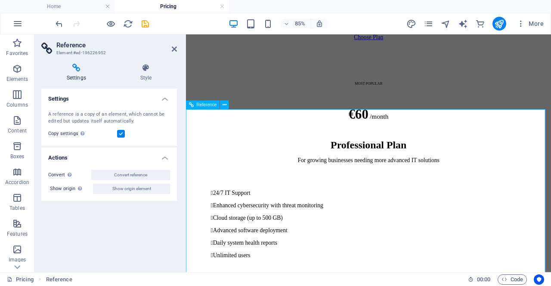
scroll to position [1130, 0]
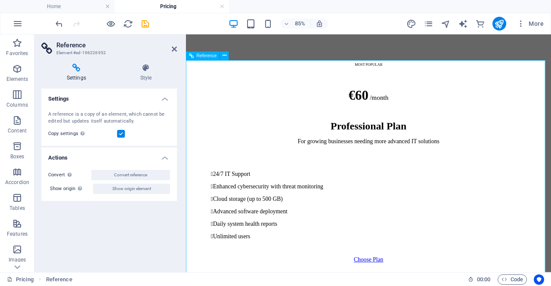
click at [175, 47] on icon at bounding box center [174, 49] width 5 height 7
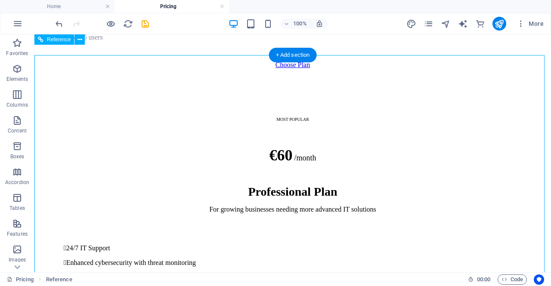
scroll to position [786, 0]
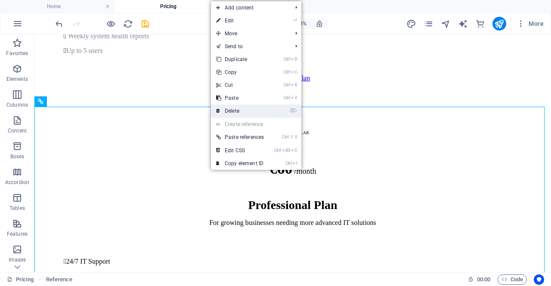
click at [245, 110] on link "⌦ Delete" at bounding box center [240, 111] width 58 height 13
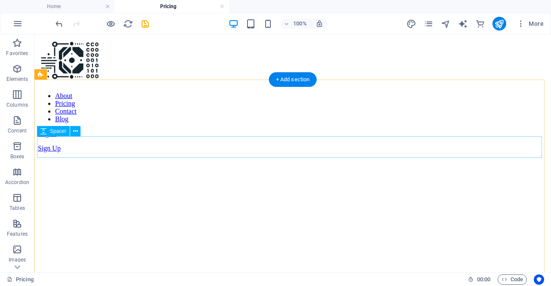
scroll to position [0, 0]
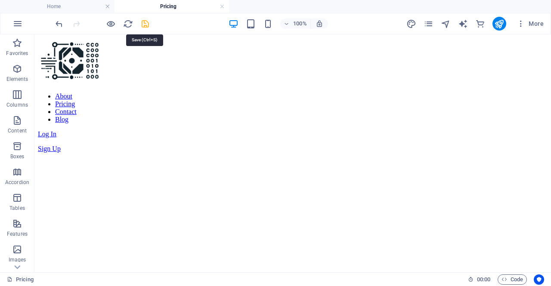
click at [146, 24] on icon "save" at bounding box center [145, 24] width 10 height 10
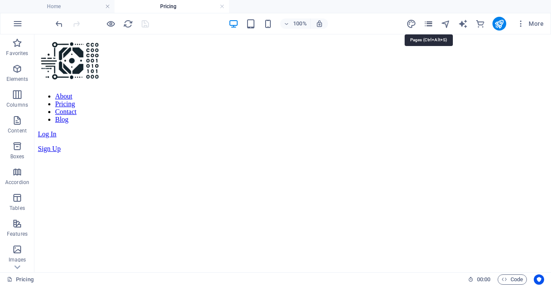
click at [428, 24] on icon "pages" at bounding box center [429, 24] width 10 height 10
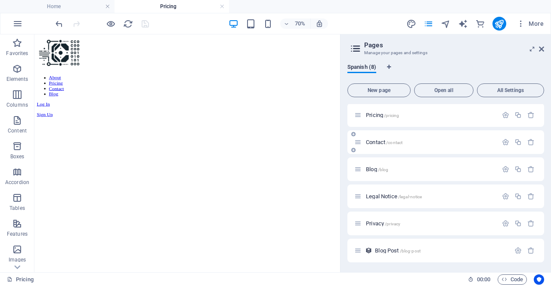
click at [382, 141] on span "Contact /contact" at bounding box center [384, 142] width 37 height 6
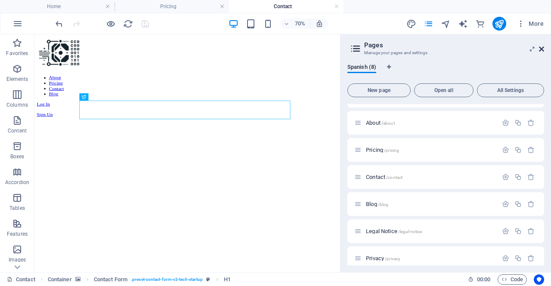
click at [539, 50] on icon at bounding box center [541, 49] width 5 height 7
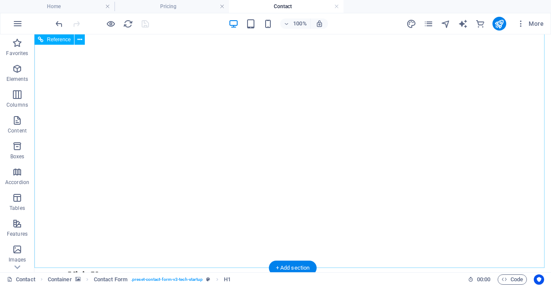
scroll to position [861, 0]
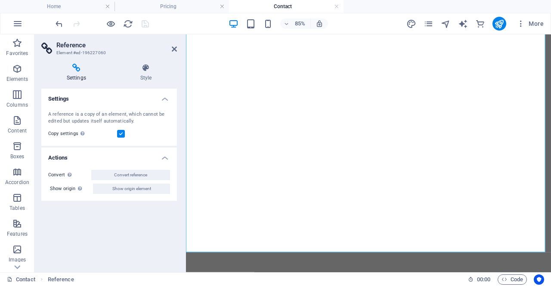
scroll to position [838, 0]
click at [173, 50] on icon at bounding box center [174, 49] width 5 height 7
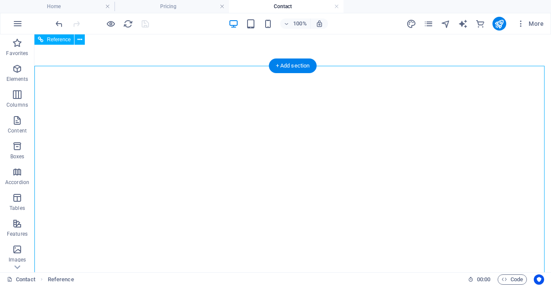
scroll to position [689, 0]
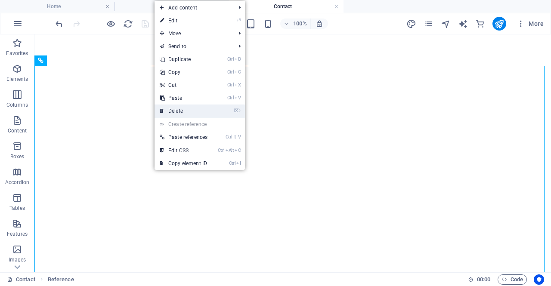
click at [202, 110] on link "⌦ Delete" at bounding box center [184, 111] width 58 height 13
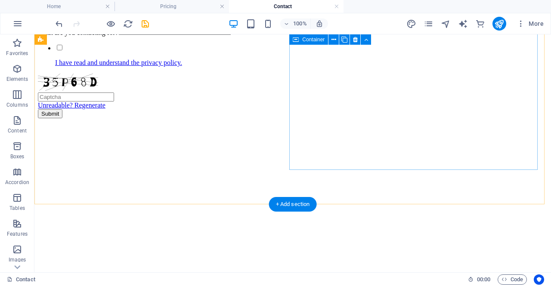
scroll to position [550, 0]
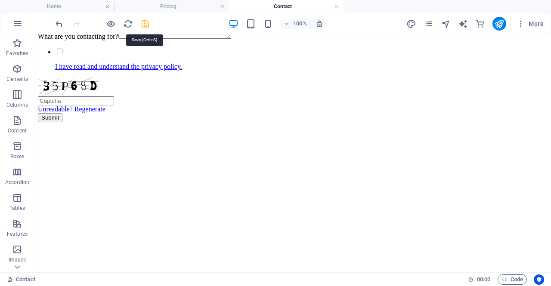
click at [145, 24] on icon "save" at bounding box center [145, 24] width 10 height 10
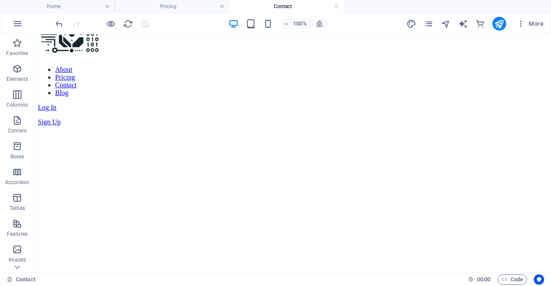
scroll to position [0, 0]
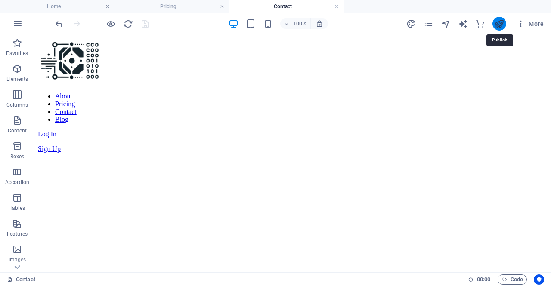
click at [497, 25] on icon "publish" at bounding box center [499, 24] width 10 height 10
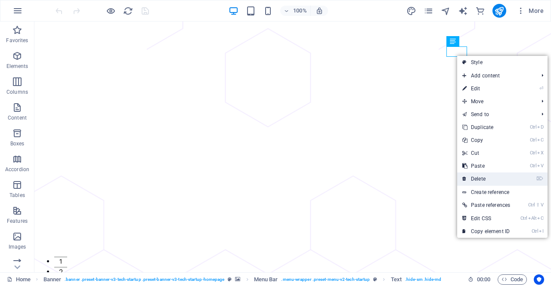
click at [487, 179] on link "⌦ Delete" at bounding box center [486, 179] width 58 height 13
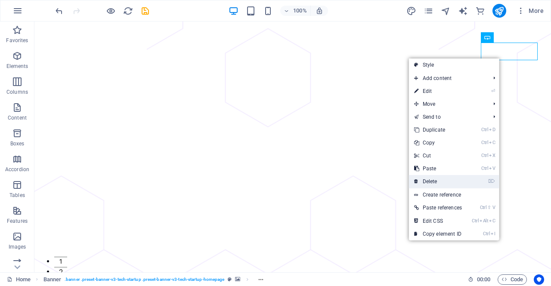
click at [448, 177] on link "⌦ Delete" at bounding box center [438, 181] width 58 height 13
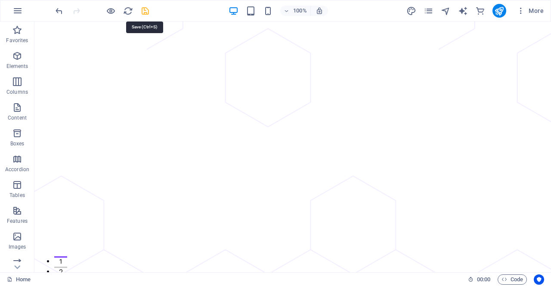
click at [144, 9] on icon "save" at bounding box center [145, 11] width 10 height 10
click at [504, 15] on icon "publish" at bounding box center [499, 11] width 10 height 10
